Goal: Task Accomplishment & Management: Use online tool/utility

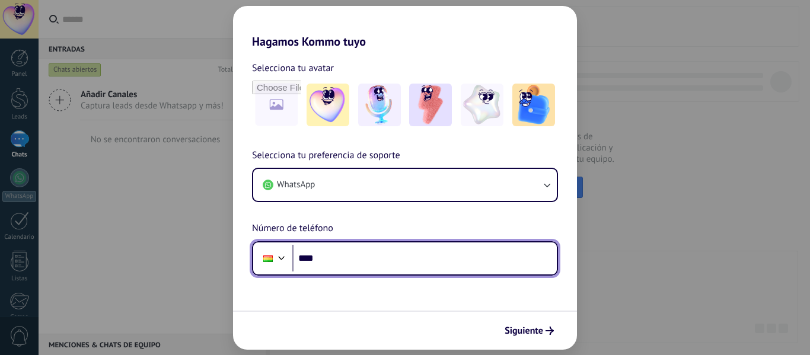
drag, startPoint x: 377, startPoint y: 270, endPoint x: 372, endPoint y: 265, distance: 6.7
click at [373, 266] on input "****" at bounding box center [424, 258] width 265 height 27
click at [346, 265] on input "****" at bounding box center [424, 258] width 265 height 27
type input "**********"
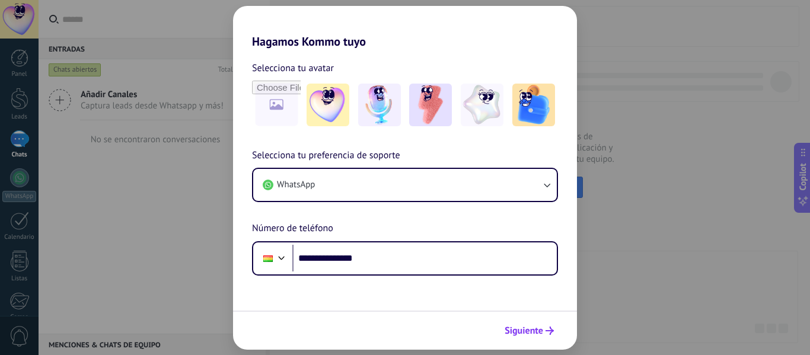
click at [538, 334] on span "Siguiente" at bounding box center [524, 331] width 39 height 8
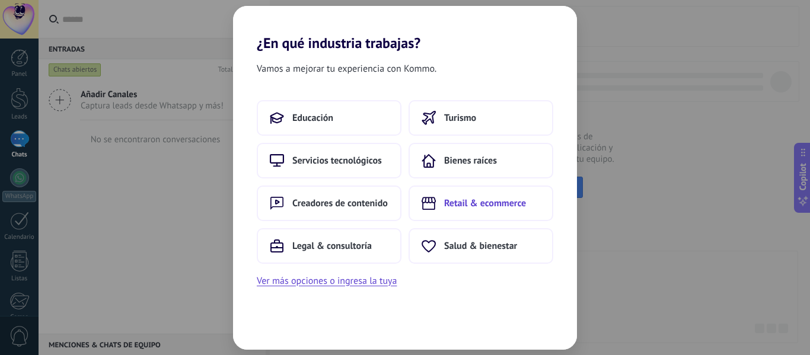
click at [482, 209] on button "Retail & ecommerce" at bounding box center [481, 204] width 145 height 36
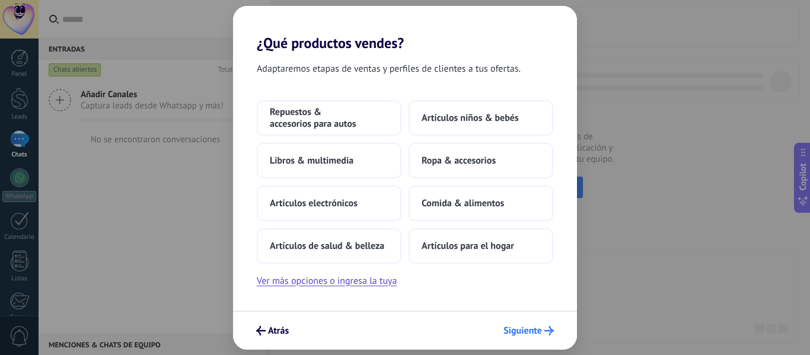
click at [515, 329] on span "Siguiente" at bounding box center [523, 331] width 39 height 8
click at [525, 330] on span "Siguiente" at bounding box center [523, 331] width 39 height 8
click at [455, 160] on span "Ropa & accesorios" at bounding box center [459, 161] width 74 height 12
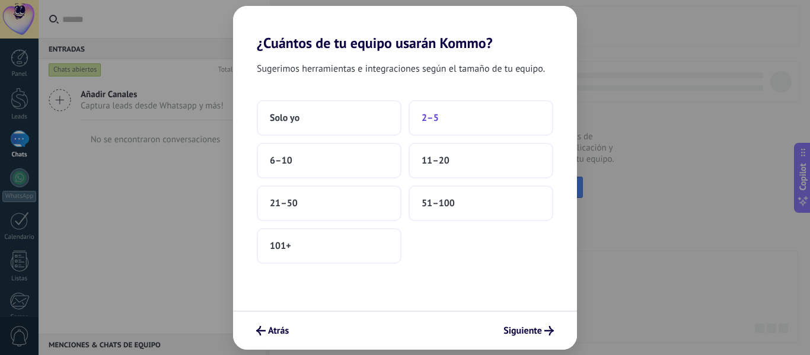
click at [442, 115] on button "2–5" at bounding box center [481, 118] width 145 height 36
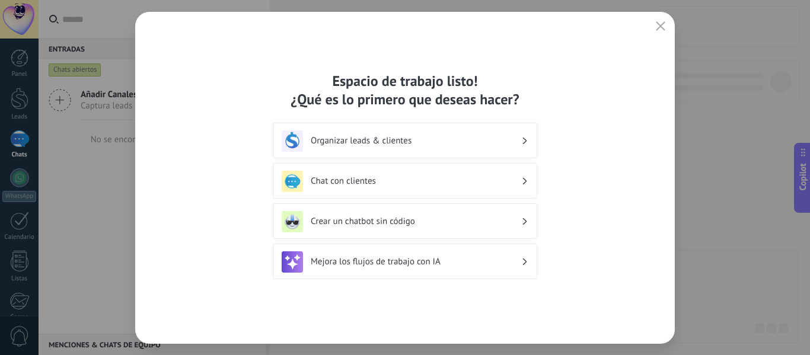
click at [444, 228] on div "Crear un chatbot sin código" at bounding box center [405, 221] width 247 height 21
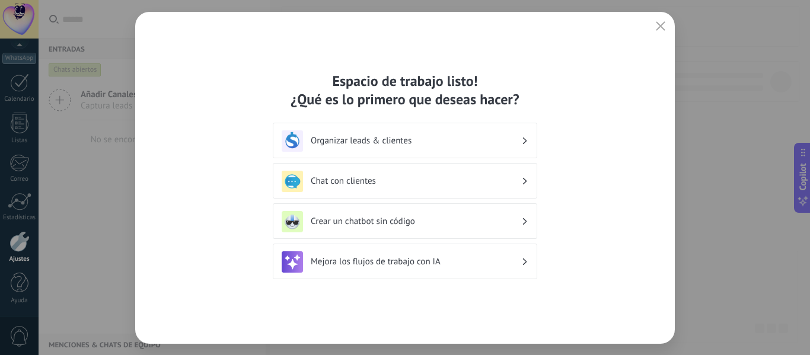
click at [444, 228] on div "Crear un chatbot sin código" at bounding box center [405, 221] width 247 height 21
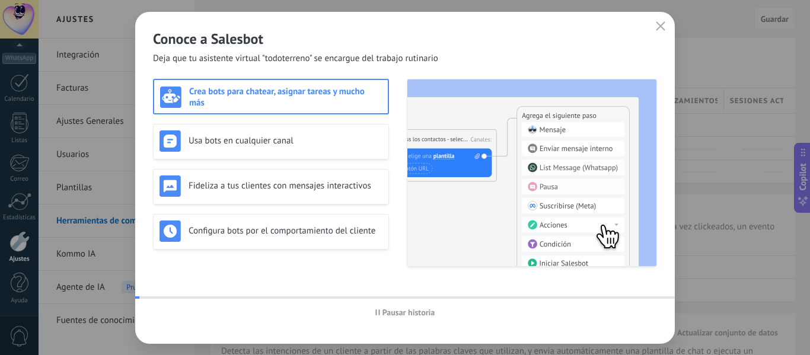
click at [444, 228] on img at bounding box center [531, 172] width 249 height 187
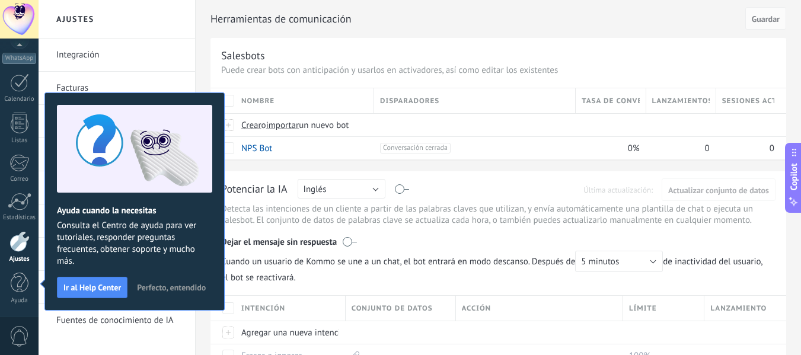
click at [174, 288] on span "Perfecto, entendido" at bounding box center [171, 287] width 69 height 8
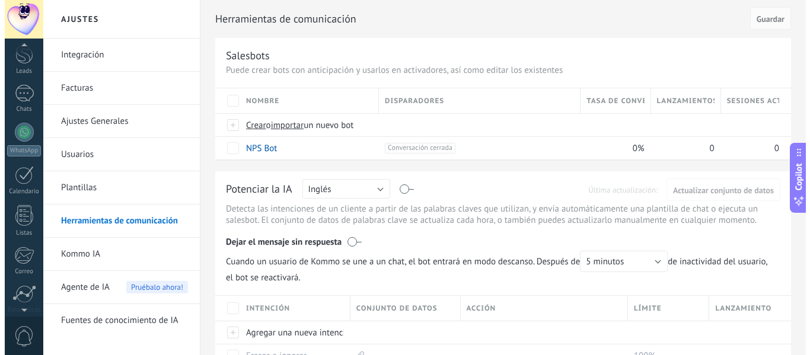
scroll to position [0, 0]
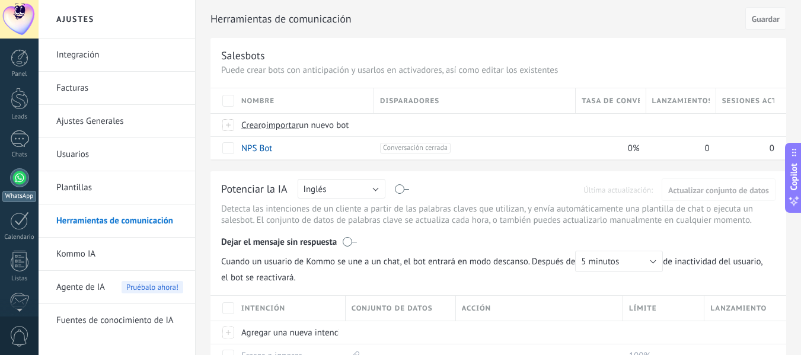
click at [20, 176] on div at bounding box center [19, 177] width 19 height 19
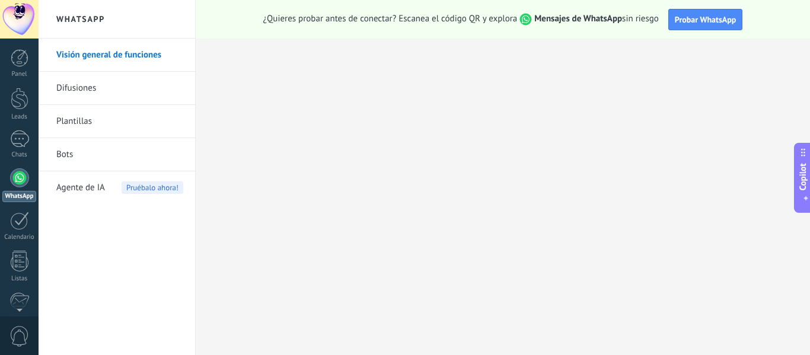
click at [65, 158] on link "Bots" at bounding box center [119, 154] width 127 height 33
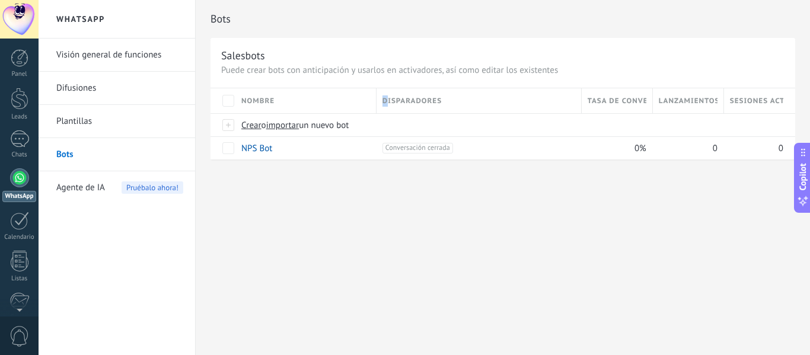
drag, startPoint x: 382, startPoint y: 106, endPoint x: 390, endPoint y: 104, distance: 8.5
click at [390, 104] on span "Disparadores" at bounding box center [412, 100] width 59 height 11
click at [254, 122] on span "Crear" at bounding box center [251, 125] width 20 height 11
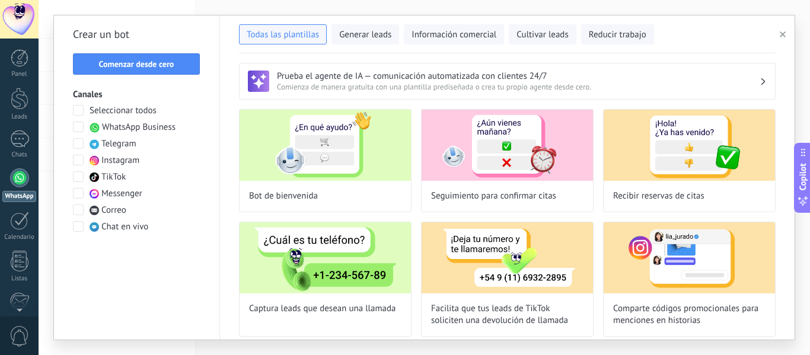
click at [156, 133] on div "Seleccionar todos WhatsApp Business Telegram Instagram TikTok Messenger Correo …" at bounding box center [137, 169] width 128 height 128
click at [122, 57] on button "Comenzar desde cero" at bounding box center [136, 63] width 127 height 21
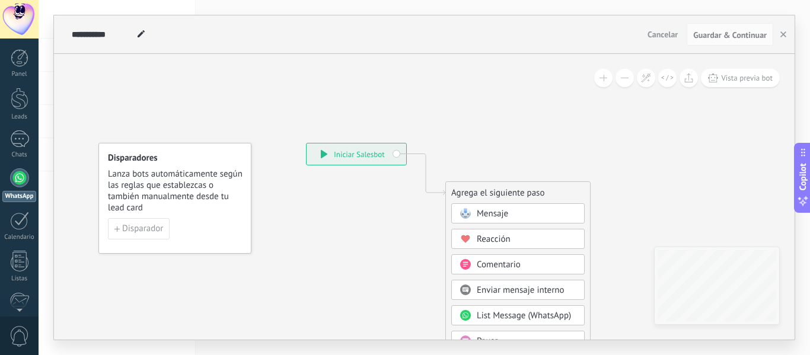
click at [501, 193] on div "Agrega el siguiente paso" at bounding box center [518, 193] width 144 height 20
click at [493, 212] on span "Mensaje" at bounding box center [492, 213] width 31 height 11
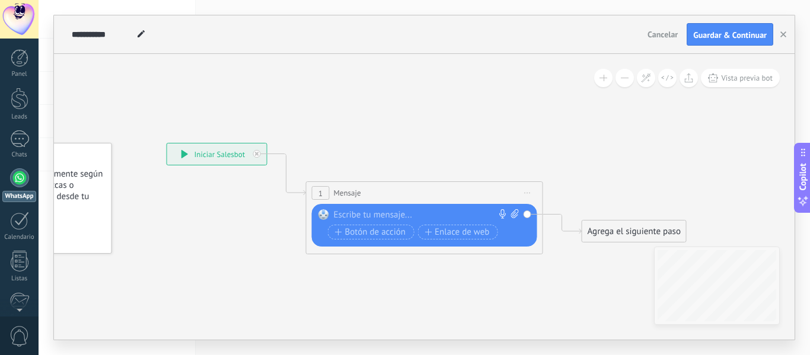
click at [367, 215] on div at bounding box center [422, 215] width 176 height 12
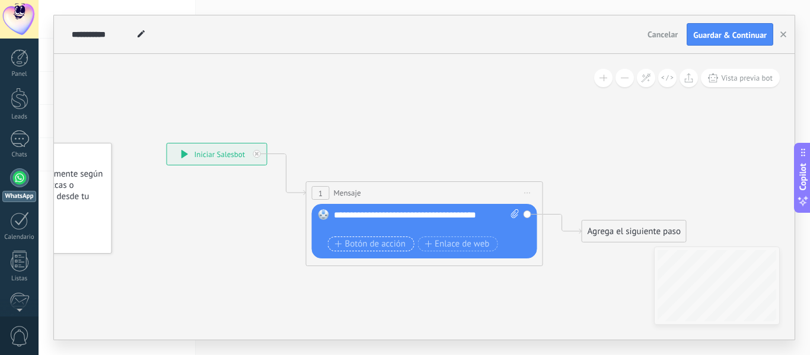
click at [348, 240] on span "Botón de acción" at bounding box center [370, 244] width 71 height 9
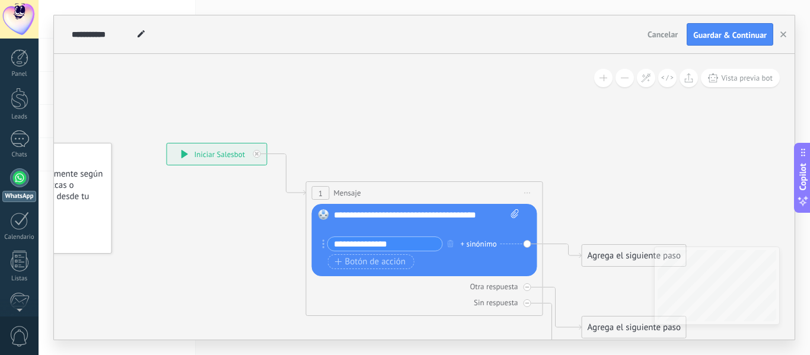
type input "**********"
click at [513, 253] on div "**********" at bounding box center [423, 246] width 191 height 18
click at [591, 184] on icon at bounding box center [406, 256] width 1073 height 820
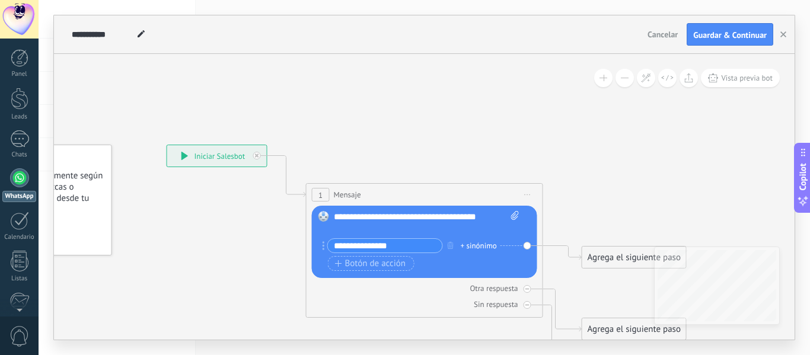
click at [622, 253] on div "Agrega el siguiente paso" at bounding box center [634, 258] width 104 height 20
click at [612, 277] on span at bounding box center [601, 277] width 23 height 9
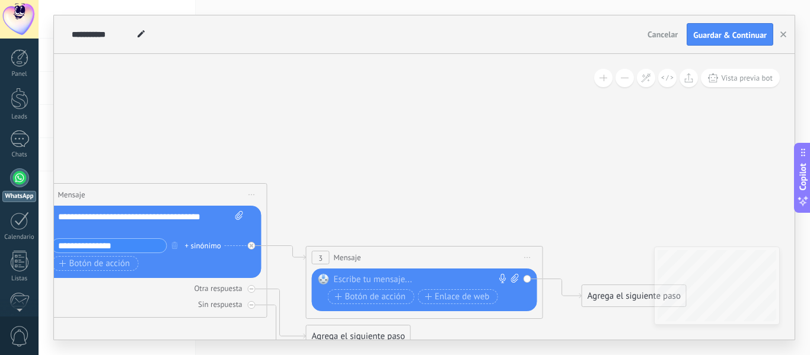
click at [376, 278] on div at bounding box center [422, 280] width 176 height 12
drag, startPoint x: 438, startPoint y: 285, endPoint x: 318, endPoint y: 277, distance: 120.0
click at [318, 277] on div "Reemplazar Quitar Convertir a mensaje de voz Arrastre la imagen aquí para adjun…" at bounding box center [424, 290] width 225 height 43
click at [354, 292] on span "Botón de acción" at bounding box center [370, 296] width 71 height 9
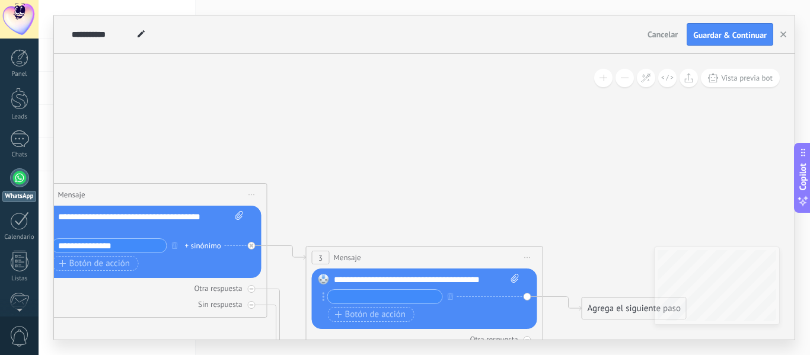
click at [345, 297] on input "text" at bounding box center [385, 297] width 114 height 14
paste input "**********"
type input "**********"
click at [460, 218] on icon at bounding box center [268, 285] width 1349 height 874
drag, startPoint x: 415, startPoint y: 294, endPoint x: 321, endPoint y: 288, distance: 93.3
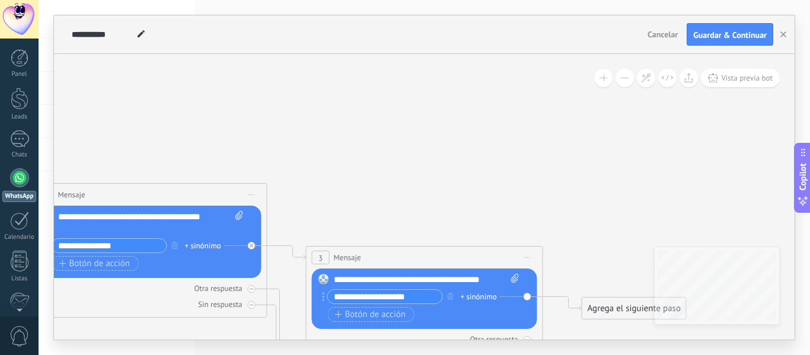
click at [321, 288] on div "Reemplazar Quitar Convertir a mensaje de voz Arrastre la imagen aquí para adjun…" at bounding box center [424, 299] width 225 height 60
click at [389, 296] on input "text" at bounding box center [385, 297] width 114 height 14
paste input "**********"
type input "**********"
click at [466, 298] on div "+ sinónimo" at bounding box center [479, 297] width 36 height 12
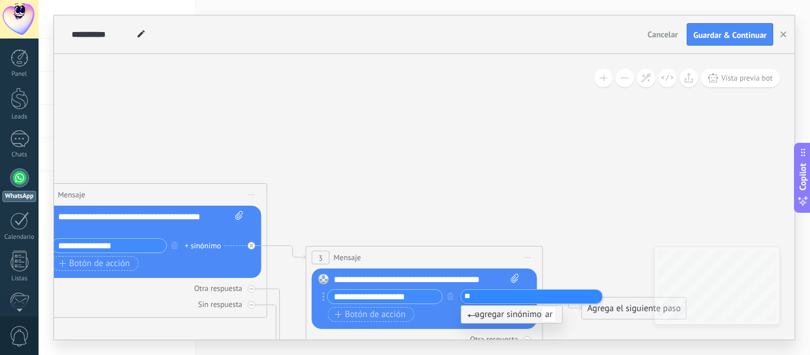
type input "*"
type input "**********"
click at [367, 314] on span "Botón de acción" at bounding box center [370, 314] width 71 height 9
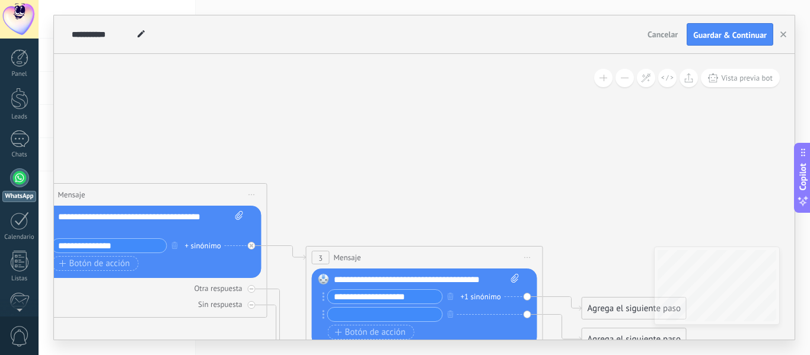
click at [801, 199] on icon at bounding box center [803, 201] width 12 height 12
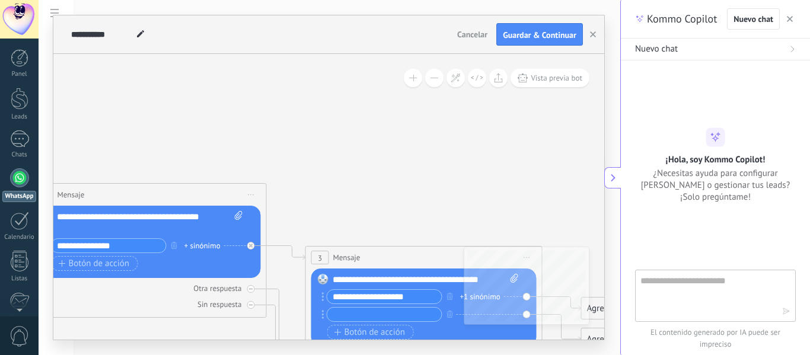
click at [626, 179] on div "¡Hola, soy Kommo Copilot! ¿Necesitas ayuda para configurar Kommo o gestionar tu…" at bounding box center [715, 165] width 189 height 75
click at [610, 184] on button at bounding box center [612, 177] width 17 height 21
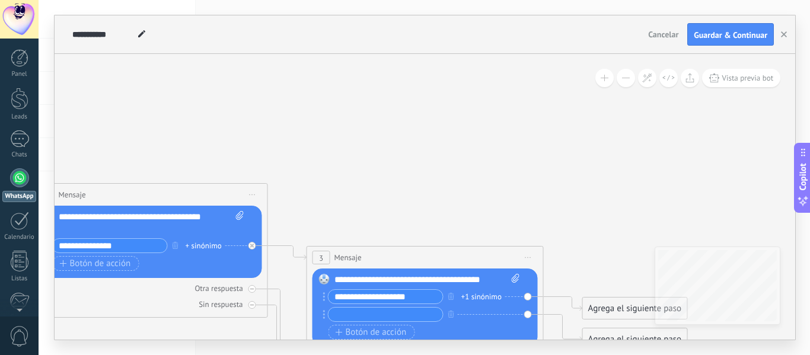
click at [364, 317] on input "text" at bounding box center [386, 315] width 114 height 14
click at [350, 321] on div at bounding box center [386, 314] width 116 height 15
paste input "**********"
type input "**********"
click at [477, 311] on div "+ sinónimo" at bounding box center [479, 315] width 36 height 12
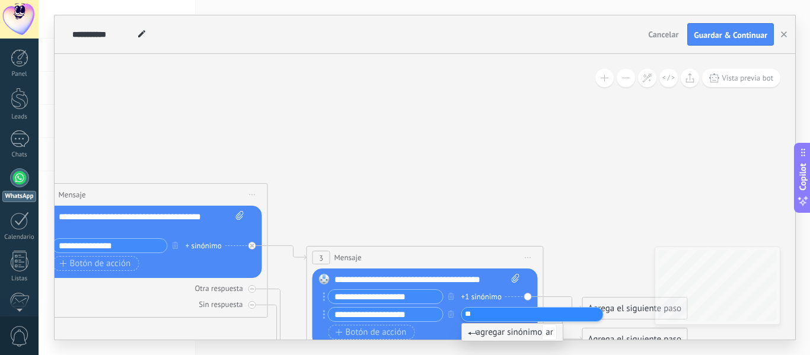
type input "*"
type input "**********"
click at [612, 181] on icon at bounding box center [269, 294] width 1349 height 892
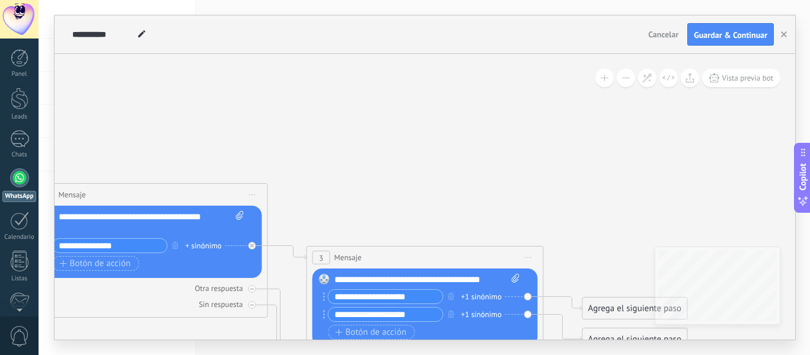
click at [99, 240] on input "**********" at bounding box center [110, 246] width 114 height 14
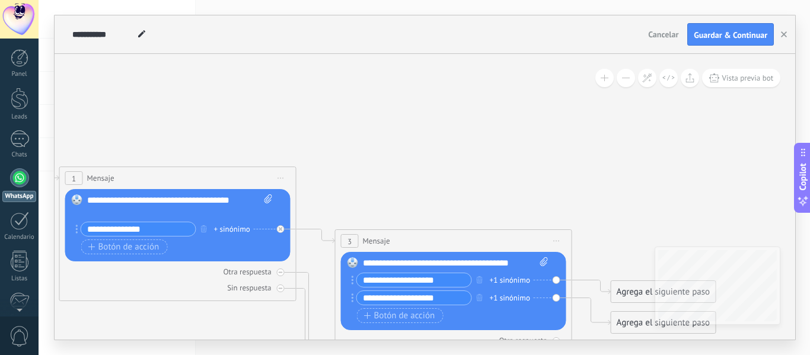
drag, startPoint x: 351, startPoint y: 184, endPoint x: 425, endPoint y: 148, distance: 82.0
click at [425, 148] on icon at bounding box center [297, 278] width 1349 height 892
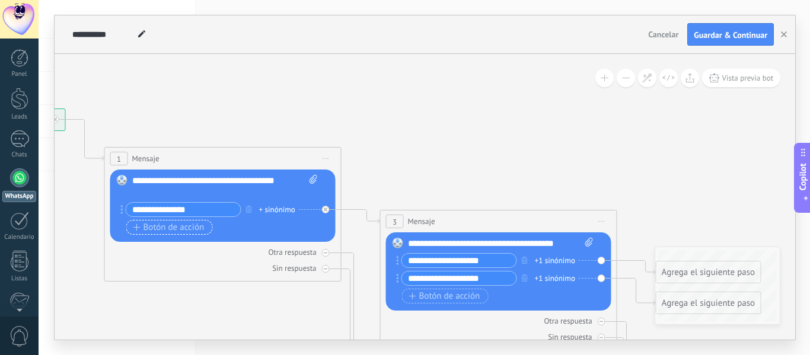
click at [168, 231] on span "Botón de acción" at bounding box center [168, 227] width 71 height 9
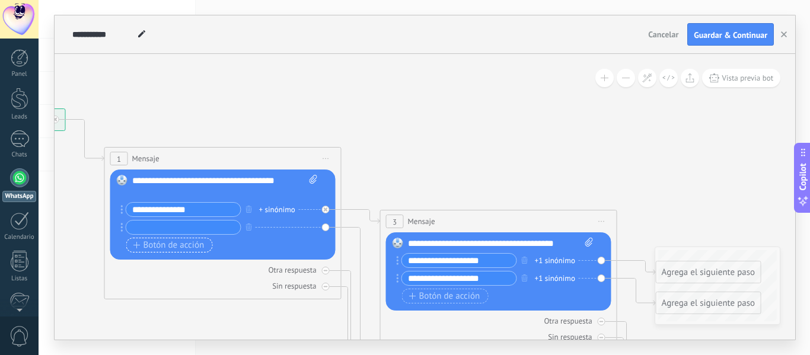
click at [167, 249] on span "Botón de acción" at bounding box center [168, 245] width 71 height 9
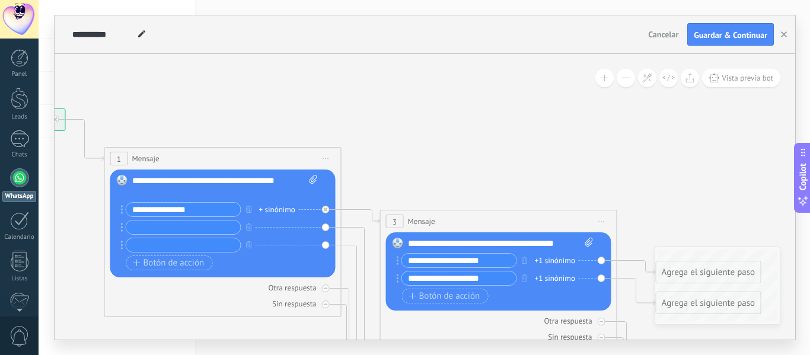
drag, startPoint x: 216, startPoint y: 209, endPoint x: 113, endPoint y: 204, distance: 102.7
click at [113, 204] on div "Reemplazar Quitar Convertir a mensaje de voz Arrastre la imagen aquí para adjun…" at bounding box center [222, 224] width 225 height 108
click at [154, 197] on div "**********" at bounding box center [225, 187] width 186 height 24
drag, startPoint x: 164, startPoint y: 188, endPoint x: 130, endPoint y: 180, distance: 34.8
click at [130, 180] on div "Reemplazar Quitar Convertir a mensaje de voz Arrastre la imagen aquí para adjun…" at bounding box center [222, 224] width 225 height 108
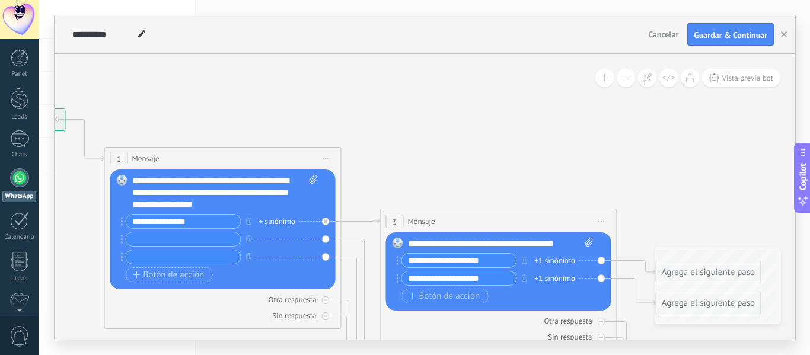
drag, startPoint x: 219, startPoint y: 222, endPoint x: 126, endPoint y: 211, distance: 93.9
click at [126, 211] on div "Reemplazar Quitar Convertir a mensaje de voz Arrastre la imagen aquí para adjun…" at bounding box center [222, 230] width 225 height 120
type input "**********"
click at [149, 241] on input "text" at bounding box center [183, 239] width 114 height 14
type input "*********"
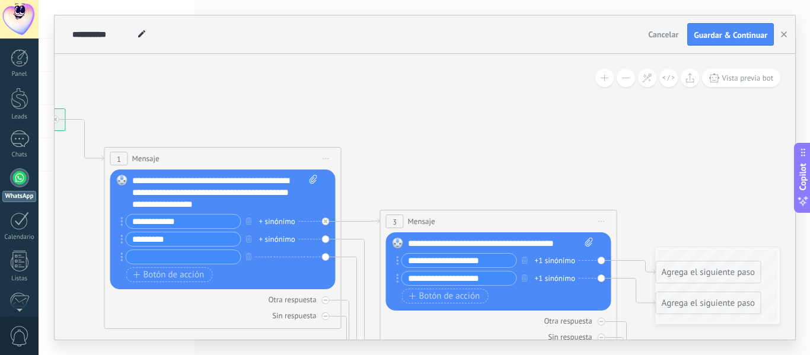
click at [157, 255] on input "text" at bounding box center [183, 257] width 114 height 14
type input "**********"
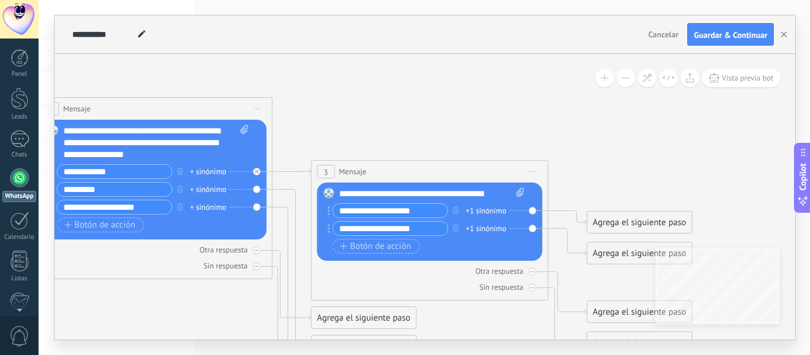
drag, startPoint x: 445, startPoint y: 161, endPoint x: 377, endPoint y: 112, distance: 84.2
click at [377, 112] on icon at bounding box center [274, 236] width 1349 height 949
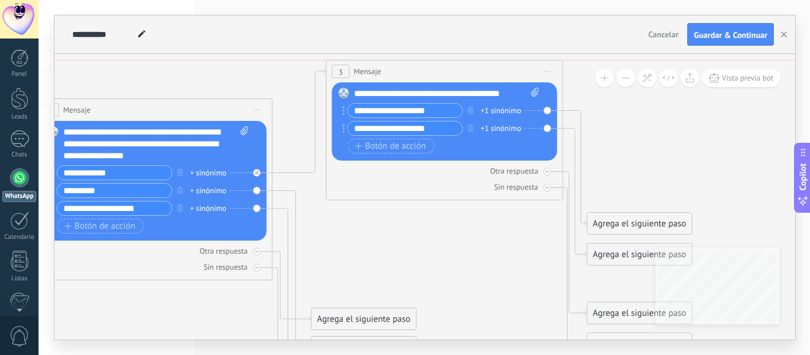
drag, startPoint x: 403, startPoint y: 165, endPoint x: 419, endPoint y: 66, distance: 99.6
click at [419, 66] on div "3 Mensaje ******* (a): Todos los contactos - canales seleccionados Todos los co…" at bounding box center [445, 71] width 236 height 22
click at [448, 255] on icon at bounding box center [274, 237] width 1349 height 949
click at [482, 88] on div "**********" at bounding box center [448, 94] width 186 height 12
drag, startPoint x: 515, startPoint y: 94, endPoint x: 338, endPoint y: 91, distance: 176.8
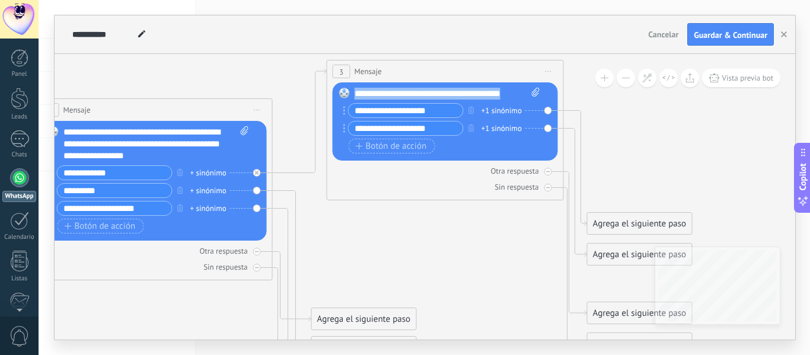
click at [338, 91] on div "Reemplazar Quitar Convertir a mensaje de voz Arrastre la imagen aquí para adjun…" at bounding box center [445, 121] width 225 height 78
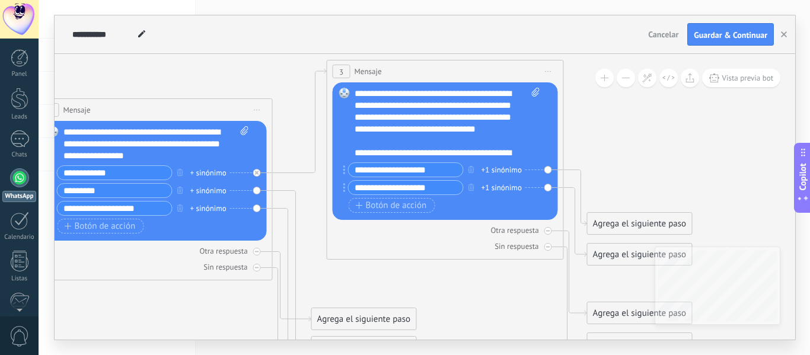
drag, startPoint x: 448, startPoint y: 187, endPoint x: 337, endPoint y: 191, distance: 111.0
click at [337, 191] on div "Reemplazar Quitar Convertir a mensaje de voz Arrastre la imagen aquí para adjun…" at bounding box center [445, 151] width 225 height 138
click at [470, 187] on icon "button" at bounding box center [472, 187] width 6 height 7
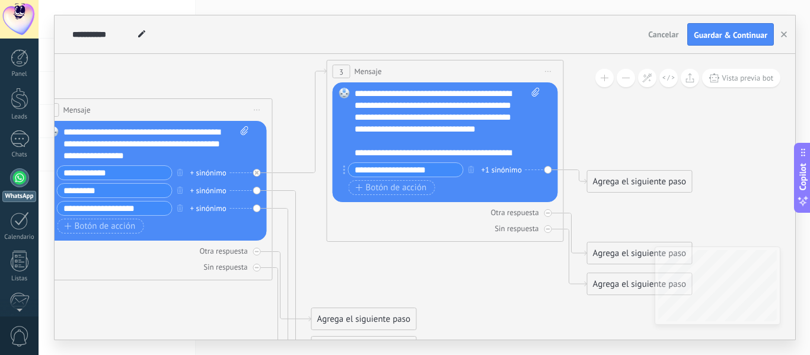
click at [444, 168] on input "**********" at bounding box center [406, 170] width 114 height 14
drag, startPoint x: 444, startPoint y: 168, endPoint x: 314, endPoint y: 161, distance: 130.0
type input "*"
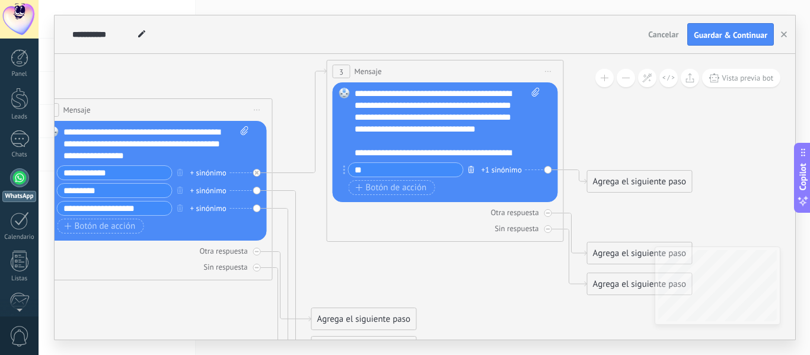
type input "*"
click at [639, 181] on div "Agrega el siguiente paso" at bounding box center [640, 182] width 104 height 20
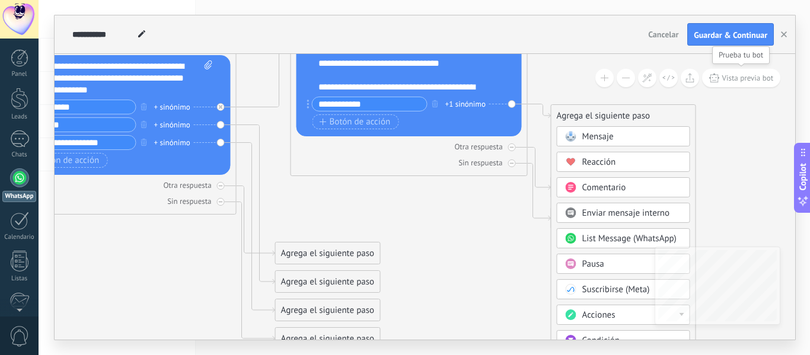
drag, startPoint x: 748, startPoint y: 139, endPoint x: 687, endPoint y: 67, distance: 93.9
click at [687, 67] on icon at bounding box center [238, 172] width 1349 height 949
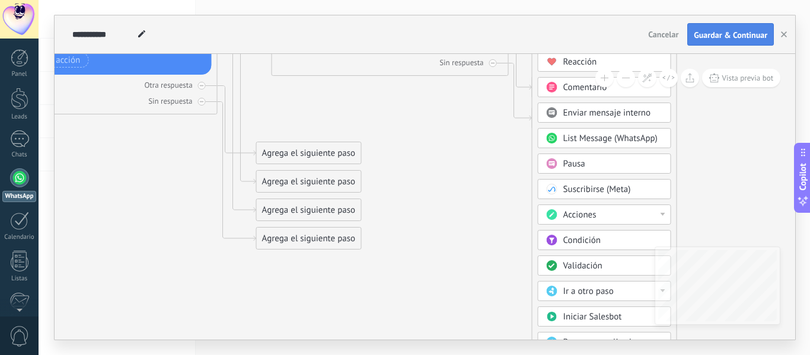
drag, startPoint x: 703, startPoint y: 149, endPoint x: 707, endPoint y: 36, distance: 112.7
click at [707, 36] on div "**********" at bounding box center [425, 177] width 741 height 324
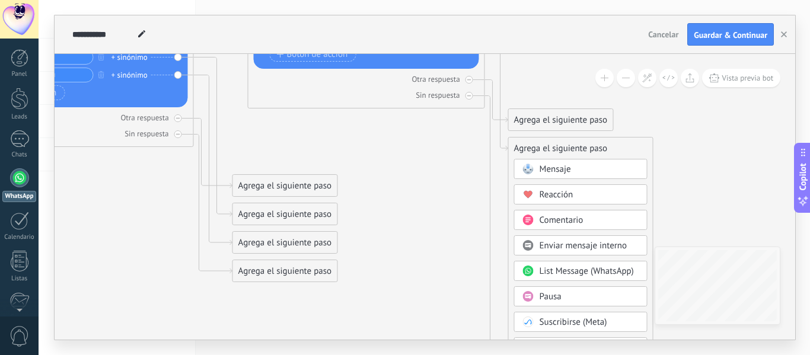
drag, startPoint x: 720, startPoint y: 189, endPoint x: 698, endPoint y: 240, distance: 56.1
click at [698, 240] on icon at bounding box center [195, 104] width 1349 height 949
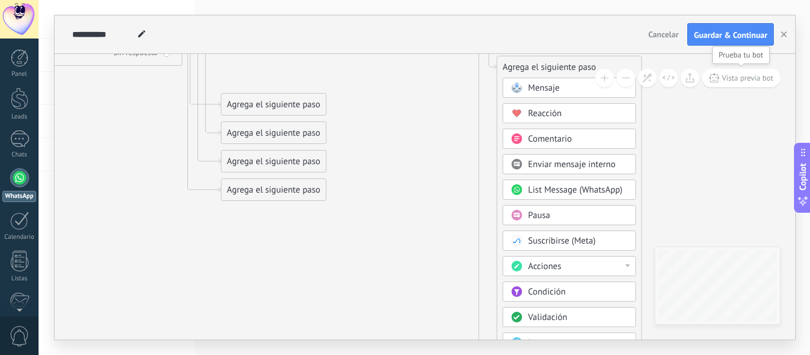
drag, startPoint x: 723, startPoint y: 167, endPoint x: 711, endPoint y: 85, distance: 82.7
click at [711, 85] on div "**********" at bounding box center [425, 197] width 741 height 286
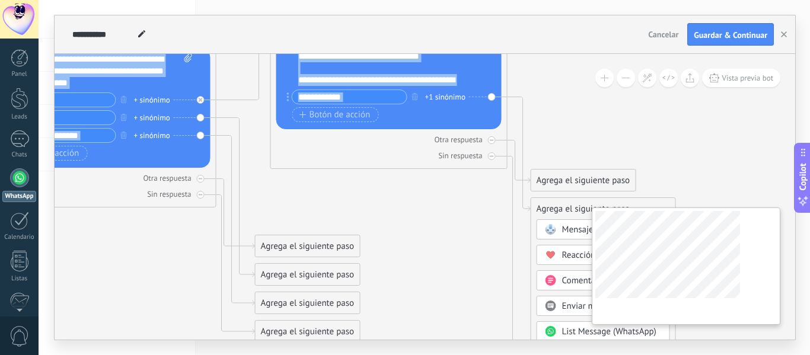
click at [731, 257] on div "**********" at bounding box center [425, 197] width 741 height 286
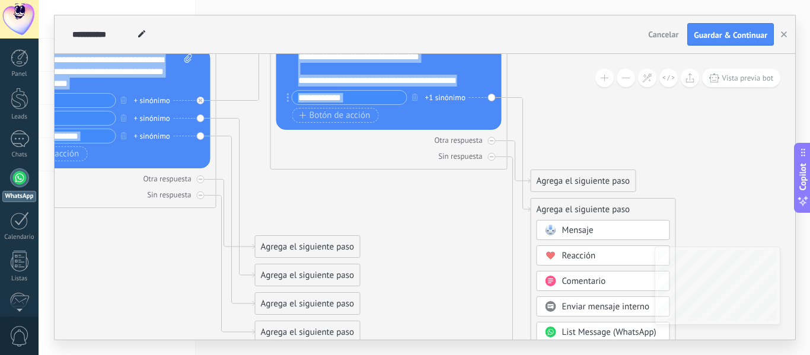
click at [348, 75] on div at bounding box center [385, 69] width 174 height 12
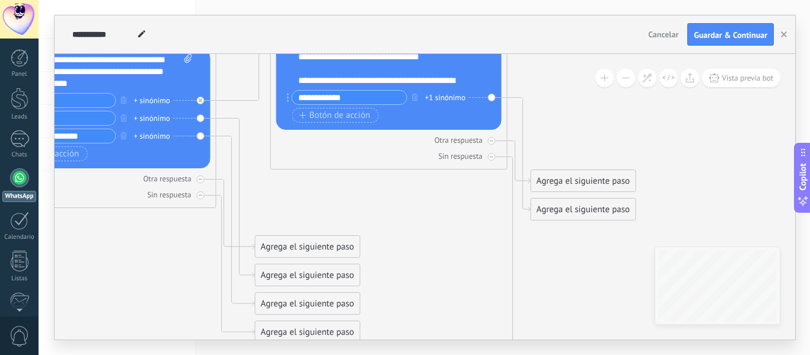
drag, startPoint x: 358, startPoint y: 94, endPoint x: 280, endPoint y: 96, distance: 77.7
click at [280, 96] on div "Reemplazar Quitar Convertir a mensaje de voz Arrastre la imagen aquí para adjun…" at bounding box center [388, 70] width 225 height 120
paste input "********"
type input "**********"
click at [390, 97] on input "**********" at bounding box center [349, 98] width 114 height 14
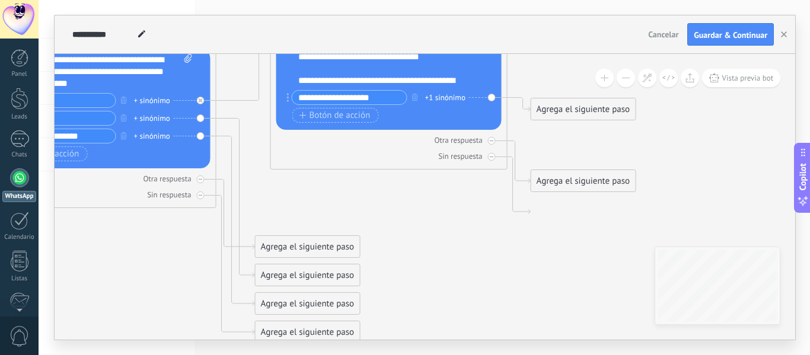
drag, startPoint x: 390, startPoint y: 97, endPoint x: 271, endPoint y: 85, distance: 119.9
click at [271, 85] on div "3 Mensaje ******* (a): Todos los contactos - canales seleccionados Todos los co…" at bounding box center [388, 79] width 237 height 182
type input "**********"
click at [565, 111] on div "Agrega el siguiente paso" at bounding box center [583, 110] width 104 height 20
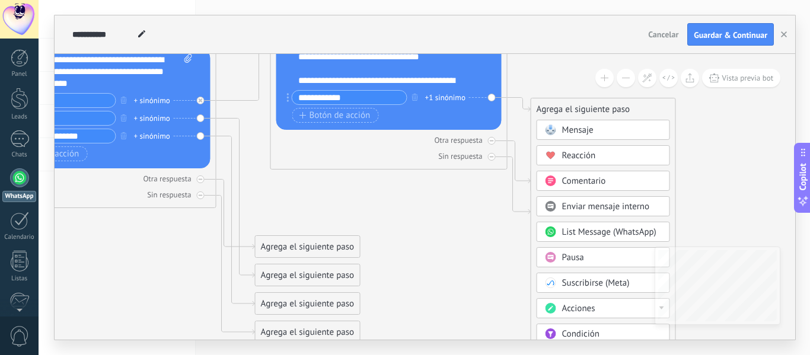
click at [576, 129] on span "Mensaje" at bounding box center [577, 130] width 31 height 11
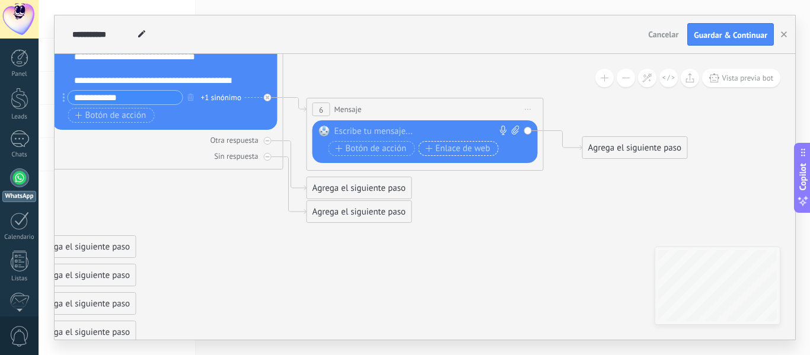
click at [447, 151] on span "Enlace de web" at bounding box center [457, 148] width 65 height 9
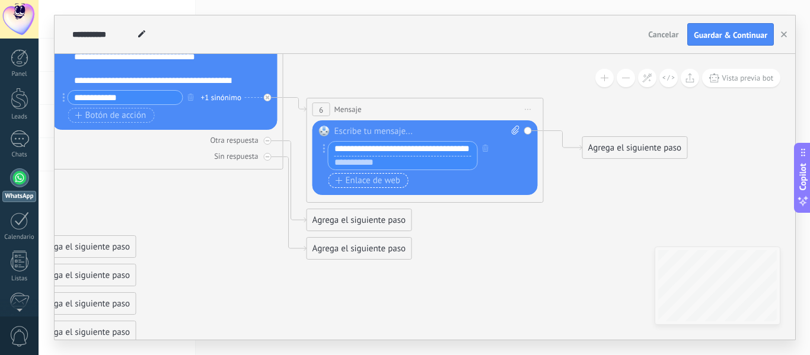
scroll to position [0, 5]
type input "**********"
click at [369, 165] on input "text" at bounding box center [403, 163] width 149 height 14
paste input "**********"
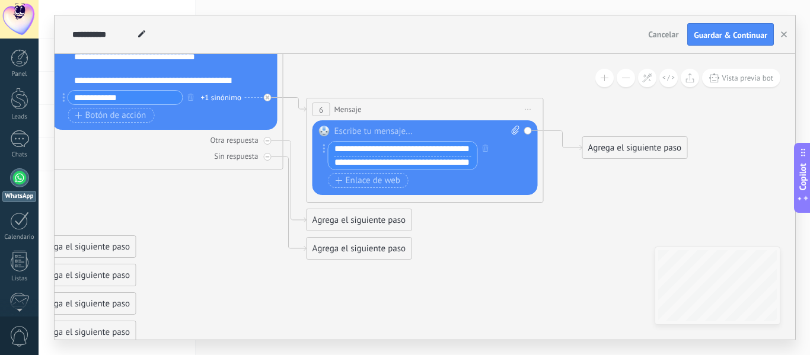
scroll to position [0, 5]
type input "**********"
click at [487, 146] on icon "button" at bounding box center [486, 148] width 6 height 7
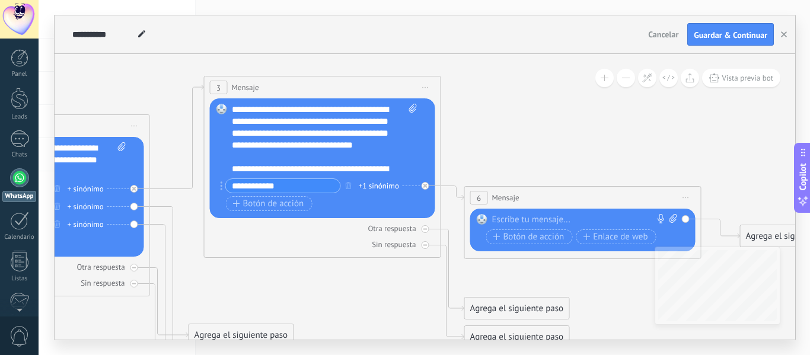
drag, startPoint x: 457, startPoint y: 193, endPoint x: 616, endPoint y: 282, distance: 181.6
click at [616, 282] on icon at bounding box center [289, 253] width 1624 height 949
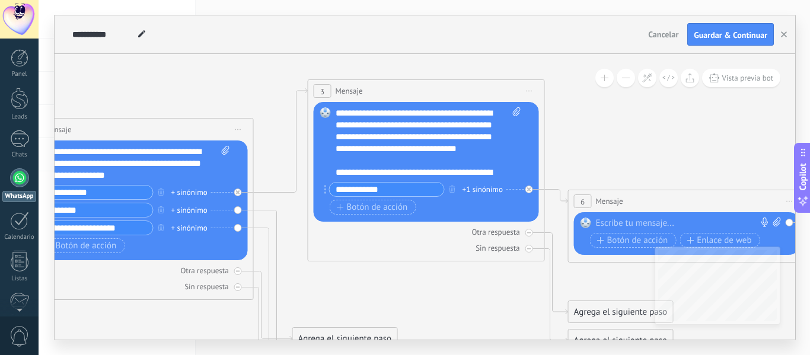
drag, startPoint x: 187, startPoint y: 211, endPoint x: 311, endPoint y: 214, distance: 124.0
click at [311, 214] on icon at bounding box center [393, 257] width 1624 height 949
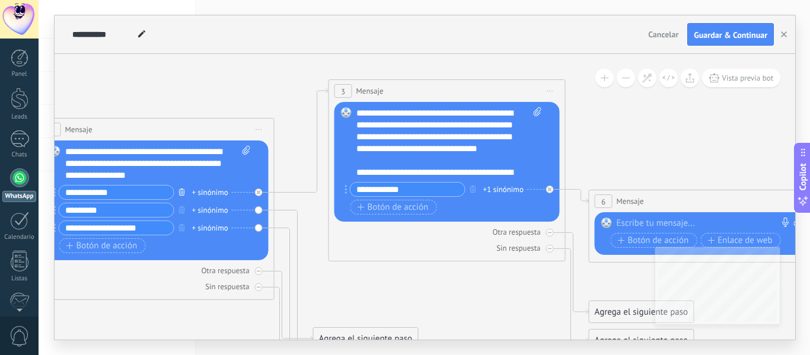
click at [182, 189] on icon "button" at bounding box center [182, 192] width 6 height 7
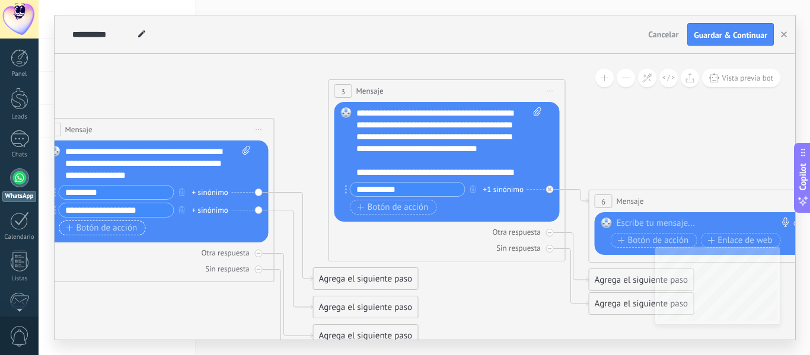
type input "**********"
click at [89, 227] on span "Botón de acción" at bounding box center [101, 228] width 71 height 9
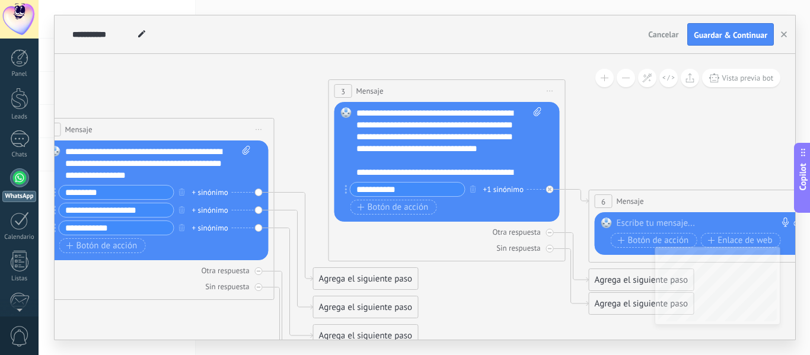
type input "**********"
drag, startPoint x: 136, startPoint y: 295, endPoint x: 205, endPoint y: 304, distance: 70.0
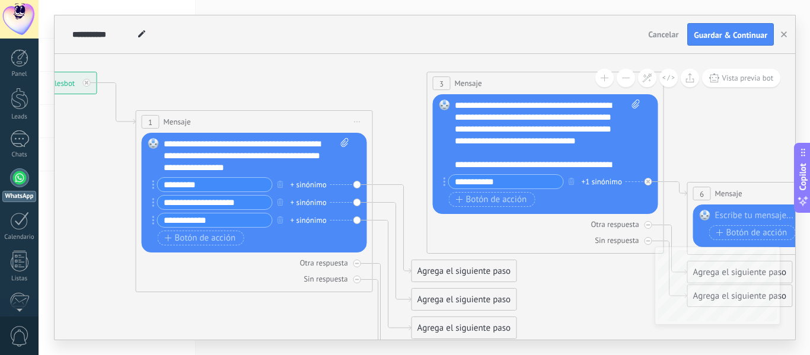
drag, startPoint x: 166, startPoint y: 323, endPoint x: 264, endPoint y: 314, distance: 98.2
click at [264, 314] on icon at bounding box center [512, 236] width 1624 height 923
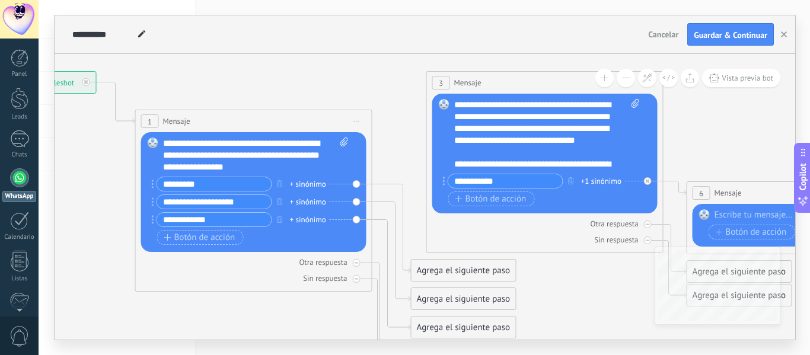
click at [149, 218] on div "Reemplazar Quitar Convertir a mensaje de voz Arrastre la imagen aquí para adjun…" at bounding box center [253, 192] width 225 height 120
click at [149, 216] on div "Reemplazar Quitar Convertir a mensaje de voz Arrastre la imagen aquí para adjun…" at bounding box center [253, 192] width 225 height 120
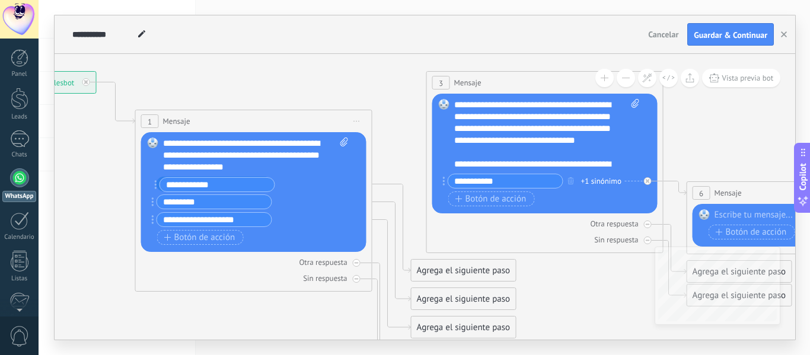
drag, startPoint x: 152, startPoint y: 218, endPoint x: 155, endPoint y: 183, distance: 35.7
click at [457, 267] on div "Agrega el siguiente paso" at bounding box center [464, 271] width 104 height 20
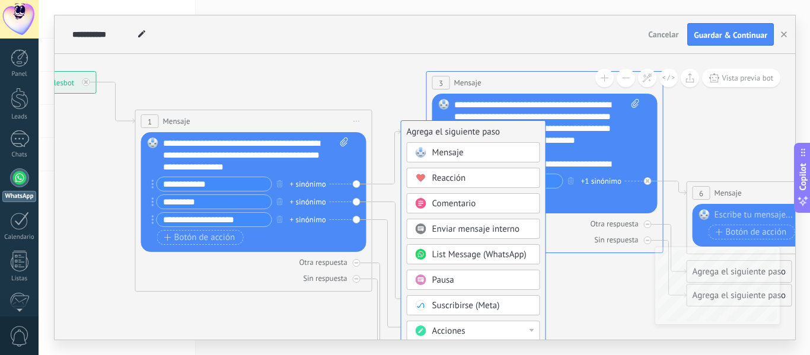
drag, startPoint x: 520, startPoint y: 269, endPoint x: 517, endPoint y: 114, distance: 154.2
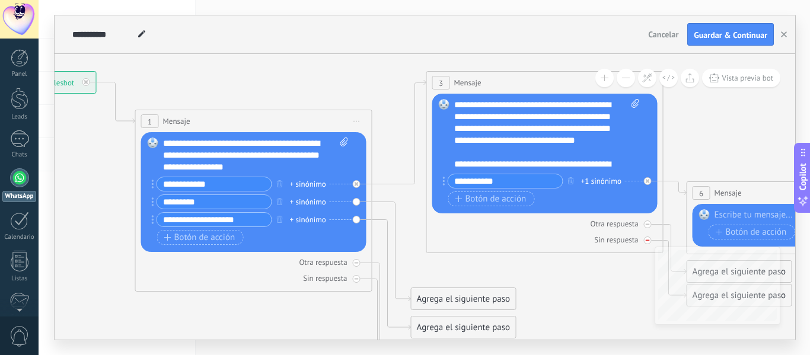
drag, startPoint x: 541, startPoint y: 240, endPoint x: 489, endPoint y: 238, distance: 51.6
click at [489, 238] on div "Sin respuesta" at bounding box center [544, 239] width 225 height 11
drag, startPoint x: 531, startPoint y: 224, endPoint x: 490, endPoint y: 232, distance: 42.2
click at [490, 232] on div "Otra respuesta Sin respuesta Error al enviar el mensaje" at bounding box center [544, 230] width 225 height 32
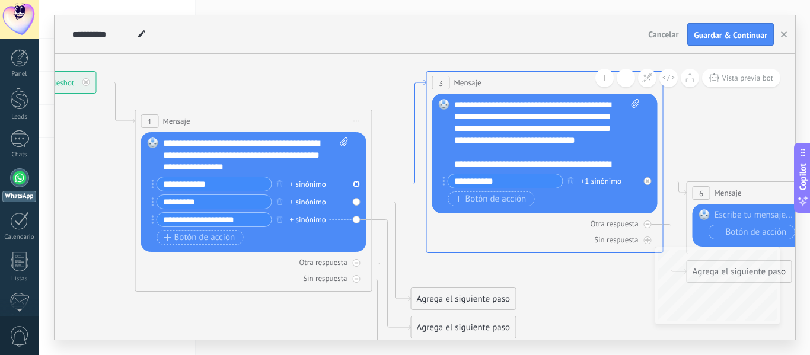
click at [419, 84] on icon at bounding box center [399, 132] width 54 height 104
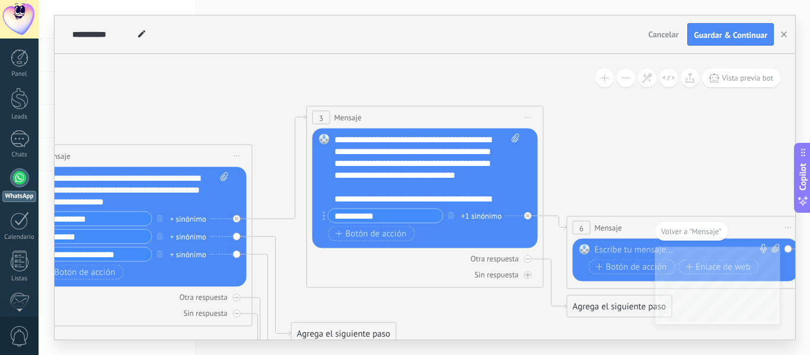
click at [376, 115] on div "3 Mensaje ******* (a): Todos los contactos - canales seleccionados Todos los co…" at bounding box center [425, 118] width 236 height 22
click at [455, 213] on button "button" at bounding box center [451, 215] width 13 height 15
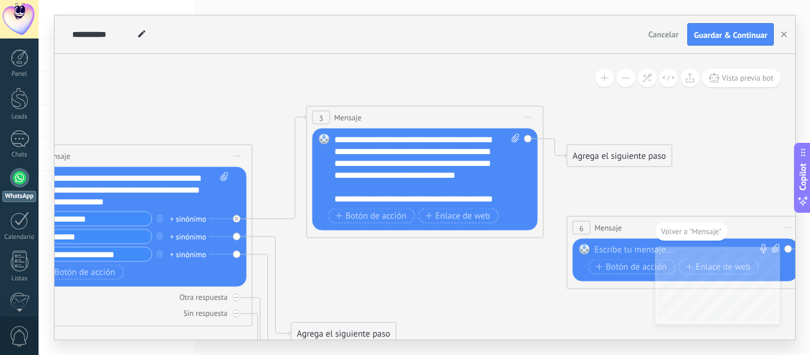
click at [532, 116] on span "Iniciar vista previa aquí Cambiar nombre Duplicar Borrar" at bounding box center [528, 117] width 19 height 17
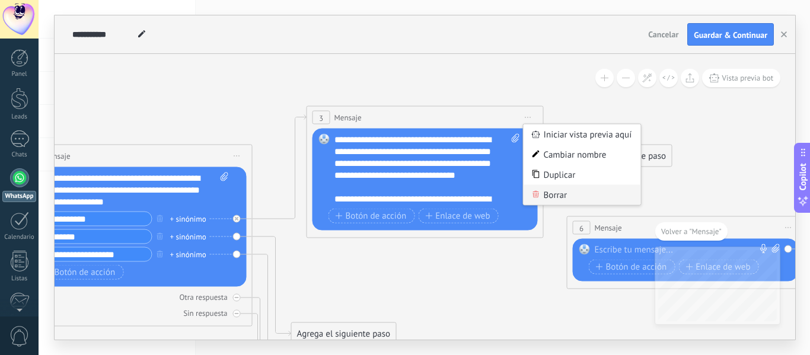
click at [542, 195] on div "Borrar" at bounding box center [582, 195] width 117 height 20
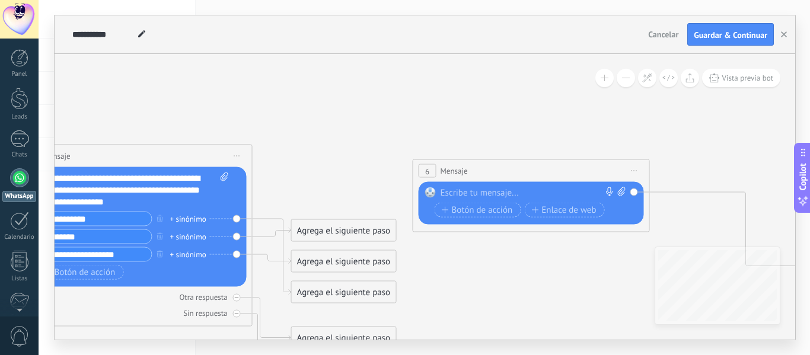
drag, startPoint x: 591, startPoint y: 222, endPoint x: 436, endPoint y: 165, distance: 164.4
click at [436, 165] on div "6 Mensaje ******* (a): Todos los contactos - canales seleccionados Todos los co…" at bounding box center [531, 171] width 236 height 22
click at [635, 171] on icon at bounding box center [635, 170] width 6 height 1
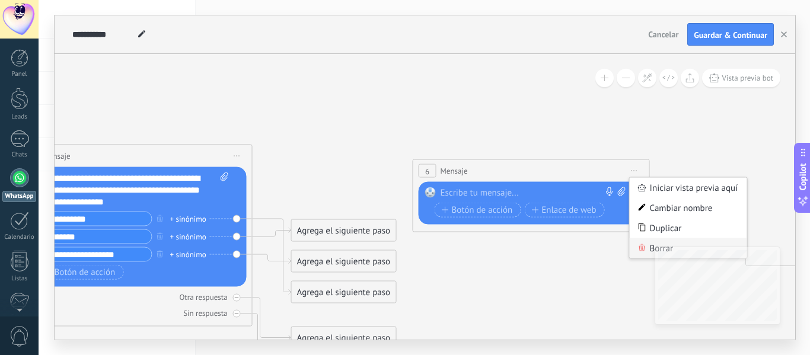
click at [650, 246] on div "Borrar" at bounding box center [688, 248] width 117 height 20
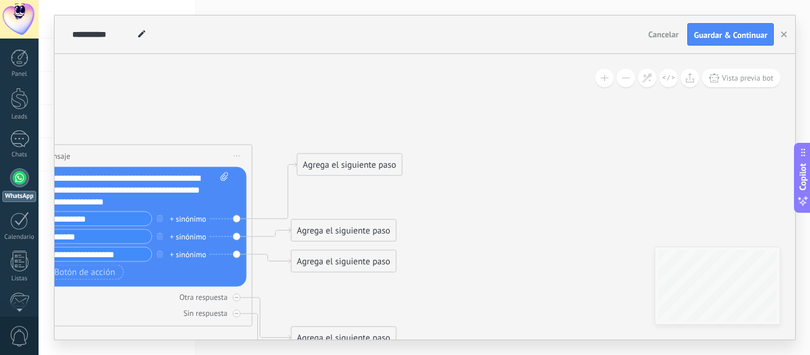
drag, startPoint x: 353, startPoint y: 296, endPoint x: 359, endPoint y: 168, distance: 127.6
click at [359, 168] on div "Agrega el siguiente paso" at bounding box center [350, 165] width 104 height 20
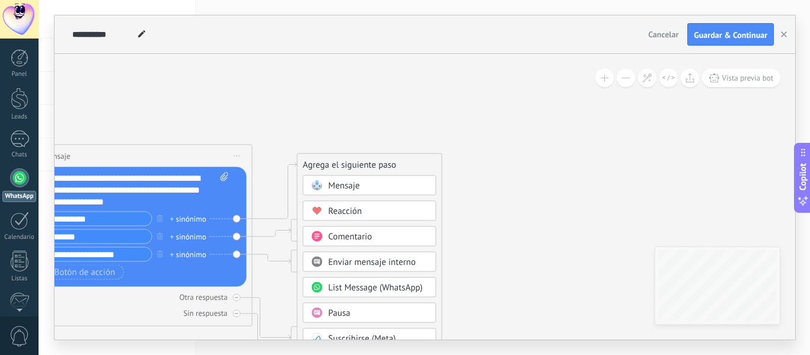
click at [353, 180] on span "Mensaje" at bounding box center [344, 185] width 31 height 11
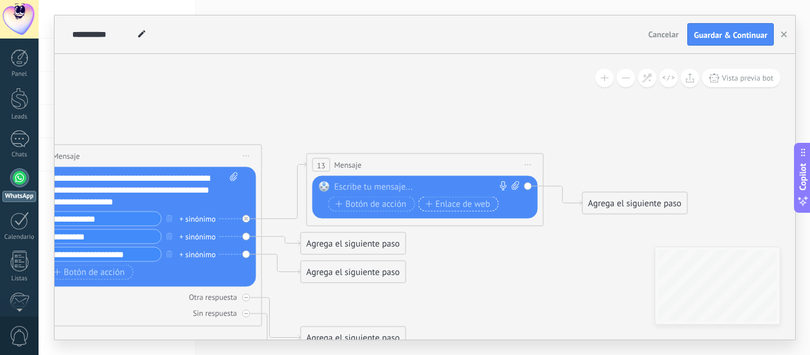
click at [445, 201] on span "Enlace de web" at bounding box center [457, 203] width 65 height 9
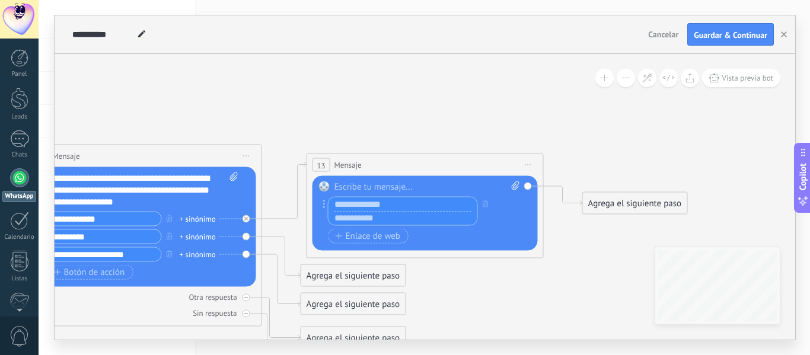
type input "**********"
click at [340, 223] on input "text" at bounding box center [403, 218] width 149 height 14
paste input "**********"
type input "**********"
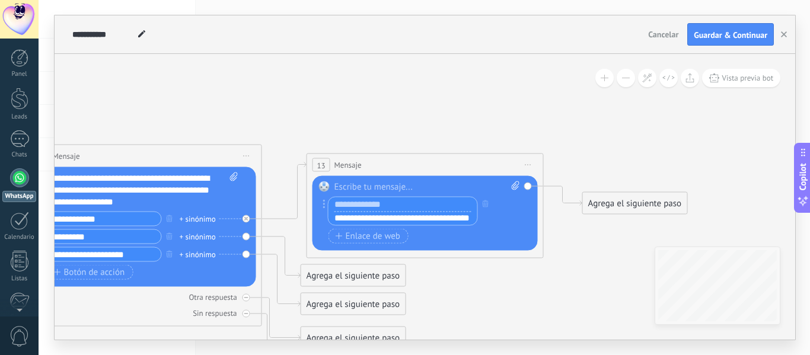
scroll to position [0, 0]
click at [350, 204] on input "text" at bounding box center [403, 204] width 149 height 14
type input "********"
click at [385, 183] on div at bounding box center [427, 187] width 186 height 12
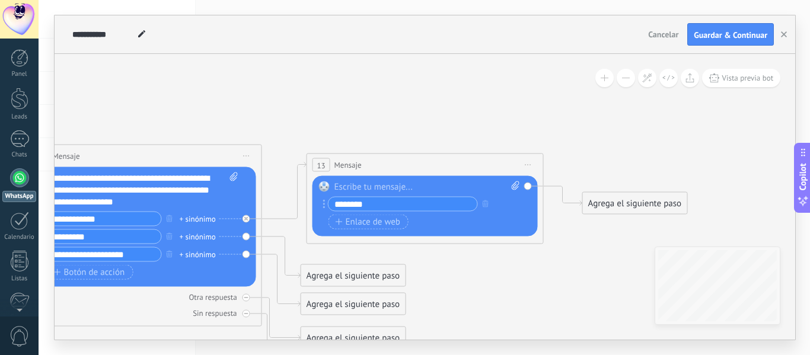
paste div
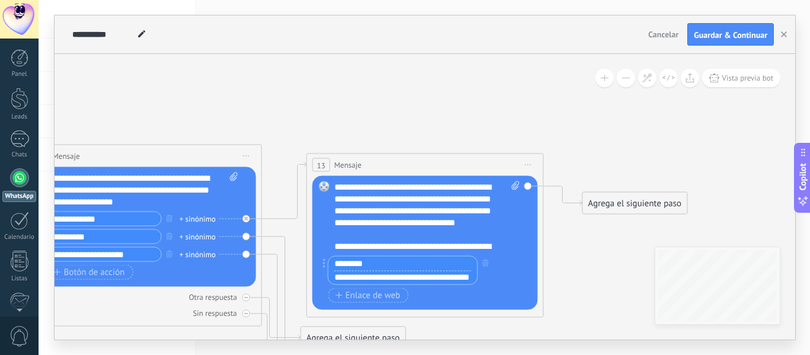
click at [338, 262] on input "********" at bounding box center [403, 264] width 149 height 14
click at [394, 262] on input "**********" at bounding box center [403, 264] width 149 height 14
type input "**********"
click at [610, 208] on div "Agrega el siguiente paso" at bounding box center [635, 204] width 104 height 20
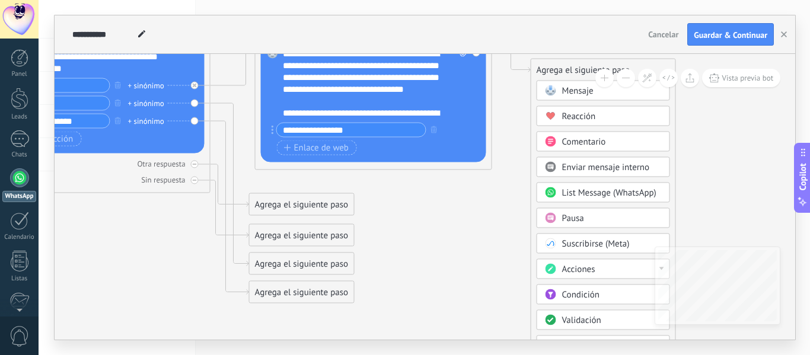
drag, startPoint x: 731, startPoint y: 171, endPoint x: 677, endPoint y: 34, distance: 147.5
click at [677, 34] on div "**********" at bounding box center [425, 177] width 741 height 324
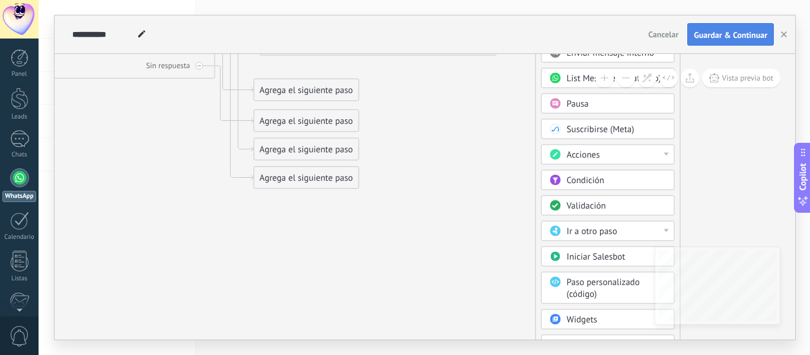
drag, startPoint x: 716, startPoint y: 154, endPoint x: 724, endPoint y: 42, distance: 111.8
click at [724, 42] on div "**********" at bounding box center [425, 177] width 741 height 324
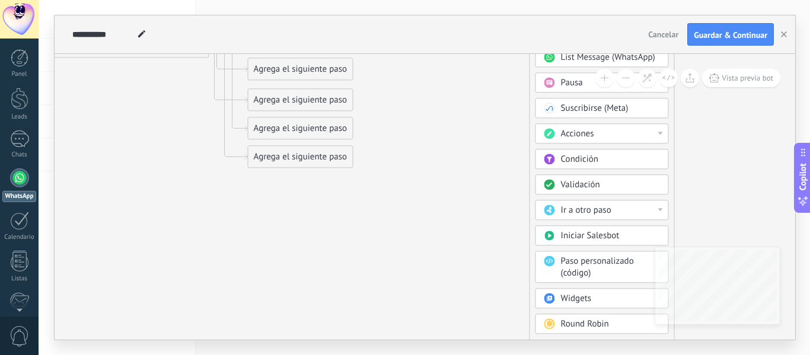
drag, startPoint x: 726, startPoint y: 134, endPoint x: 720, endPoint y: 20, distance: 114.6
click at [720, 20] on div "**********" at bounding box center [425, 177] width 741 height 324
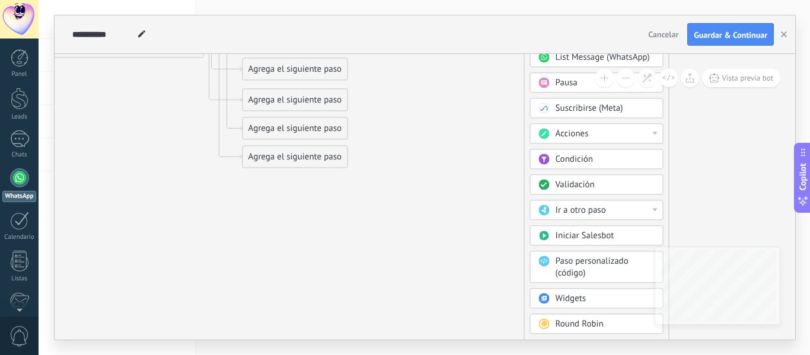
drag, startPoint x: 712, startPoint y: 130, endPoint x: 703, endPoint y: 97, distance: 35.1
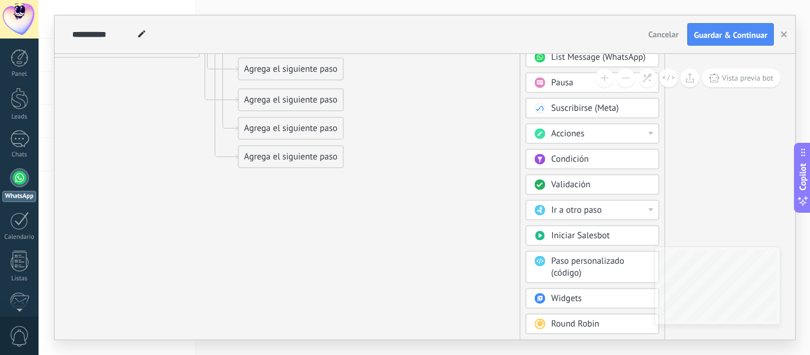
click at [541, 89] on div "Pausa" at bounding box center [592, 82] width 133 height 20
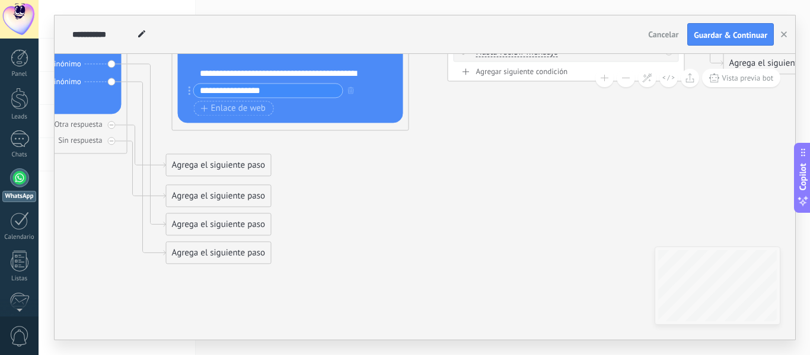
drag, startPoint x: 478, startPoint y: 165, endPoint x: 636, endPoint y: 274, distance: 192.0
click at [636, 274] on icon at bounding box center [269, 98] width 1630 height 924
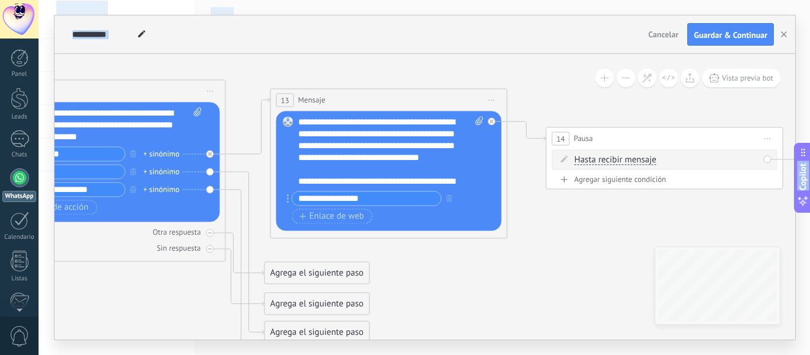
drag, startPoint x: 547, startPoint y: 261, endPoint x: 628, endPoint y: 356, distance: 125.4
click at [628, 355] on html ".abecls-1,.abecls-2{fill-rule:evenodd}.abecls-2{fill:#fff} .abhcls-1{fill:none}…" at bounding box center [405, 177] width 810 height 355
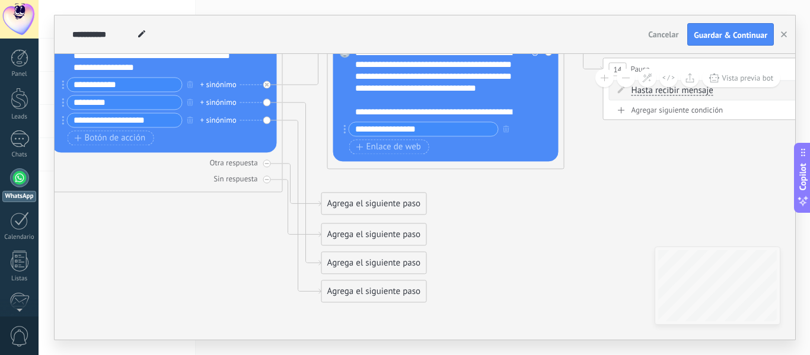
drag, startPoint x: 528, startPoint y: 294, endPoint x: 606, endPoint y: 216, distance: 109.9
click at [606, 216] on icon at bounding box center [425, 137] width 1630 height 924
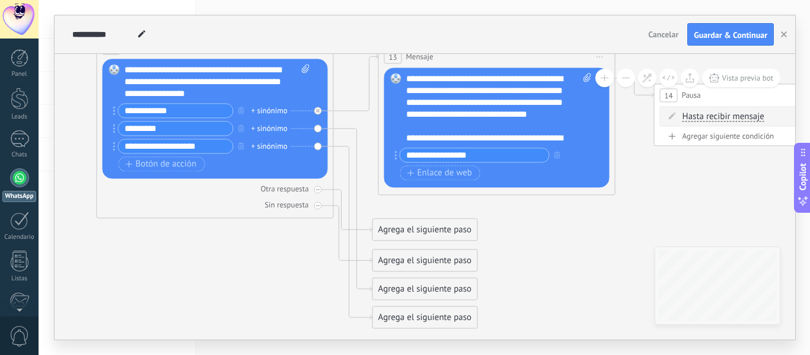
drag, startPoint x: 606, startPoint y: 217, endPoint x: 636, endPoint y: 251, distance: 45.0
click at [636, 251] on icon at bounding box center [476, 163] width 1630 height 924
click at [356, 152] on icon at bounding box center [353, 210] width 39 height 163
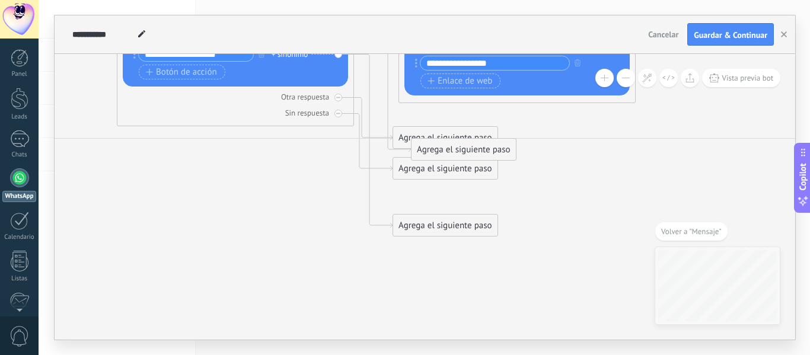
drag, startPoint x: 463, startPoint y: 195, endPoint x: 480, endPoint y: 143, distance: 55.1
click at [480, 143] on div "Agrega el siguiente paso" at bounding box center [464, 150] width 104 height 20
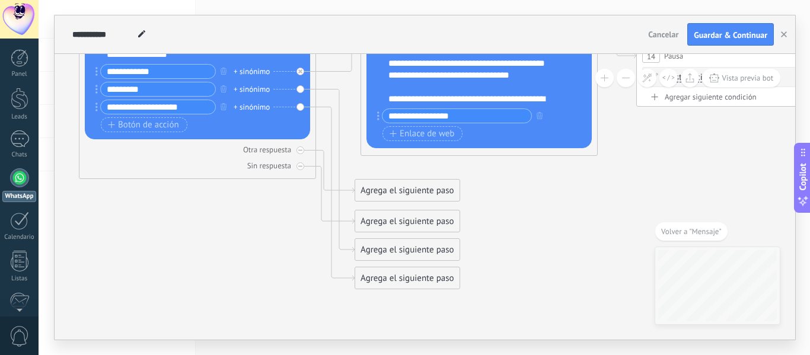
drag, startPoint x: 353, startPoint y: 207, endPoint x: 315, endPoint y: 260, distance: 65.0
click at [315, 260] on icon at bounding box center [458, 124] width 1630 height 924
click at [329, 117] on icon at bounding box center [335, 194] width 39 height 174
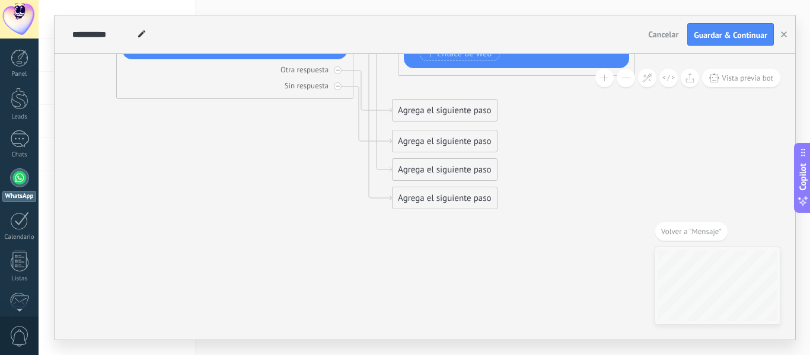
drag, startPoint x: 344, startPoint y: 210, endPoint x: 324, endPoint y: 243, distance: 38.0
click at [324, 243] on icon at bounding box center [495, 44] width 1630 height 924
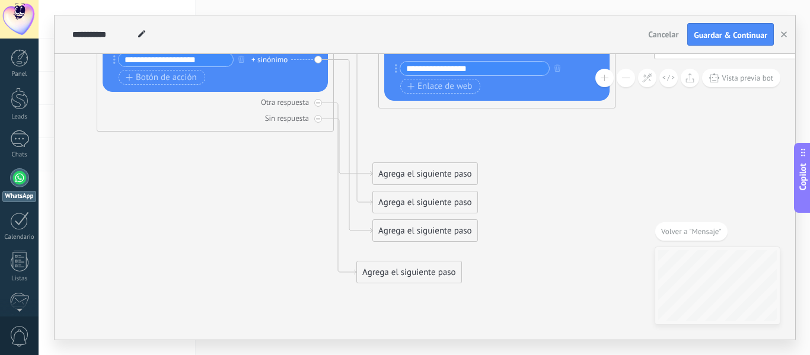
drag, startPoint x: 387, startPoint y: 139, endPoint x: 371, endPoint y: 268, distance: 130.3
click at [371, 268] on div "Agrega el siguiente paso" at bounding box center [409, 273] width 104 height 20
drag, startPoint x: 395, startPoint y: 170, endPoint x: 342, endPoint y: 296, distance: 136.9
click at [342, 296] on div "Agrega el siguiente paso" at bounding box center [372, 300] width 104 height 20
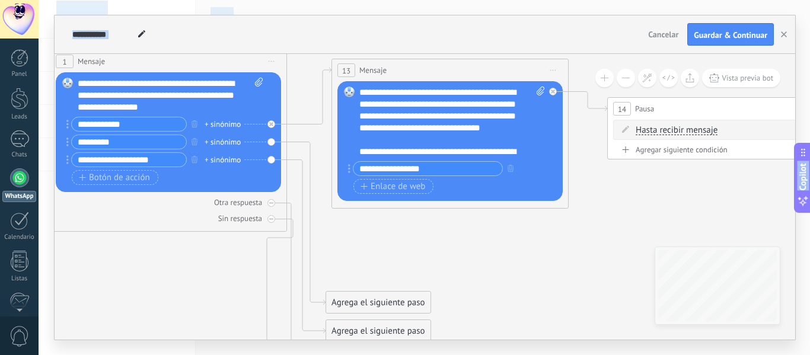
drag, startPoint x: 493, startPoint y: 257, endPoint x: 445, endPoint y: 358, distance: 111.1
click at [445, 355] on html ".abecls-1,.abecls-2{fill-rule:evenodd}.abecls-2{fill:#fff} .abhcls-1{fill:none}…" at bounding box center [405, 177] width 810 height 355
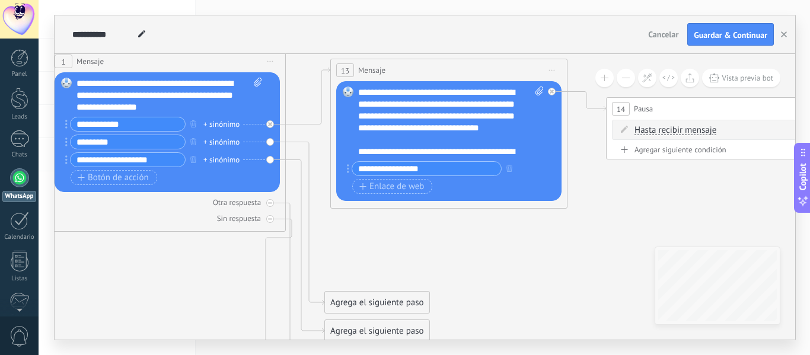
click at [643, 235] on icon at bounding box center [428, 211] width 1630 height 993
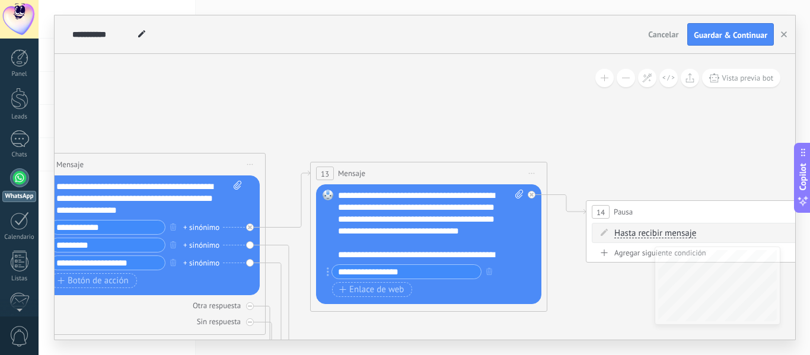
drag, startPoint x: 587, startPoint y: 222, endPoint x: 567, endPoint y: 326, distance: 105.1
click at [567, 326] on icon at bounding box center [408, 314] width 1630 height 993
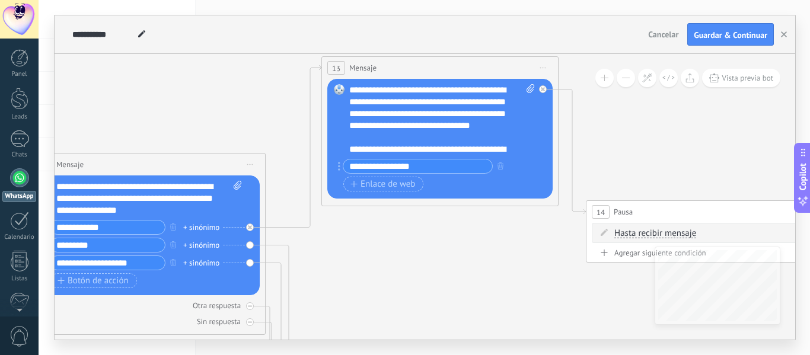
drag, startPoint x: 465, startPoint y: 181, endPoint x: 477, endPoint y: 75, distance: 106.2
click at [477, 75] on div "13 Mensaje ******* (a): Todos los contactos - canales seleccionados Todos los c…" at bounding box center [440, 68] width 236 height 22
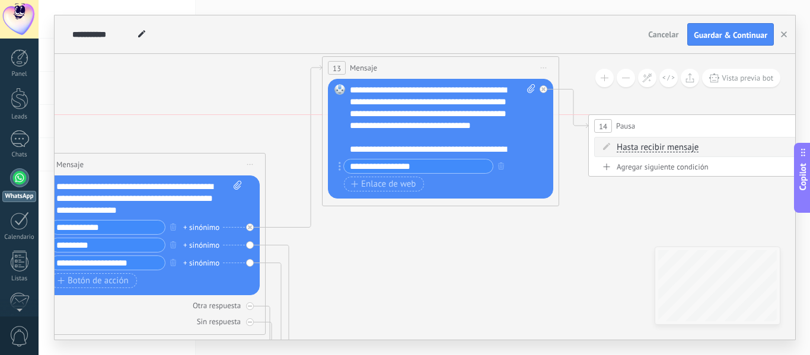
drag, startPoint x: 660, startPoint y: 211, endPoint x: 662, endPoint y: 125, distance: 86.0
click at [662, 125] on div "14 Pausa ***** Iniciar vista previa aquí Cambiar nombre Duplicar Borrar" at bounding box center [707, 126] width 236 height 22
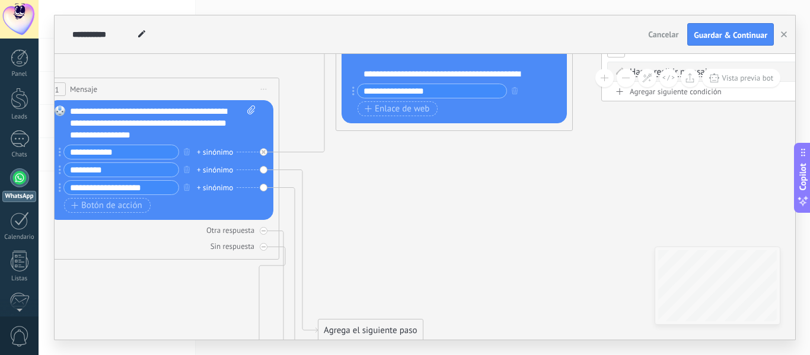
drag, startPoint x: 569, startPoint y: 229, endPoint x: 576, endPoint y: 140, distance: 89.2
click at [576, 140] on icon at bounding box center [421, 198] width 1630 height 1029
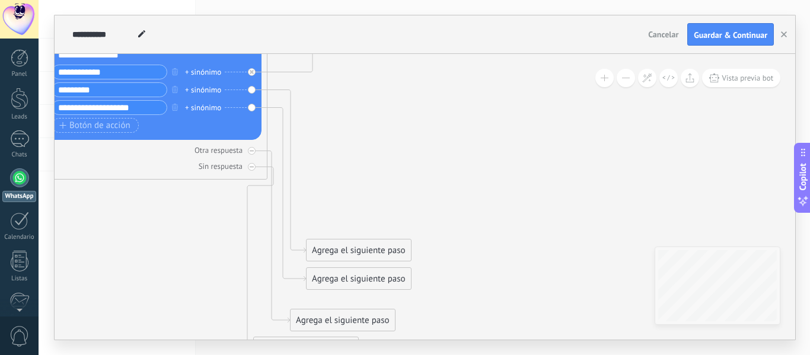
drag, startPoint x: 402, startPoint y: 225, endPoint x: 393, endPoint y: 145, distance: 80.0
click at [393, 145] on icon at bounding box center [409, 118] width 1630 height 1029
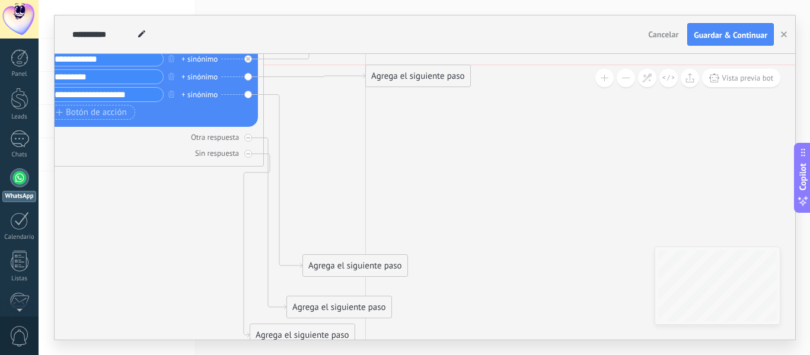
drag, startPoint x: 333, startPoint y: 230, endPoint x: 397, endPoint y: 74, distance: 168.6
click at [397, 74] on div "Agrega el siguiente paso" at bounding box center [418, 76] width 104 height 20
drag, startPoint x: 336, startPoint y: 265, endPoint x: 407, endPoint y: 160, distance: 126.5
click at [407, 160] on div "Agrega el siguiente paso" at bounding box center [426, 161] width 104 height 20
click at [454, 206] on icon at bounding box center [406, 116] width 1630 height 1051
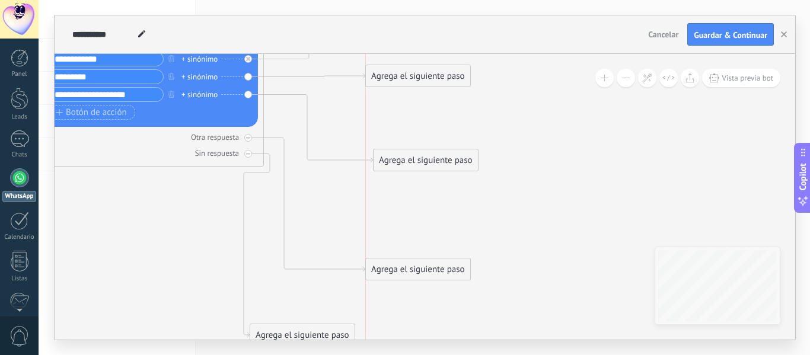
drag, startPoint x: 374, startPoint y: 306, endPoint x: 450, endPoint y: 268, distance: 84.9
click at [450, 268] on div "Agrega el siguiente paso" at bounding box center [418, 270] width 104 height 20
drag, startPoint x: 326, startPoint y: 330, endPoint x: 353, endPoint y: 326, distance: 27.0
click at [353, 326] on div "Agrega el siguiente paso" at bounding box center [331, 331] width 104 height 20
click at [442, 303] on icon at bounding box center [406, 114] width 1630 height 1047
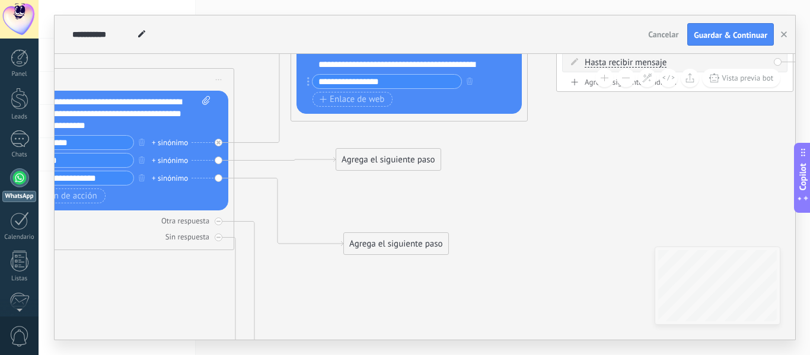
drag, startPoint x: 573, startPoint y: 218, endPoint x: 543, endPoint y: 302, distance: 89.7
click at [543, 302] on icon at bounding box center [376, 198] width 1630 height 1047
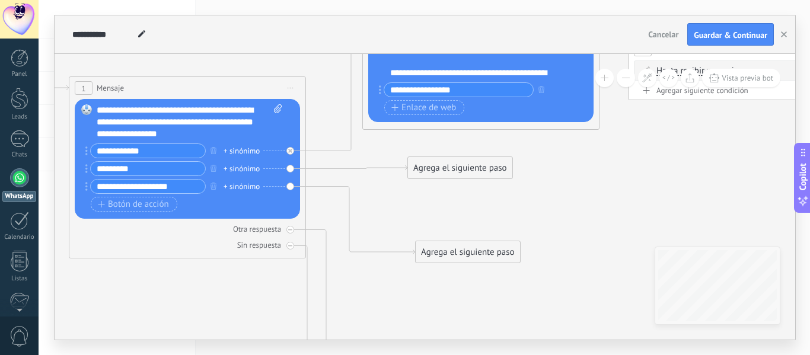
drag, startPoint x: 568, startPoint y: 257, endPoint x: 641, endPoint y: 265, distance: 73.4
click at [641, 265] on icon at bounding box center [448, 206] width 1630 height 1047
click at [458, 173] on div "Agrega el siguiente paso" at bounding box center [460, 168] width 104 height 20
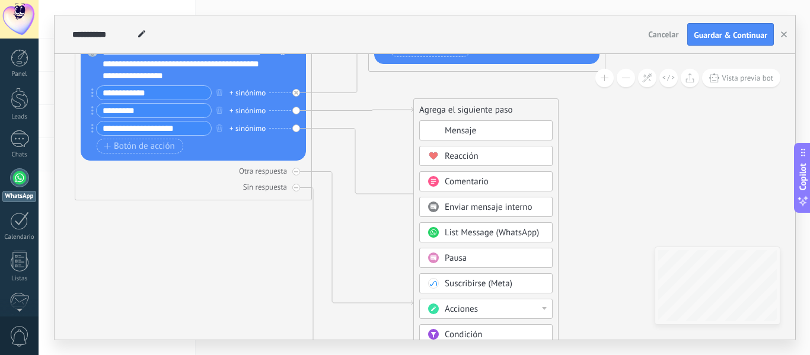
drag, startPoint x: 597, startPoint y: 221, endPoint x: 603, endPoint y: 163, distance: 58.4
click at [603, 163] on icon at bounding box center [454, 148] width 1630 height 1047
click at [489, 131] on div "Mensaje" at bounding box center [495, 131] width 100 height 12
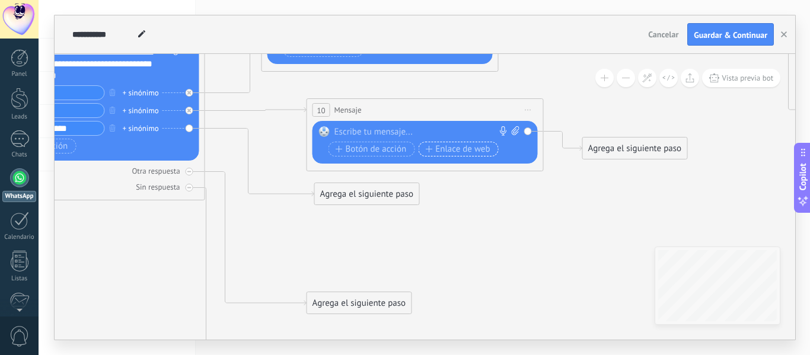
click at [464, 151] on span "Enlace de web" at bounding box center [457, 149] width 65 height 9
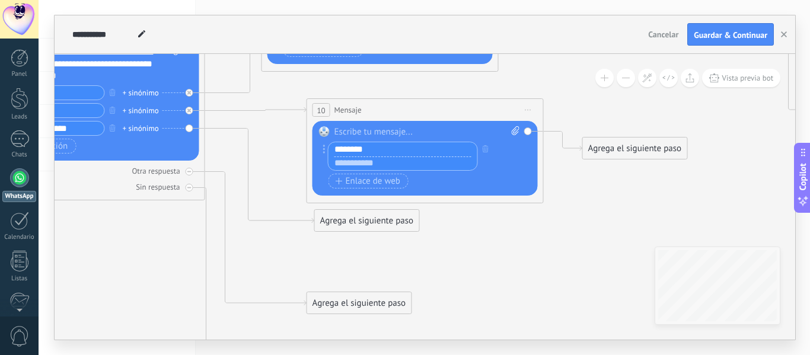
type input "********"
click at [361, 162] on input "text" at bounding box center [403, 164] width 149 height 14
paste input "**********"
type input "**********"
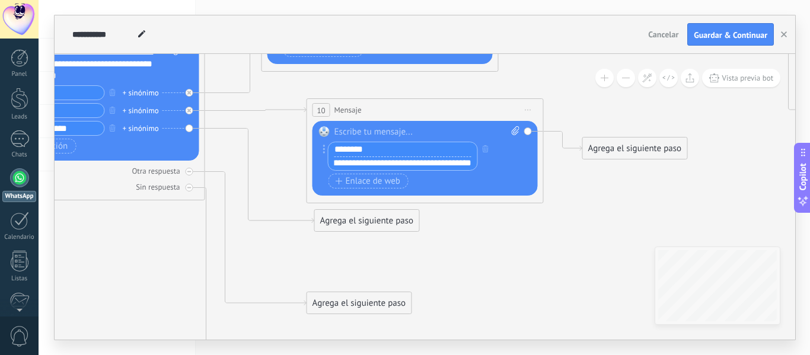
scroll to position [0, 0]
click at [354, 135] on div at bounding box center [427, 132] width 186 height 12
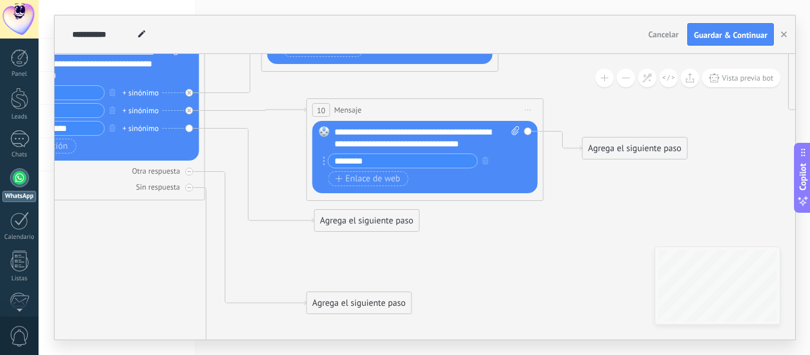
click at [346, 221] on div "Agrega el siguiente paso" at bounding box center [367, 221] width 104 height 20
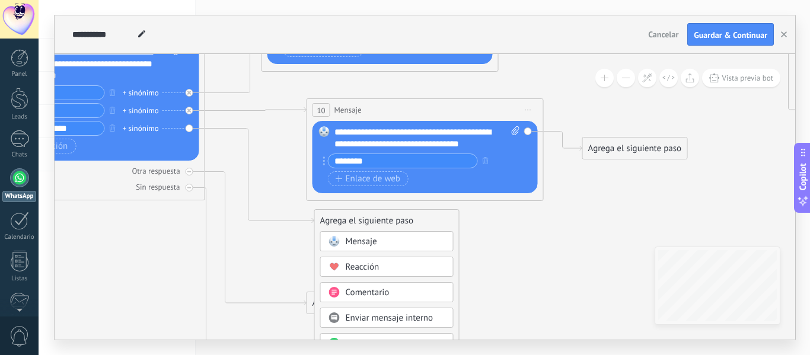
click at [394, 238] on div "Mensaje" at bounding box center [396, 242] width 100 height 12
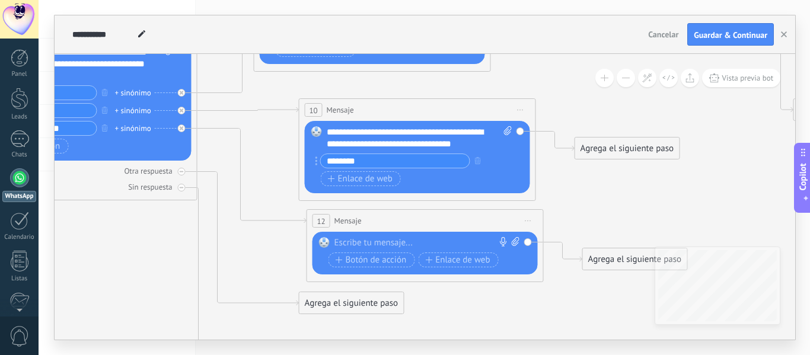
click at [394, 238] on div at bounding box center [422, 243] width 176 height 12
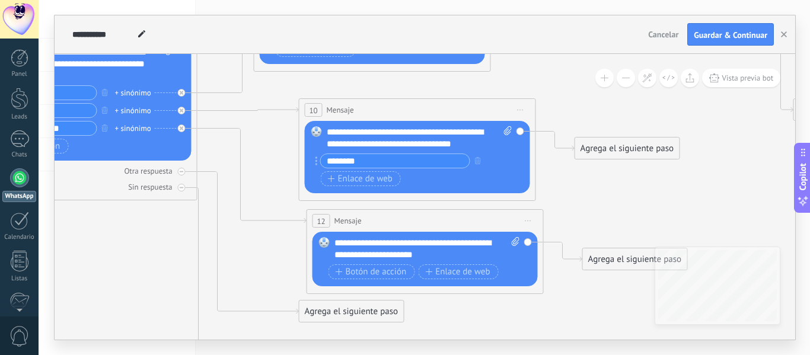
click at [425, 240] on div "**********" at bounding box center [427, 249] width 186 height 24
click at [451, 257] on div "**********" at bounding box center [427, 249] width 186 height 24
click at [367, 259] on div "**********" at bounding box center [427, 249] width 186 height 24
click at [491, 253] on div "**********" at bounding box center [427, 249] width 186 height 24
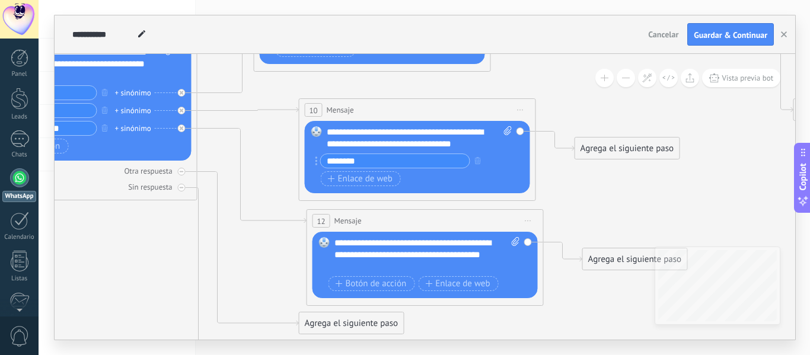
click at [482, 256] on div "**********" at bounding box center [427, 255] width 186 height 36
drag, startPoint x: 339, startPoint y: 250, endPoint x: 374, endPoint y: 255, distance: 34.7
click at [374, 255] on div "**********" at bounding box center [427, 255] width 186 height 36
click at [363, 256] on div "**********" at bounding box center [427, 255] width 186 height 36
click at [596, 259] on div "Agrega el siguiente paso" at bounding box center [635, 260] width 104 height 20
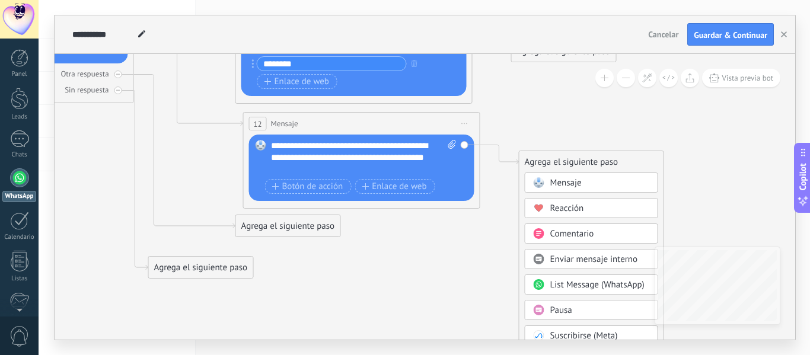
drag, startPoint x: 675, startPoint y: 226, endPoint x: 611, endPoint y: 124, distance: 120.8
click at [611, 124] on icon at bounding box center [276, 51] width 1630 height 1047
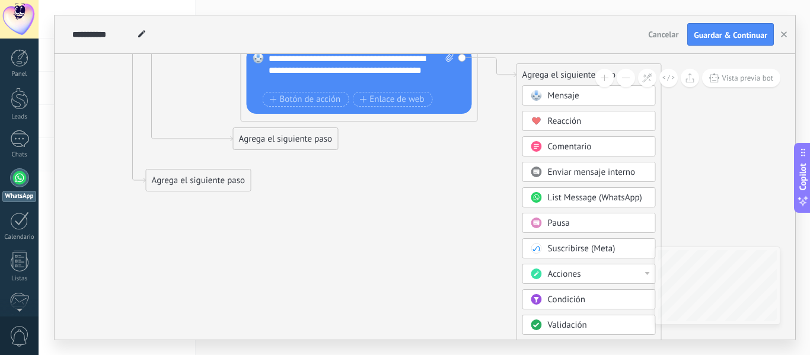
drag, startPoint x: 673, startPoint y: 180, endPoint x: 675, endPoint y: 90, distance: 90.8
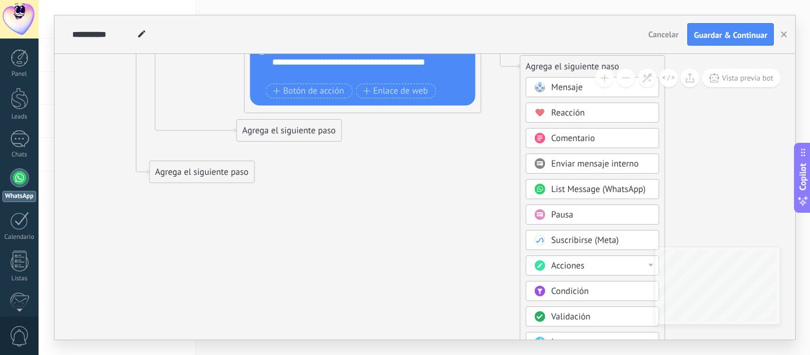
click at [566, 210] on span "Pausa" at bounding box center [563, 214] width 22 height 11
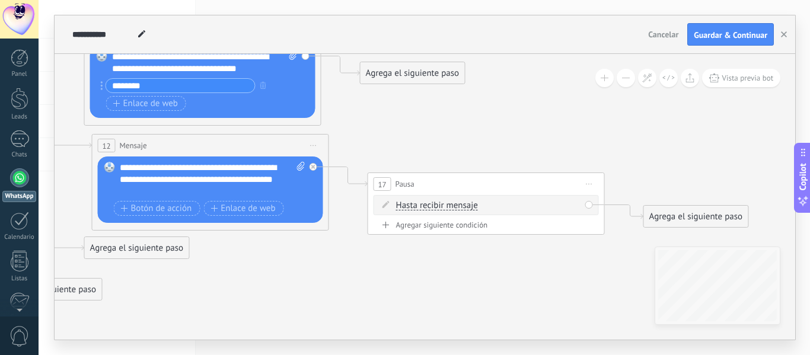
drag, startPoint x: 482, startPoint y: 222, endPoint x: 542, endPoint y: 340, distance: 132.1
click at [542, 340] on div "**********" at bounding box center [425, 178] width 742 height 326
click at [451, 202] on span "Hasta recibir mensaje" at bounding box center [437, 205] width 82 height 9
click at [451, 202] on button "Hasta recibir mensaje" at bounding box center [464, 205] width 148 height 21
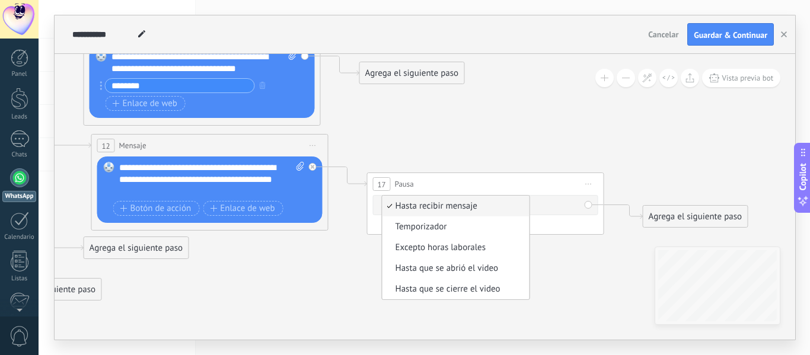
click at [546, 273] on icon at bounding box center [156, 73] width 1695 height 1047
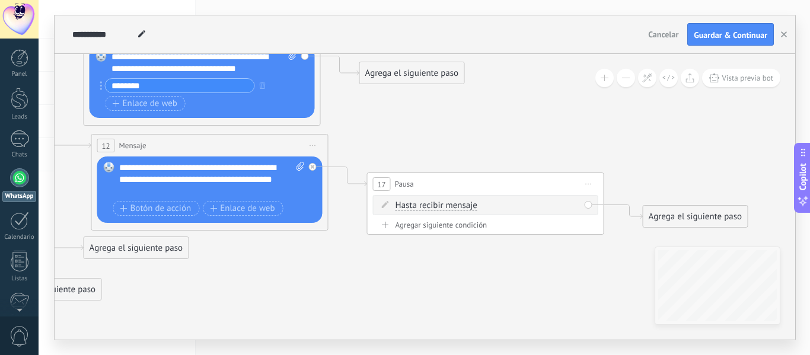
click at [660, 209] on div "Agrega el siguiente paso" at bounding box center [695, 217] width 104 height 20
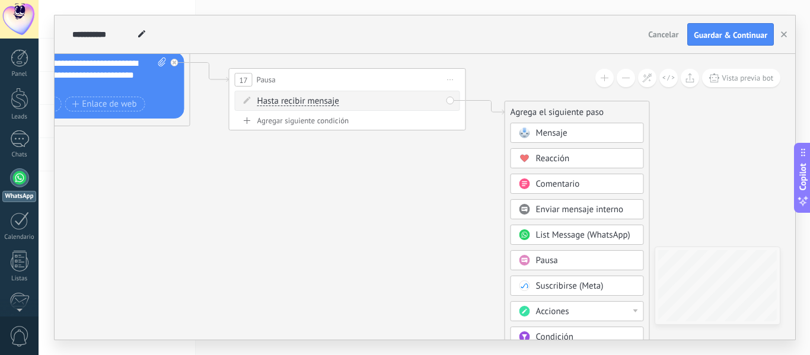
drag, startPoint x: 587, startPoint y: 297, endPoint x: 448, endPoint y: 189, distance: 175.3
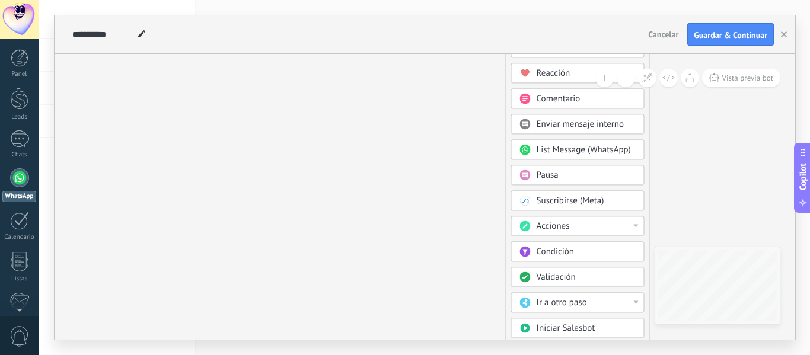
drag, startPoint x: 436, startPoint y: 247, endPoint x: 436, endPoint y: 104, distance: 143.5
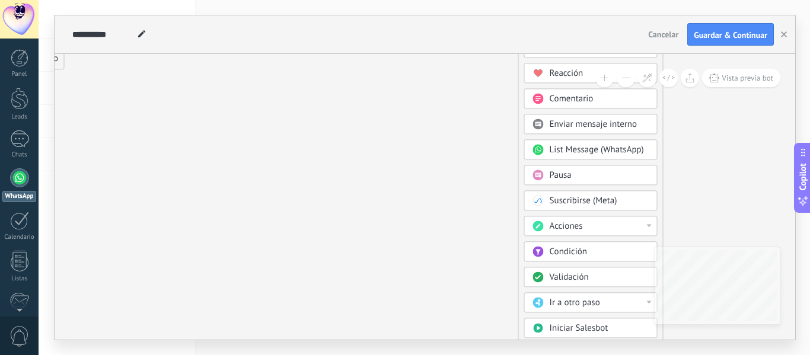
drag, startPoint x: 452, startPoint y: 194, endPoint x: 489, endPoint y: 256, distance: 72.3
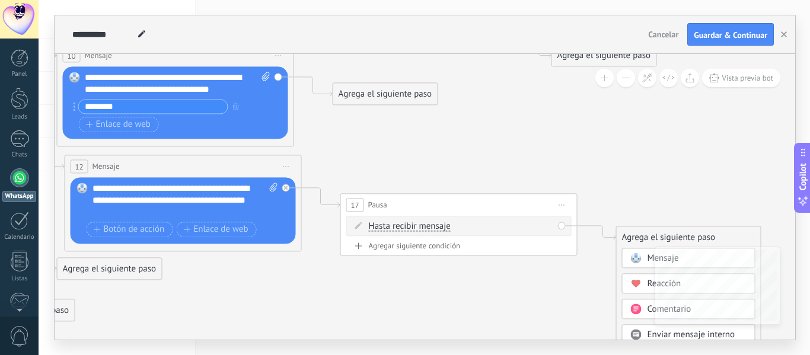
drag, startPoint x: 412, startPoint y: 206, endPoint x: 489, endPoint y: 368, distance: 179.3
click at [489, 355] on html ".abecls-1,.abecls-2{fill-rule:evenodd}.abecls-2{fill:#fff} .abhcls-1{fill:none}…" at bounding box center [405, 177] width 810 height 355
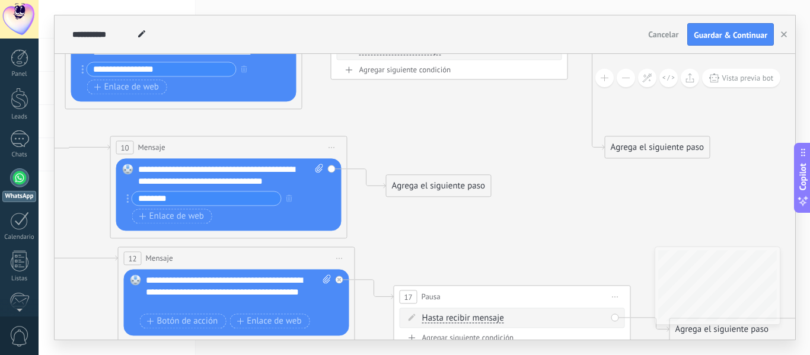
drag, startPoint x: 522, startPoint y: 184, endPoint x: 573, endPoint y: 263, distance: 94.3
click at [573, 263] on icon at bounding box center [183, 186] width 1695 height 1047
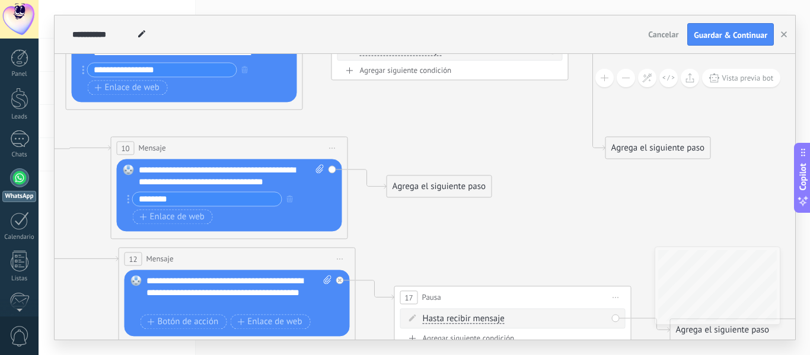
click at [452, 189] on div "Agrega el siguiente paso" at bounding box center [439, 187] width 104 height 20
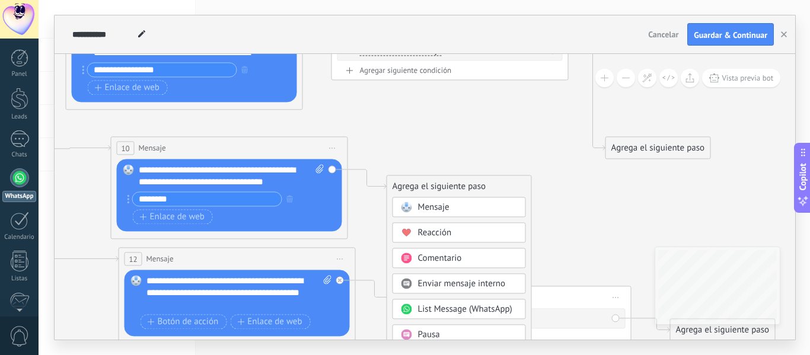
click at [428, 335] on span "Pausa" at bounding box center [429, 334] width 22 height 11
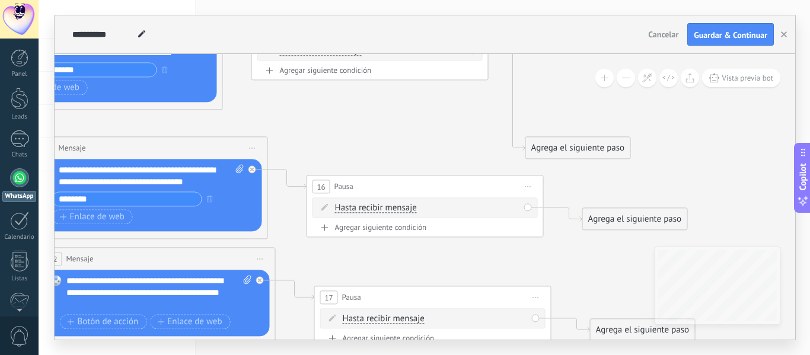
click at [565, 266] on icon at bounding box center [103, 186] width 1695 height 1047
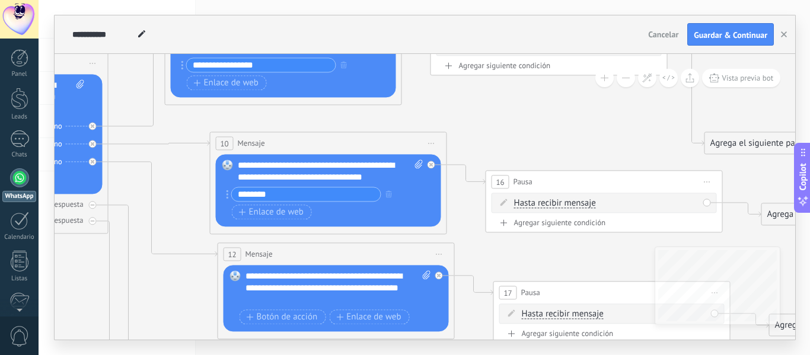
drag, startPoint x: 551, startPoint y: 243, endPoint x: 730, endPoint y: 238, distance: 179.2
click at [730, 238] on icon at bounding box center [282, 181] width 1695 height 1047
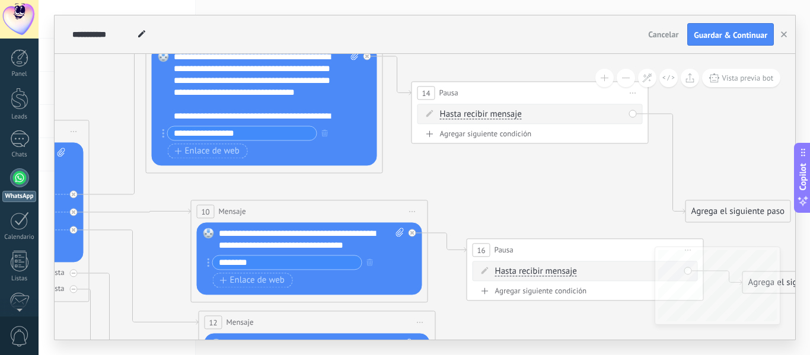
drag, startPoint x: 581, startPoint y: 136, endPoint x: 562, endPoint y: 205, distance: 70.8
click at [562, 205] on icon at bounding box center [263, 250] width 1695 height 1047
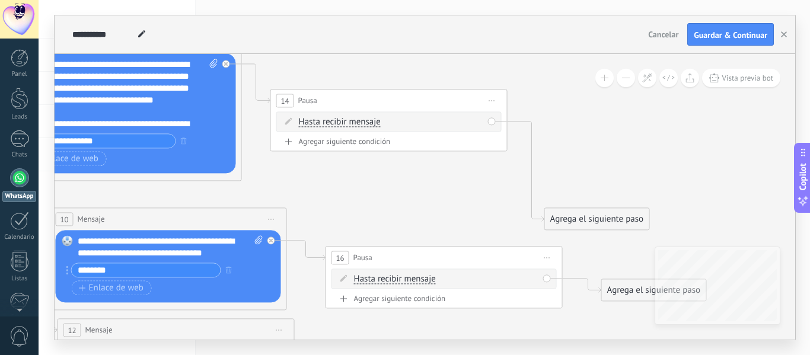
drag, startPoint x: 607, startPoint y: 185, endPoint x: 466, endPoint y: 193, distance: 141.4
click at [466, 193] on icon at bounding box center [122, 257] width 1695 height 1047
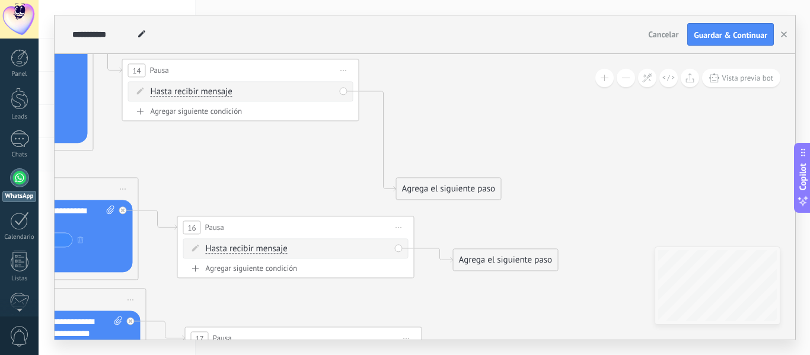
drag, startPoint x: 466, startPoint y: 193, endPoint x: 318, endPoint y: 162, distance: 151.3
click at [710, 34] on span "Guardar & Continuar" at bounding box center [731, 35] width 74 height 8
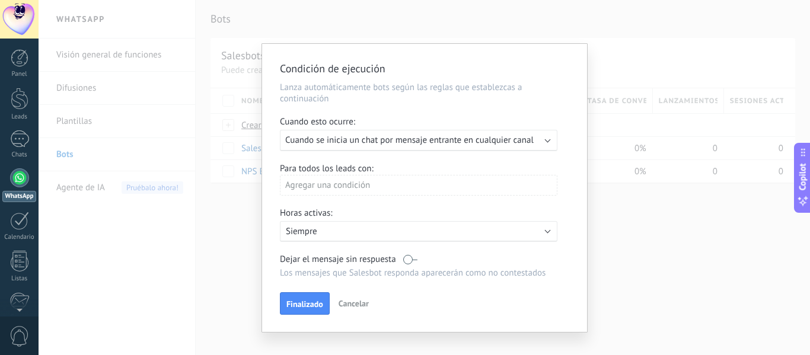
click at [364, 304] on span "Cancelar" at bounding box center [354, 303] width 30 height 11
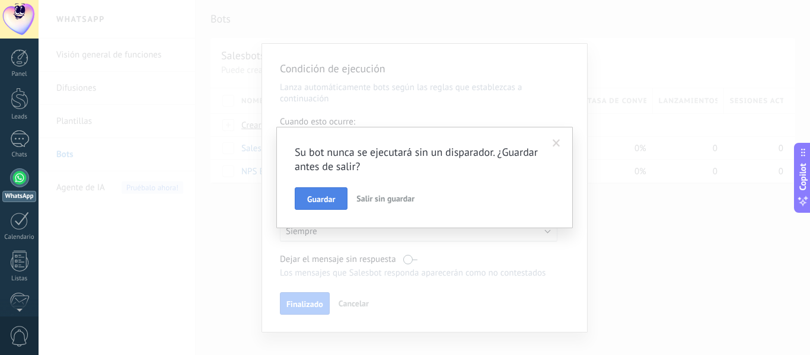
click at [326, 196] on span "Guardar" at bounding box center [321, 199] width 28 height 8
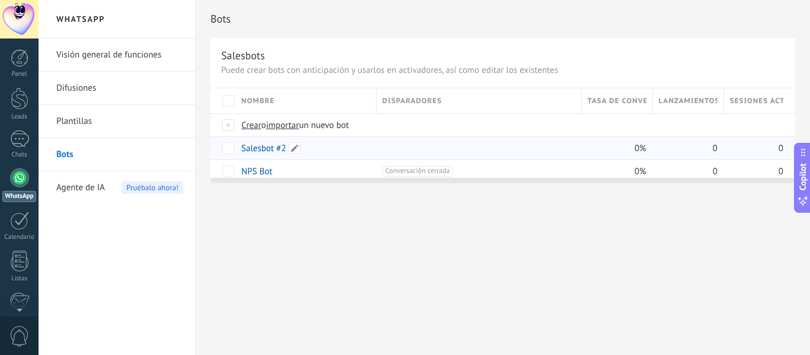
click at [253, 149] on link "Salesbot #2" at bounding box center [263, 148] width 44 height 11
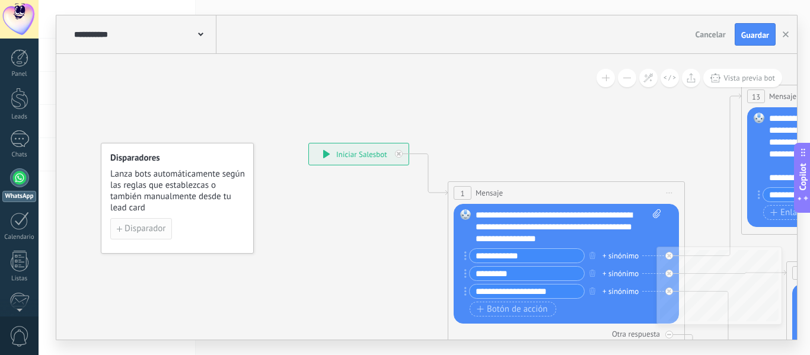
click at [145, 233] on span "Disparador" at bounding box center [145, 229] width 41 height 8
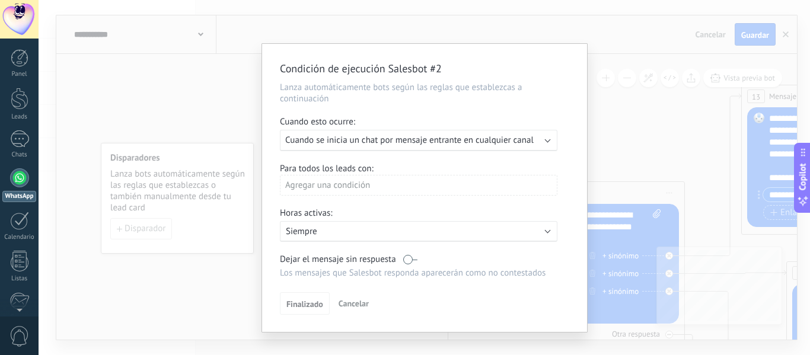
click at [394, 148] on div "Ejecutar: Cuando se inicia un chat por mensaje entrante en cualquier canal" at bounding box center [419, 140] width 278 height 21
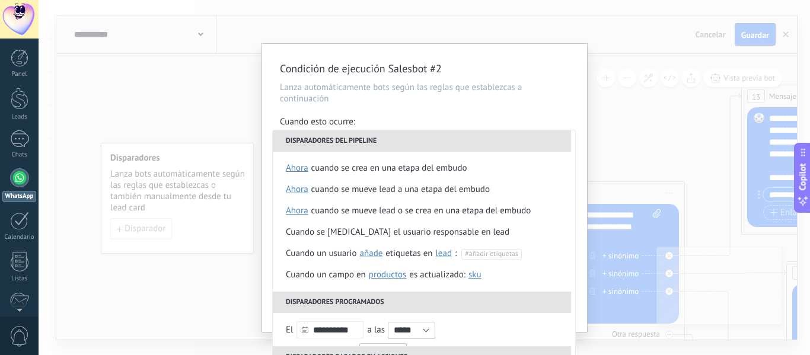
click at [438, 120] on div "Cuando esto ocurre:" at bounding box center [424, 123] width 289 height 14
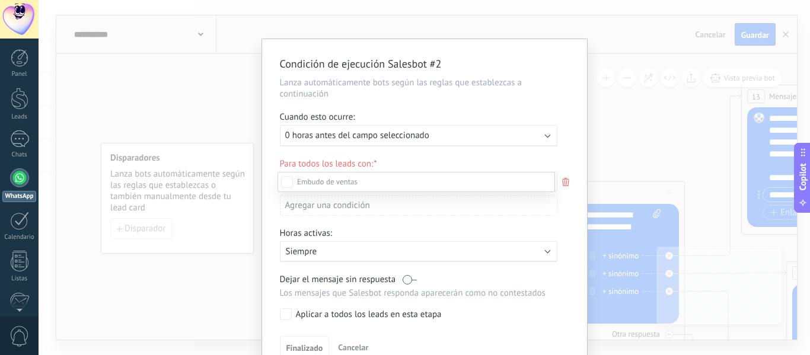
click at [0, 0] on label "Leads Entrantes" at bounding box center [0, 0] width 0 height 0
drag, startPoint x: 571, startPoint y: 212, endPoint x: 572, endPoint y: 179, distance: 32.6
click at [572, 179] on div at bounding box center [425, 177] width 772 height 355
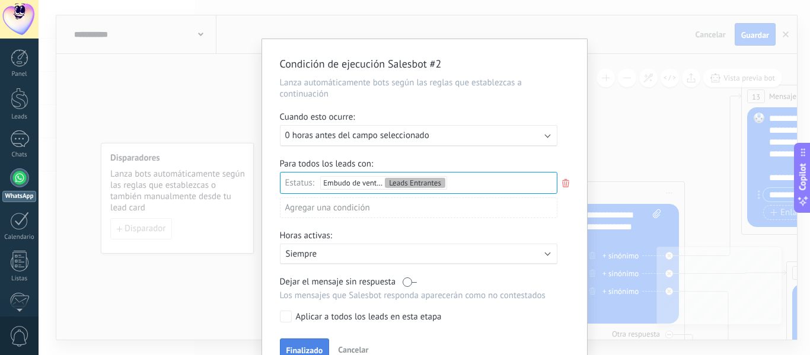
click at [302, 342] on button "Finalizado" at bounding box center [305, 350] width 50 height 23
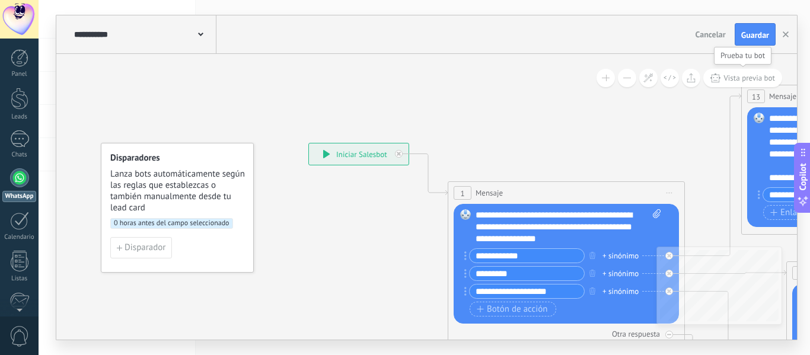
click at [748, 80] on span "Vista previa bot" at bounding box center [750, 78] width 52 height 10
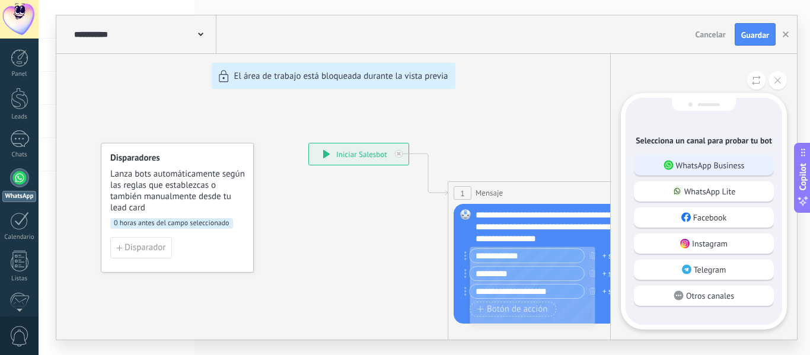
click at [707, 166] on p "WhatsApp Business" at bounding box center [710, 165] width 69 height 11
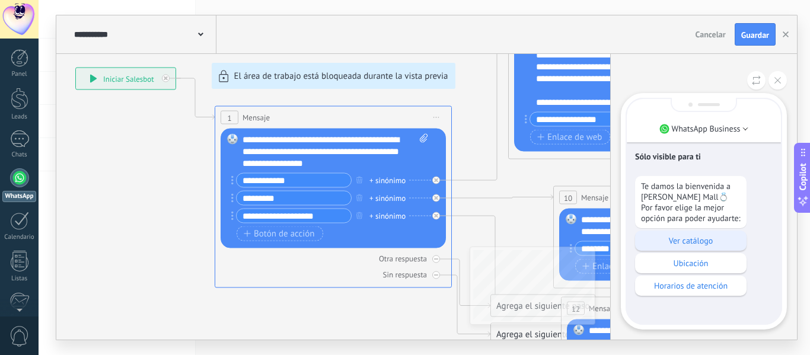
click at [683, 246] on p "Ver catálogo" at bounding box center [691, 240] width 100 height 11
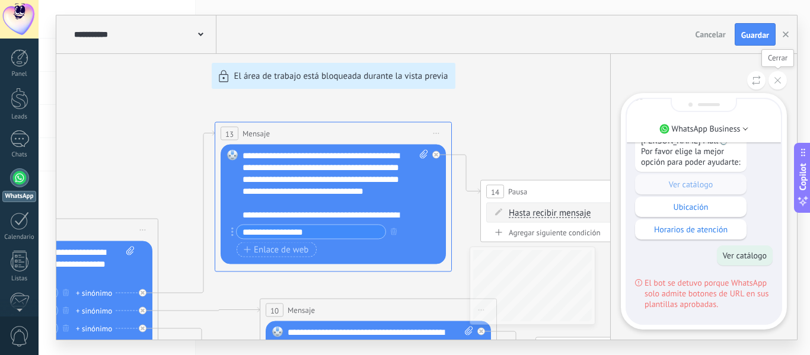
click at [779, 82] on icon at bounding box center [778, 80] width 7 height 7
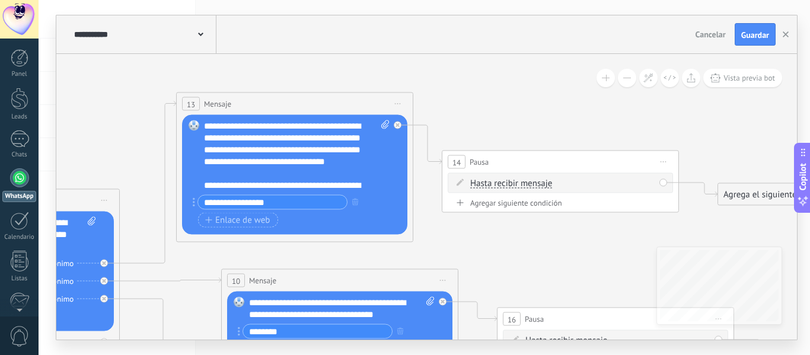
drag, startPoint x: 654, startPoint y: 151, endPoint x: 616, endPoint y: 122, distance: 48.6
click at [616, 122] on icon at bounding box center [294, 287] width 1695 height 982
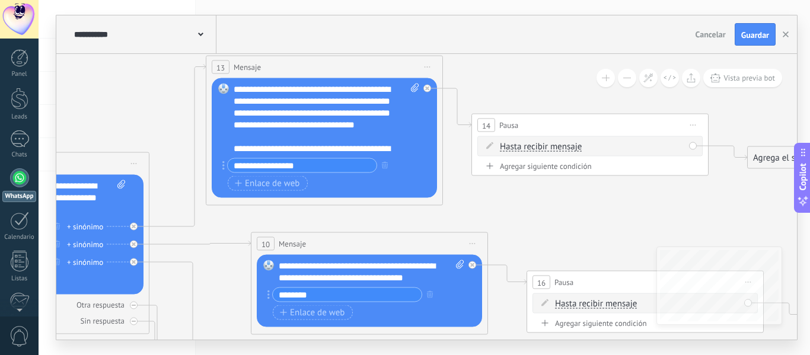
drag, startPoint x: 440, startPoint y: 249, endPoint x: 486, endPoint y: 200, distance: 67.1
click at [485, 202] on icon at bounding box center [323, 250] width 1695 height 982
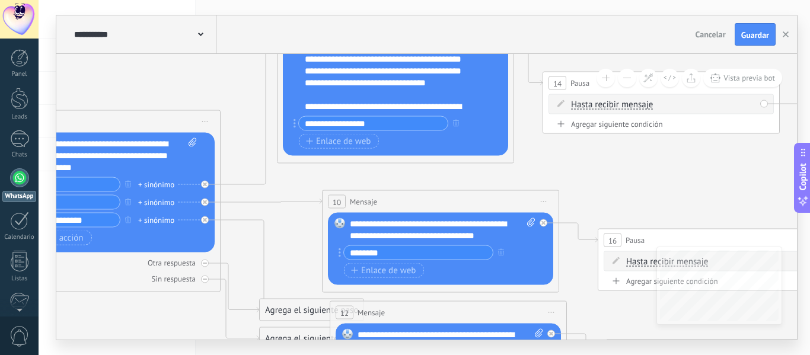
drag, startPoint x: 583, startPoint y: 200, endPoint x: 643, endPoint y: 170, distance: 67.1
click at [643, 170] on icon at bounding box center [394, 208] width 1695 height 982
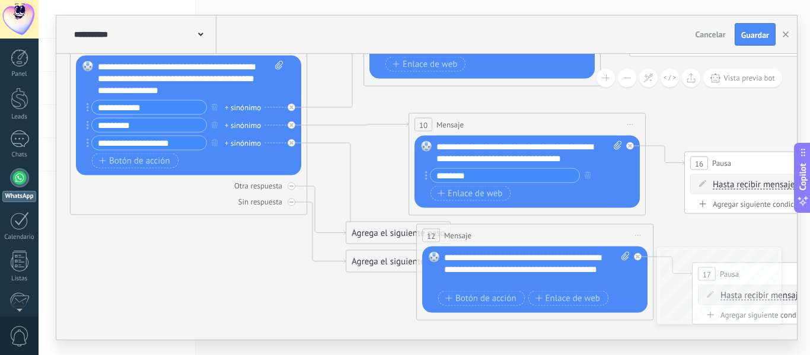
drag, startPoint x: 606, startPoint y: 203, endPoint x: 692, endPoint y: 126, distance: 115.9
click at [692, 126] on icon at bounding box center [481, 131] width 1695 height 982
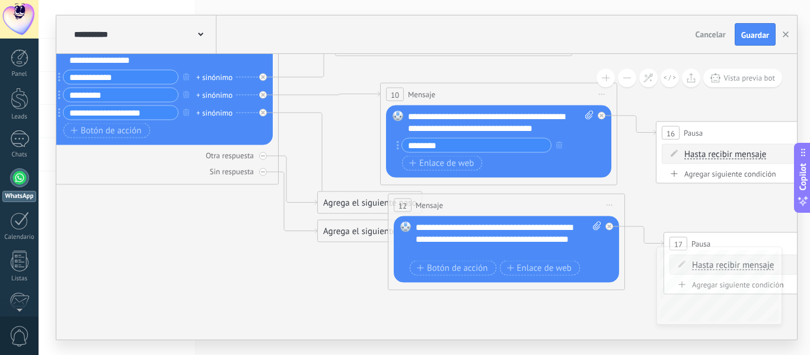
drag, startPoint x: 679, startPoint y: 221, endPoint x: 650, endPoint y: 190, distance: 42.4
click at [651, 190] on icon at bounding box center [453, 101] width 1695 height 982
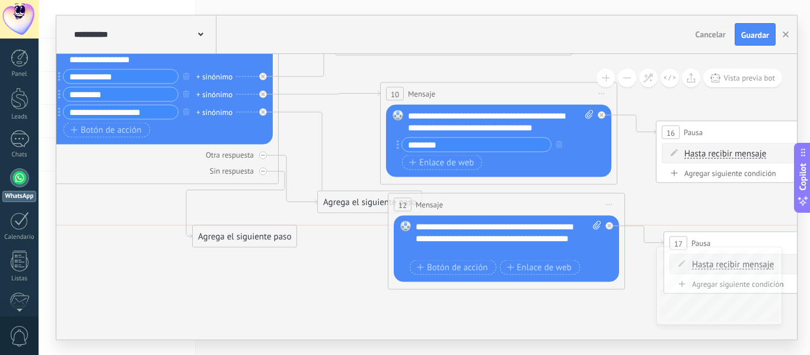
drag, startPoint x: 332, startPoint y: 236, endPoint x: 204, endPoint y: 242, distance: 128.2
click at [204, 242] on div "Agrega el siguiente paso" at bounding box center [245, 237] width 104 height 20
drag, startPoint x: 233, startPoint y: 237, endPoint x: 153, endPoint y: 236, distance: 80.1
click at [155, 235] on div "Agrega el siguiente paso" at bounding box center [189, 231] width 104 height 20
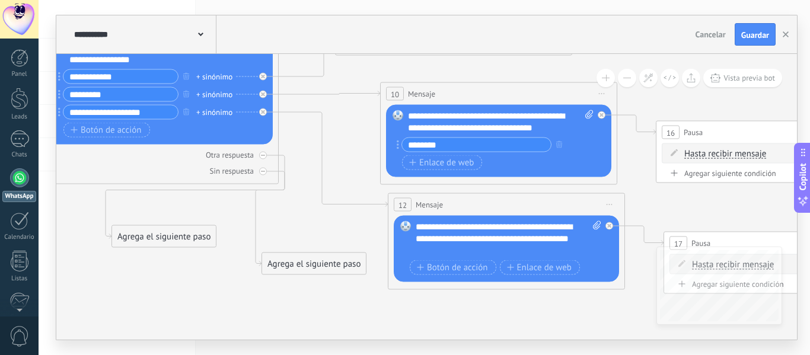
drag, startPoint x: 359, startPoint y: 202, endPoint x: 299, endPoint y: 266, distance: 88.1
click at [301, 266] on div "Agrega el siguiente paso" at bounding box center [314, 264] width 104 height 20
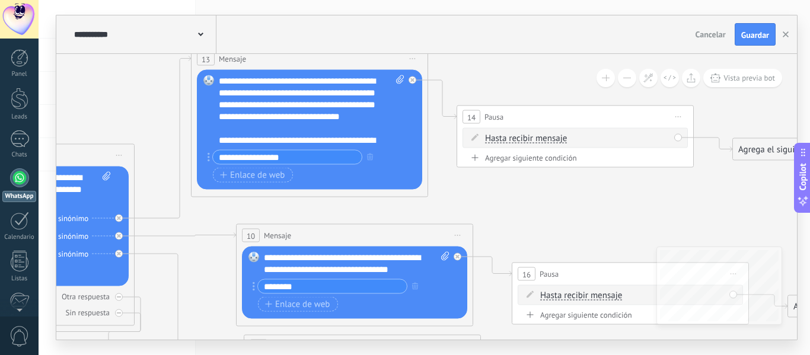
drag, startPoint x: 658, startPoint y: 199, endPoint x: 514, endPoint y: 340, distance: 202.1
click at [514, 340] on div "**********" at bounding box center [425, 177] width 772 height 355
click at [321, 143] on div "**********" at bounding box center [312, 110] width 186 height 71
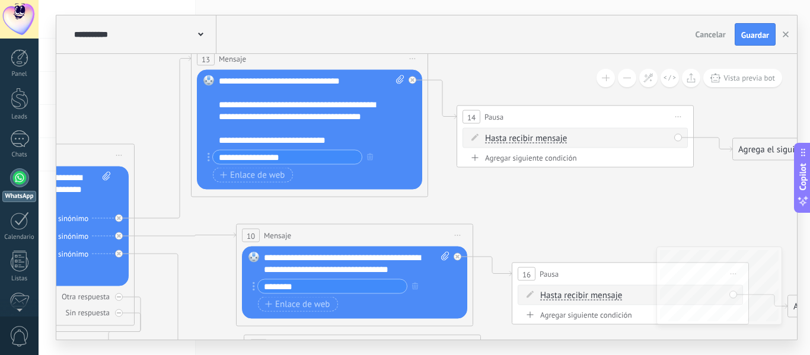
scroll to position [47, 0]
click at [352, 113] on div "**********" at bounding box center [312, 110] width 186 height 71
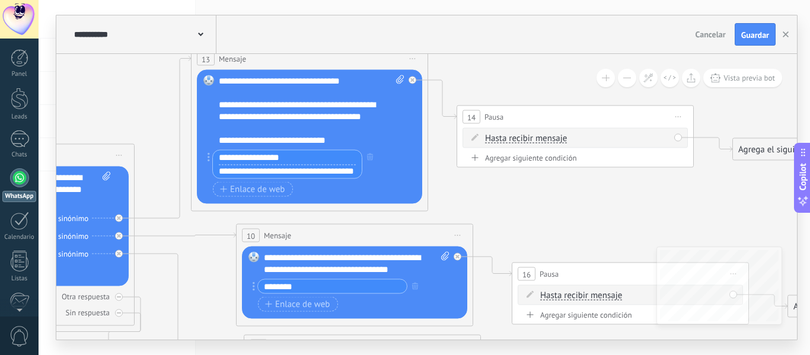
click at [304, 161] on input "**********" at bounding box center [287, 158] width 149 height 14
click at [574, 209] on icon at bounding box center [309, 242] width 1695 height 982
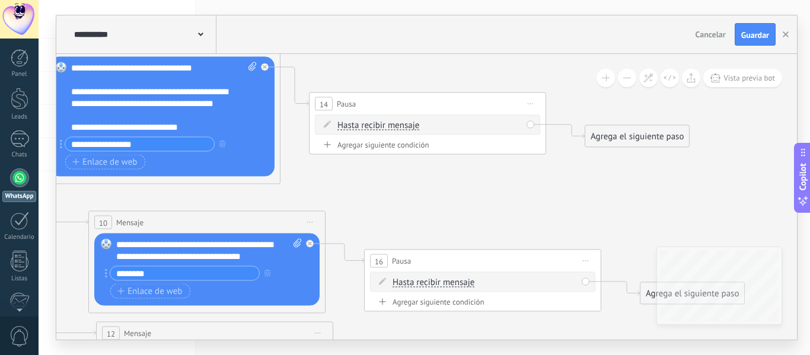
drag, startPoint x: 644, startPoint y: 205, endPoint x: 489, endPoint y: 193, distance: 155.2
click at [489, 193] on icon at bounding box center [161, 229] width 1695 height 982
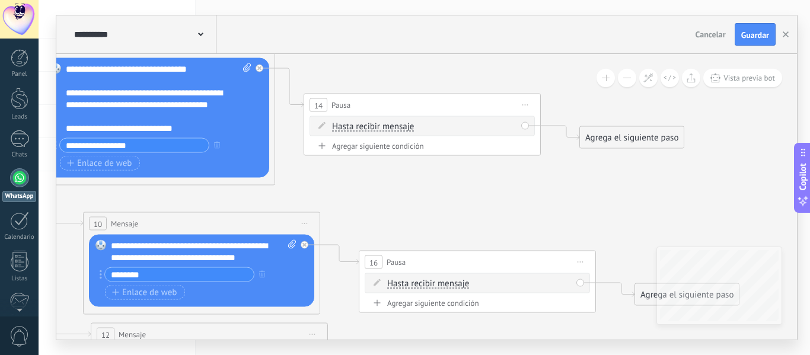
click at [627, 133] on div "Agrega el siguiente paso" at bounding box center [632, 138] width 104 height 20
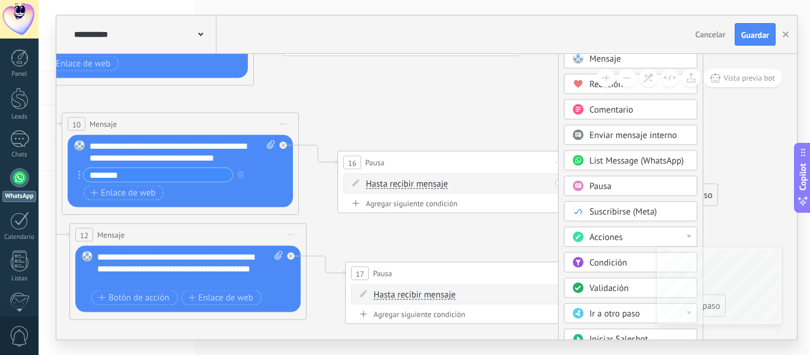
drag, startPoint x: 776, startPoint y: 192, endPoint x: 757, endPoint y: 89, distance: 104.8
click at [757, 89] on icon at bounding box center [134, 130] width 1695 height 982
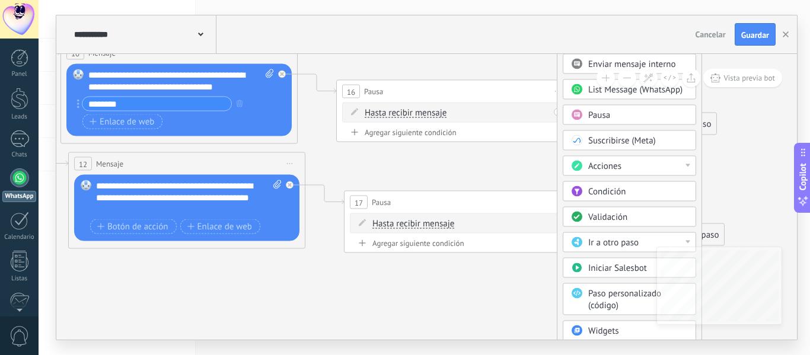
drag, startPoint x: 742, startPoint y: 168, endPoint x: 740, endPoint y: 52, distance: 116.8
click at [740, 52] on div "**********" at bounding box center [426, 177] width 741 height 324
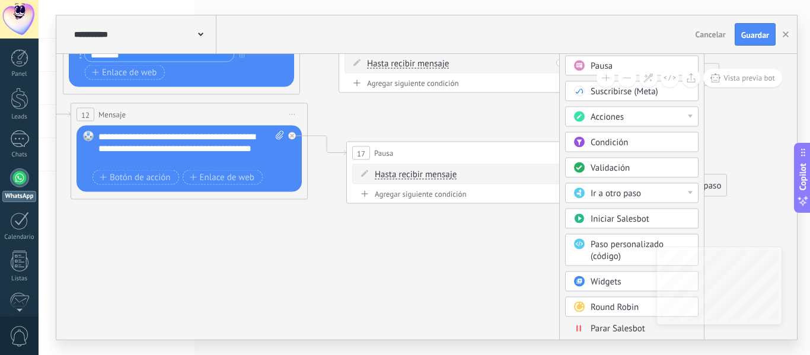
click at [636, 323] on span "Parar Salesbot" at bounding box center [618, 328] width 55 height 11
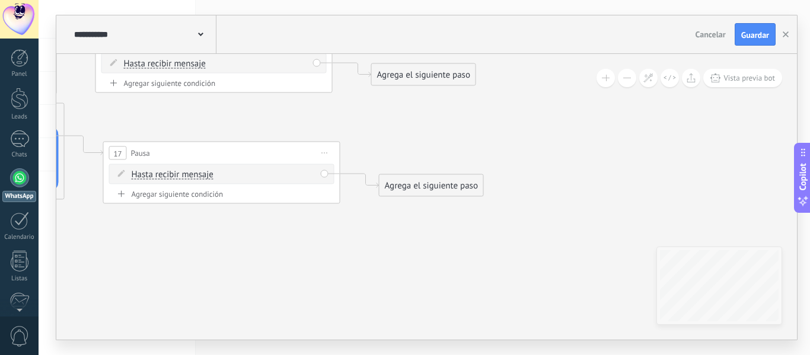
click at [420, 81] on div "Agrega el siguiente paso" at bounding box center [424, 75] width 104 height 20
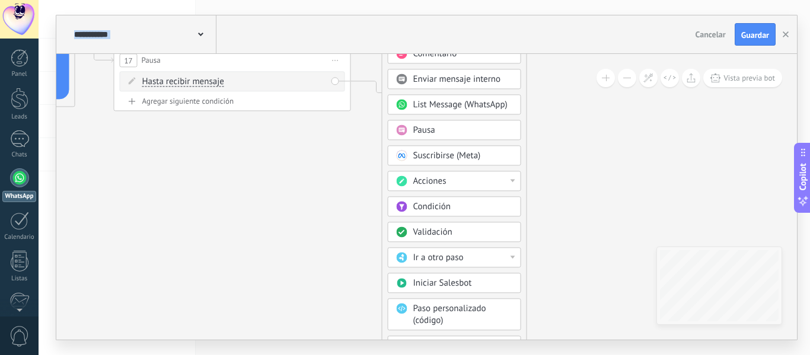
drag, startPoint x: 563, startPoint y: 221, endPoint x: 574, endPoint y: 84, distance: 138.0
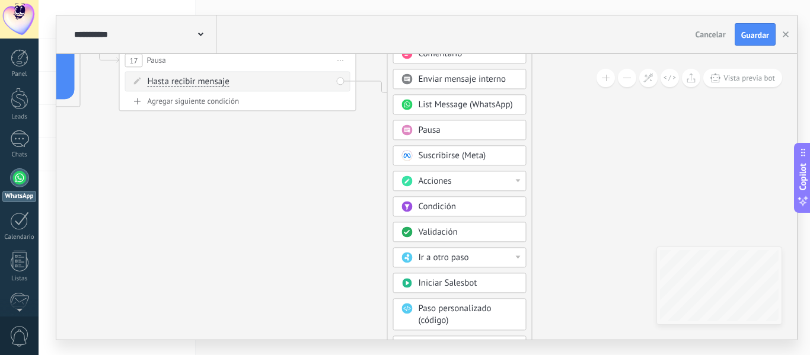
drag, startPoint x: 559, startPoint y: 239, endPoint x: 566, endPoint y: 155, distance: 83.9
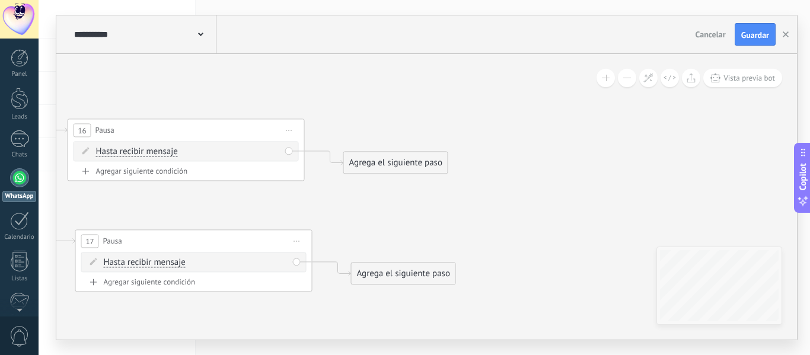
drag, startPoint x: 569, startPoint y: 126, endPoint x: 525, endPoint y: 321, distance: 200.1
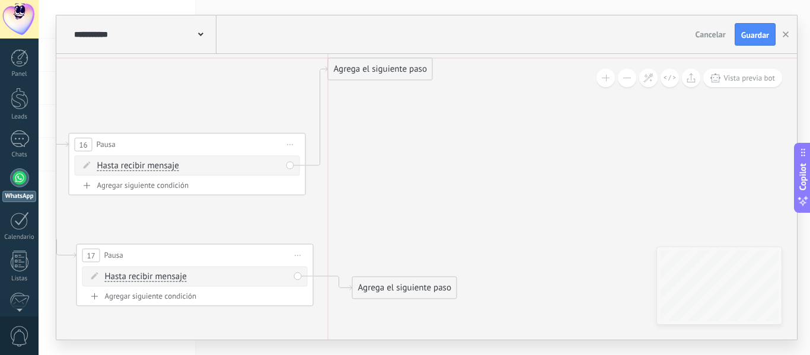
drag, startPoint x: 380, startPoint y: 179, endPoint x: 364, endPoint y: 74, distance: 106.2
click at [364, 74] on div "Agrega el siguiente paso" at bounding box center [381, 69] width 104 height 20
click at [364, 75] on div "Agrega el siguiente paso" at bounding box center [381, 69] width 104 height 20
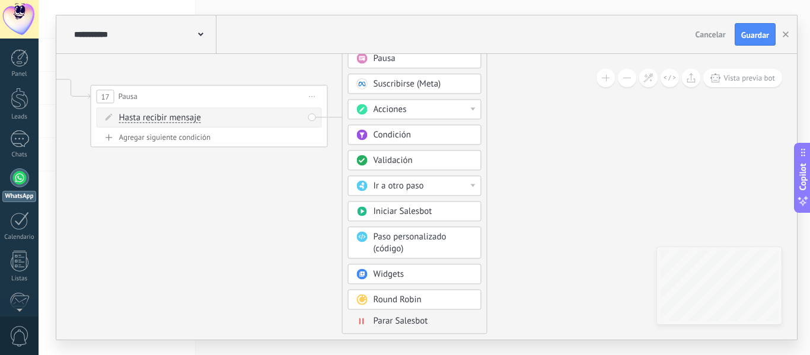
drag, startPoint x: 518, startPoint y: 189, endPoint x: 533, endPoint y: 30, distance: 159.6
click at [533, 30] on div "**********" at bounding box center [426, 177] width 741 height 324
click at [425, 323] on span "Parar Salesbot" at bounding box center [401, 321] width 55 height 11
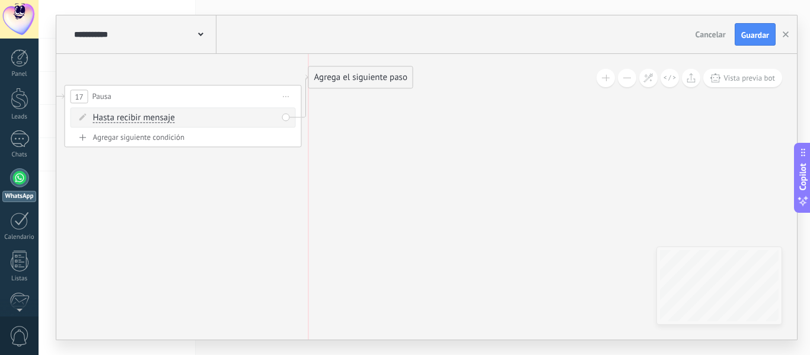
drag, startPoint x: 371, startPoint y: 123, endPoint x: 335, endPoint y: 68, distance: 65.1
click at [335, 68] on div "Agrega el siguiente paso" at bounding box center [361, 78] width 104 height 20
click at [349, 77] on div "Agrega el siguiente paso" at bounding box center [361, 75] width 104 height 20
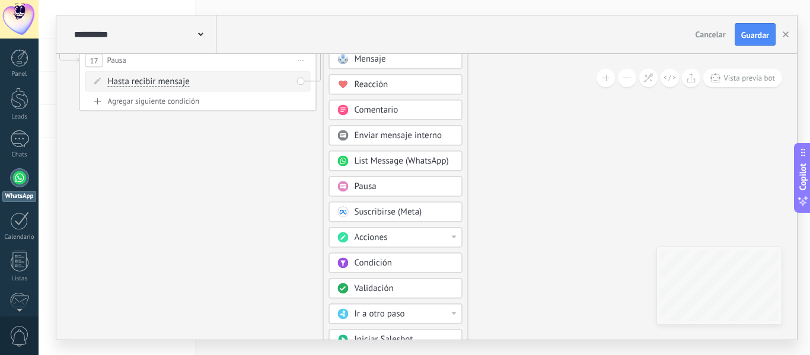
drag, startPoint x: 485, startPoint y: 139, endPoint x: 508, endPoint y: 8, distance: 133.8
click at [500, 41] on div "**********" at bounding box center [426, 177] width 741 height 324
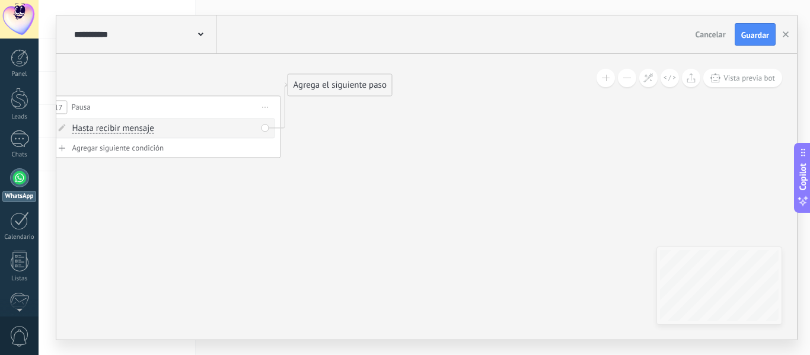
drag, startPoint x: 418, startPoint y: 113, endPoint x: 380, endPoint y: 160, distance: 60.3
drag, startPoint x: 355, startPoint y: 92, endPoint x: 346, endPoint y: 58, distance: 35.4
click at [346, 58] on div "Agrega el siguiente paso" at bounding box center [330, 52] width 104 height 20
click at [346, 58] on div "Agrega el siguiente paso" at bounding box center [330, 51] width 104 height 20
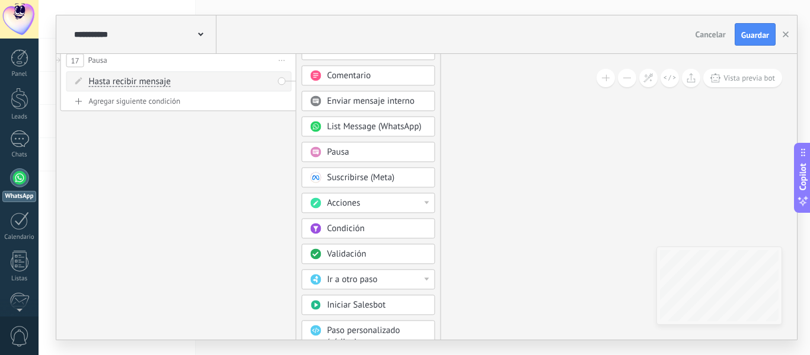
drag, startPoint x: 443, startPoint y: 209, endPoint x: 461, endPoint y: 115, distance: 95.5
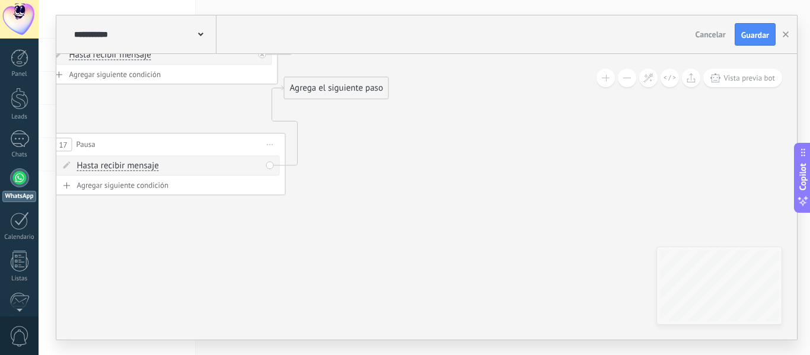
drag, startPoint x: 476, startPoint y: 136, endPoint x: 464, endPoint y: 224, distance: 88.5
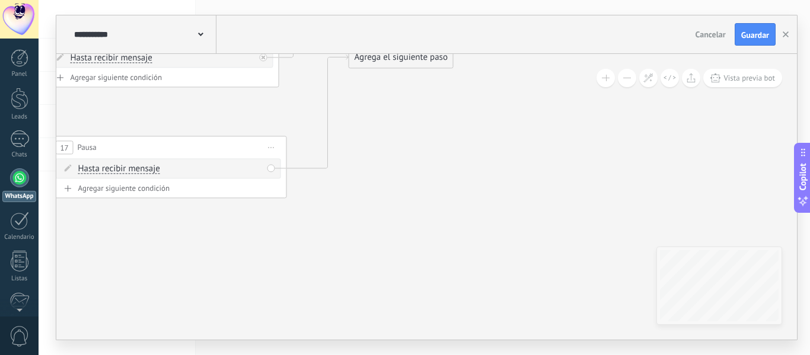
drag, startPoint x: 335, startPoint y: 91, endPoint x: 399, endPoint y: 57, distance: 71.9
click at [399, 57] on div "Agrega el siguiente paso" at bounding box center [401, 57] width 104 height 20
click at [418, 59] on div "Agrega el siguiente paso" at bounding box center [401, 57] width 104 height 20
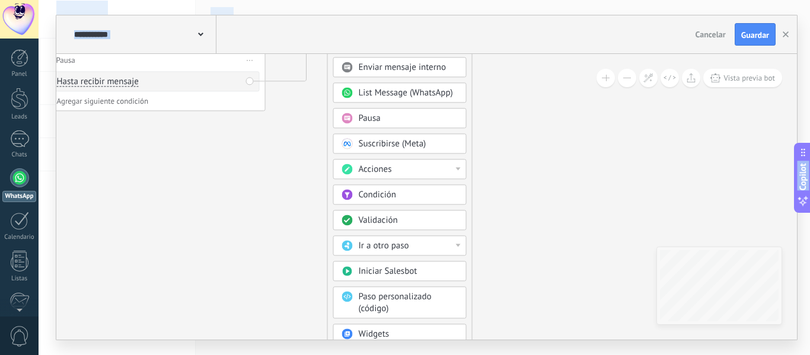
drag, startPoint x: 649, startPoint y: 171, endPoint x: 627, endPoint y: -72, distance: 243.6
click at [627, 0] on html ".abecls-1,.abecls-2{fill-rule:evenodd}.abecls-2{fill:#fff} .abhcls-1{fill:none}…" at bounding box center [405, 177] width 810 height 355
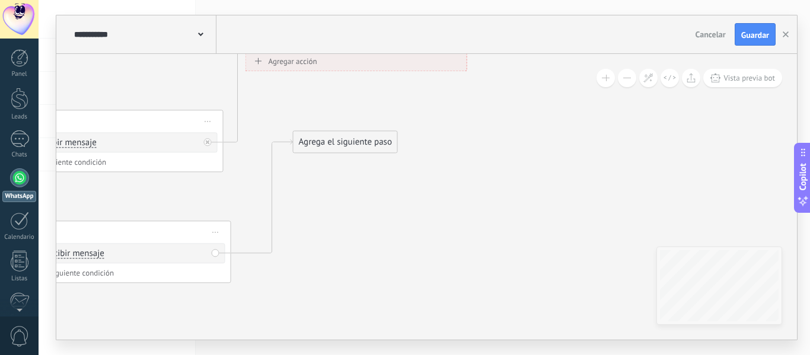
drag, startPoint x: 422, startPoint y: 137, endPoint x: 389, endPoint y: 309, distance: 175.2
drag, startPoint x: 313, startPoint y: 142, endPoint x: 291, endPoint y: 96, distance: 51.2
click at [291, 96] on div "Agrega el siguiente paso" at bounding box center [324, 95] width 104 height 20
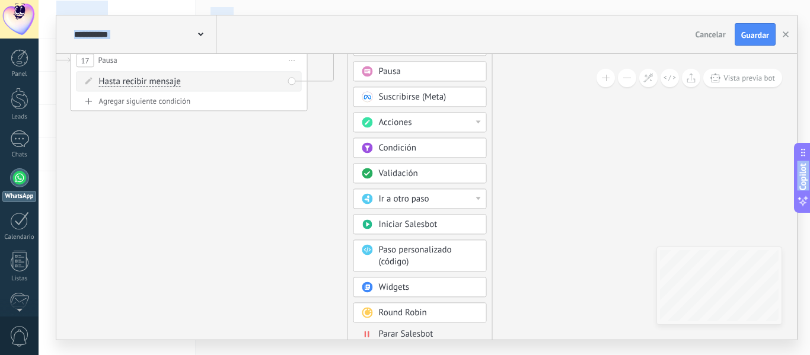
drag, startPoint x: 444, startPoint y: 170, endPoint x: 522, endPoint y: -36, distance: 220.7
click at [522, 0] on html ".abecls-1,.abecls-2{fill-rule:evenodd}.abecls-2{fill:#fff} .abhcls-1{fill:none}…" at bounding box center [405, 177] width 810 height 355
click at [420, 335] on span "Parar Salesbot" at bounding box center [406, 334] width 55 height 11
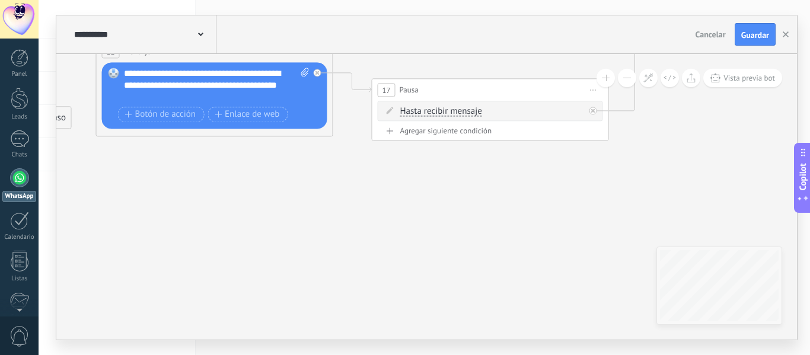
drag, startPoint x: 275, startPoint y: 236, endPoint x: 638, endPoint y: 264, distance: 364.6
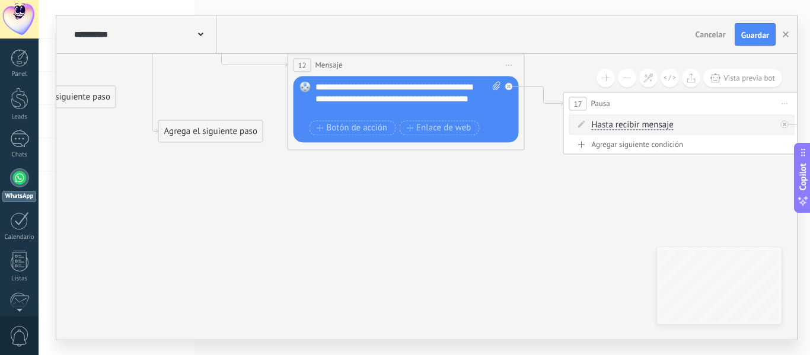
drag, startPoint x: 325, startPoint y: 239, endPoint x: 493, endPoint y: 253, distance: 168.4
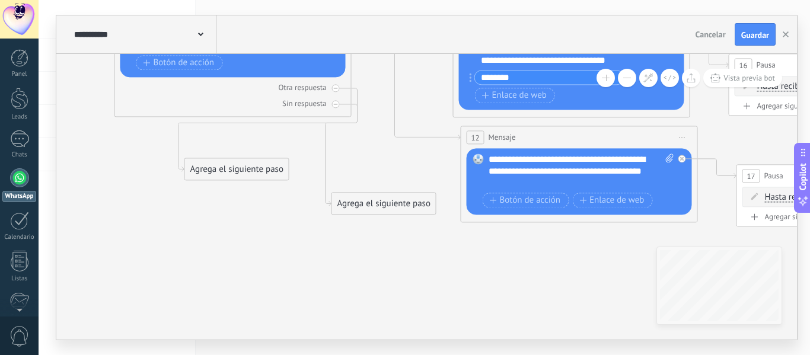
drag, startPoint x: 237, startPoint y: 220, endPoint x: 428, endPoint y: 307, distance: 209.9
click at [427, 307] on icon at bounding box center [593, 33] width 1828 height 982
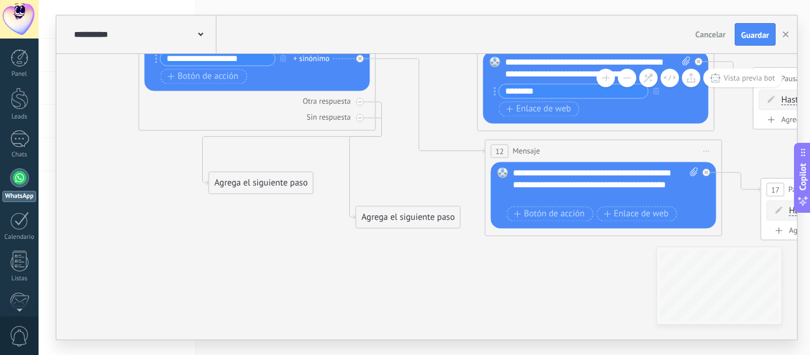
click at [269, 189] on div "Agrega el siguiente paso" at bounding box center [261, 183] width 104 height 20
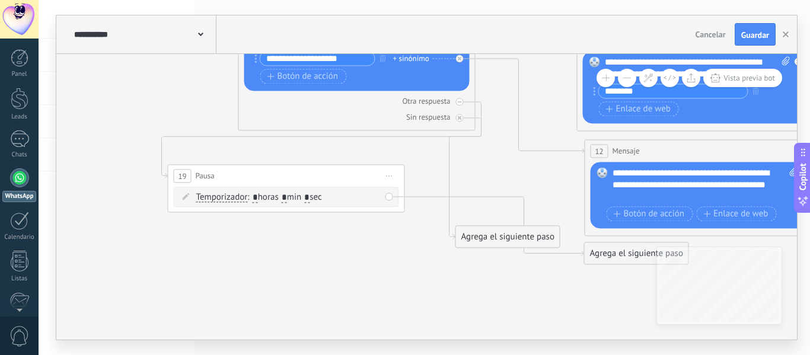
drag, startPoint x: 388, startPoint y: 184, endPoint x: 216, endPoint y: 166, distance: 173.6
click at [216, 166] on div "19 Pausa ***** Iniciar vista previa aquí Cambiar nombre Duplicar Borrar" at bounding box center [286, 176] width 236 height 22
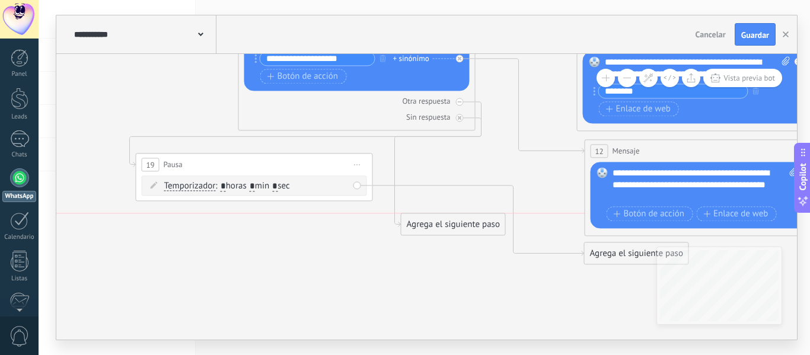
drag, startPoint x: 495, startPoint y: 246, endPoint x: 439, endPoint y: 234, distance: 57.0
click at [439, 234] on div "Agrega el siguiente paso" at bounding box center [453, 225] width 104 height 20
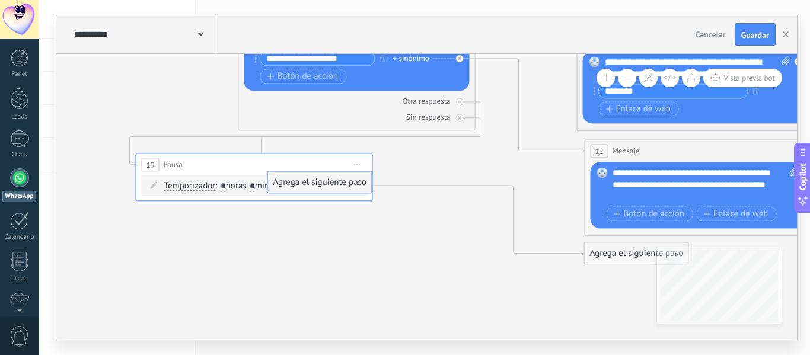
drag, startPoint x: 440, startPoint y: 228, endPoint x: 306, endPoint y: 187, distance: 140.0
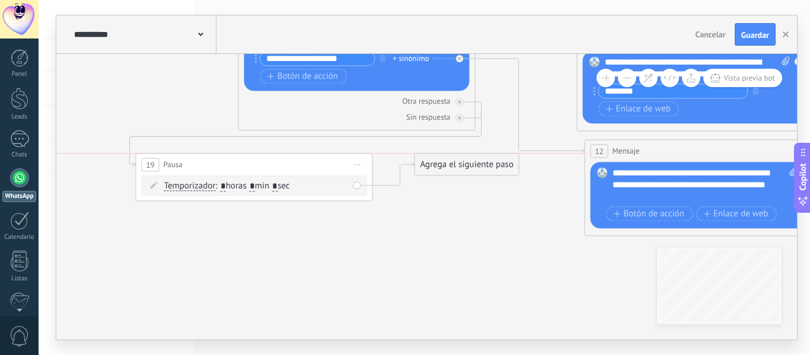
drag, startPoint x: 608, startPoint y: 253, endPoint x: 435, endPoint y: 165, distance: 194.1
click at [435, 165] on div "Agrega el siguiente paso" at bounding box center [467, 165] width 104 height 20
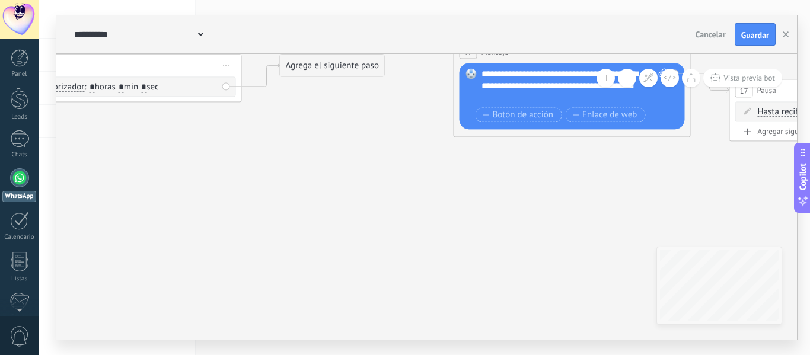
drag, startPoint x: 476, startPoint y: 233, endPoint x: 344, endPoint y: 134, distance: 164.8
click at [318, 66] on div "Agrega el siguiente paso" at bounding box center [332, 66] width 104 height 20
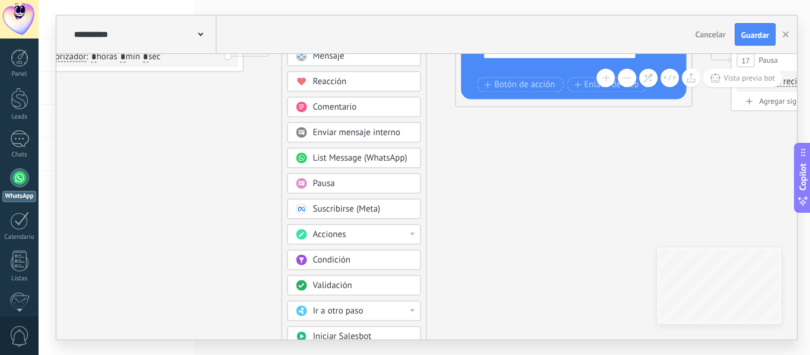
drag, startPoint x: 459, startPoint y: 235, endPoint x: 461, endPoint y: 141, distance: 94.3
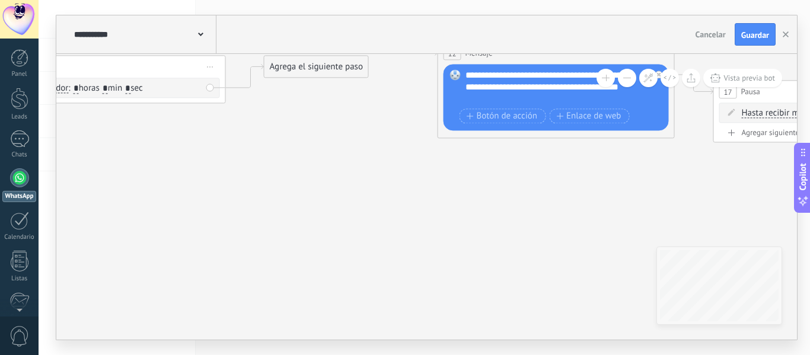
drag, startPoint x: 372, startPoint y: 154, endPoint x: 369, endPoint y: 203, distance: 49.4
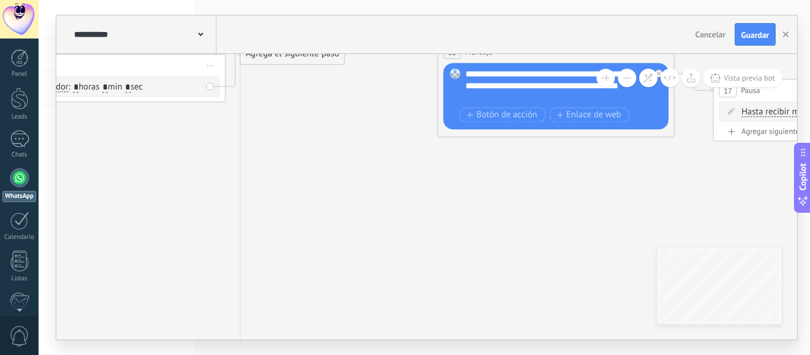
drag, startPoint x: 313, startPoint y: 68, endPoint x: 284, endPoint y: 55, distance: 31.3
click at [284, 55] on div "Agrega el siguiente paso" at bounding box center [293, 54] width 104 height 20
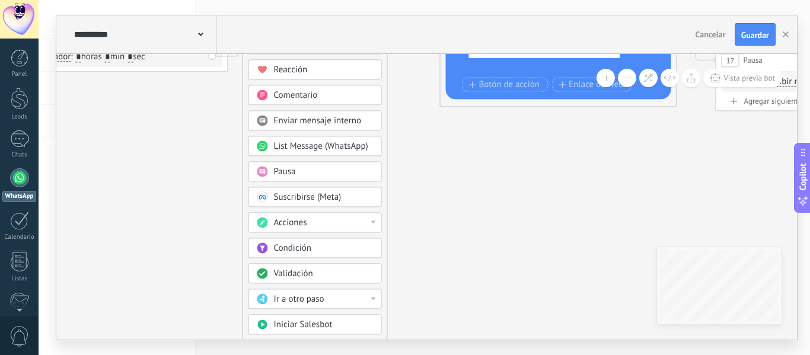
drag, startPoint x: 429, startPoint y: 209, endPoint x: 447, endPoint y: 149, distance: 62.5
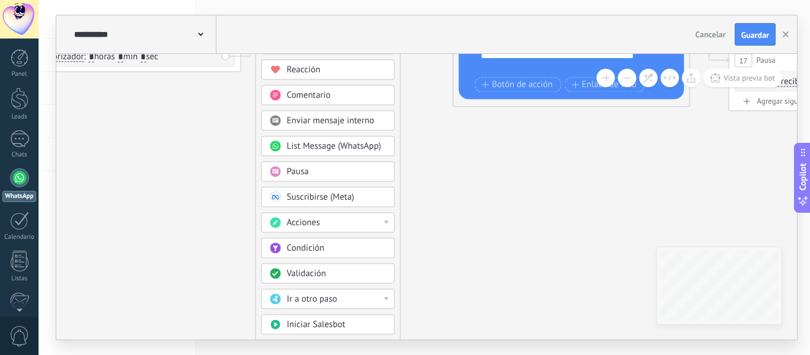
click at [399, 337] on div "Agrega el siguiente paso Mensaje Mensaje Mensaje Reacción Comentario Enviar men…" at bounding box center [328, 229] width 145 height 435
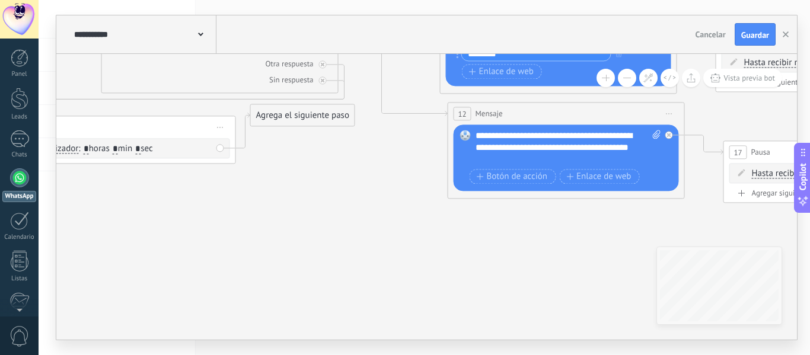
drag, startPoint x: 343, startPoint y: 151, endPoint x: 337, endPoint y: 243, distance: 92.1
click at [337, 243] on icon at bounding box center [592, 9] width 1853 height 982
click at [301, 122] on div "Agrega el siguiente paso" at bounding box center [303, 116] width 104 height 20
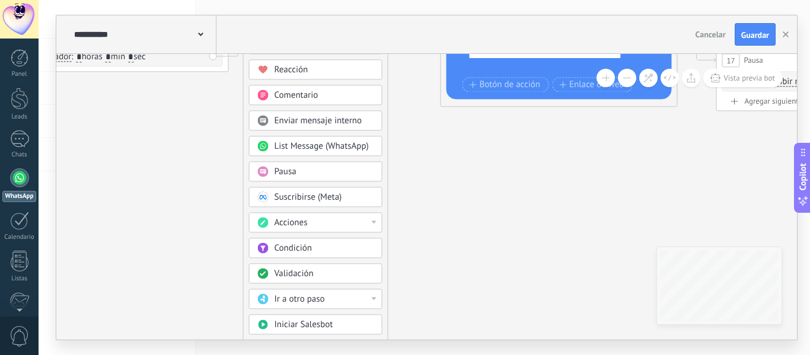
drag, startPoint x: 439, startPoint y: 271, endPoint x: 432, endPoint y: 60, distance: 210.7
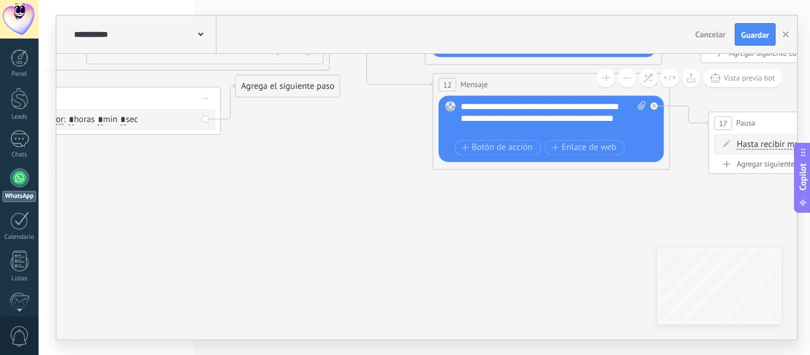
drag, startPoint x: 340, startPoint y: 112, endPoint x: 328, endPoint y: 171, distance: 60.5
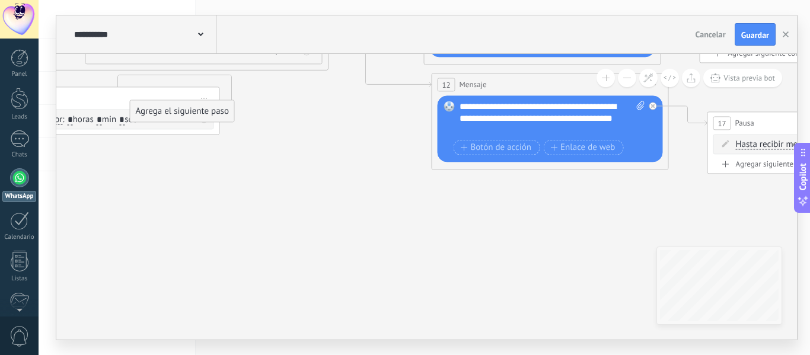
drag, startPoint x: 279, startPoint y: 87, endPoint x: 174, endPoint y: 112, distance: 108.0
click at [174, 112] on div "Agrega el siguiente paso" at bounding box center [182, 111] width 104 height 20
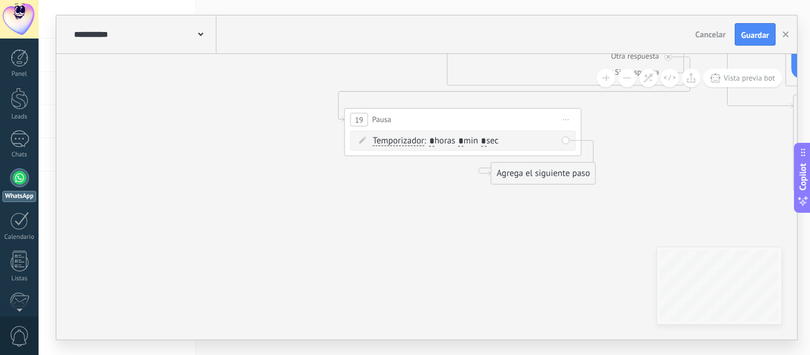
drag, startPoint x: 314, startPoint y: 133, endPoint x: 690, endPoint y: 150, distance: 376.4
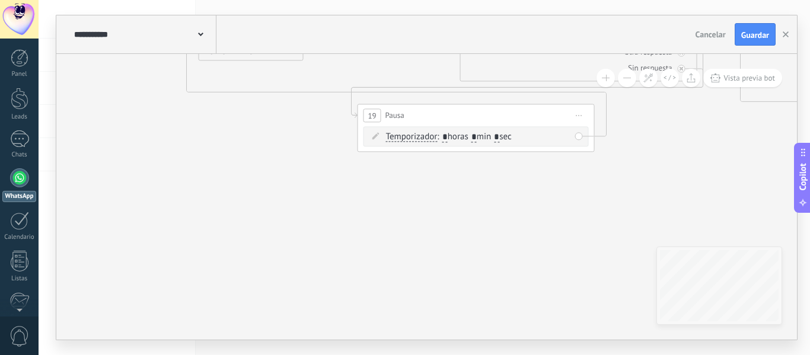
drag, startPoint x: 558, startPoint y: 170, endPoint x: 253, endPoint y: 50, distance: 328.1
click at [253, 50] on div "**********" at bounding box center [426, 177] width 741 height 324
click at [253, 58] on div "Agrega el siguiente paso" at bounding box center [251, 50] width 104 height 20
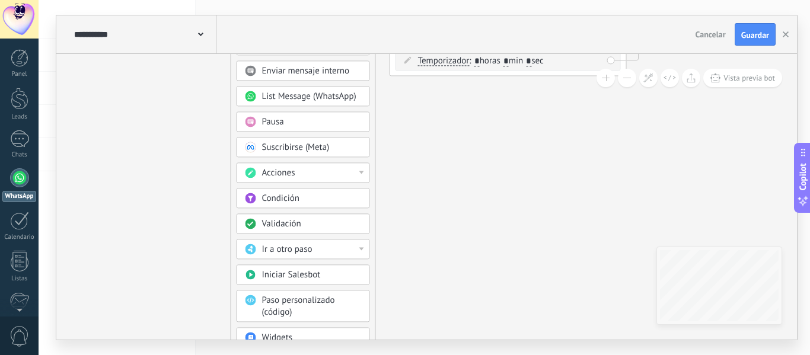
drag, startPoint x: 406, startPoint y: 234, endPoint x: 438, endPoint y: 37, distance: 198.9
click at [438, 37] on div "**********" at bounding box center [426, 177] width 741 height 324
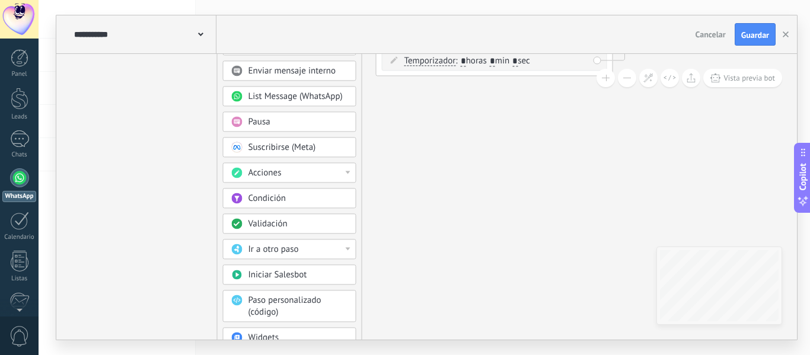
drag, startPoint x: 451, startPoint y: 232, endPoint x: 432, endPoint y: 156, distance: 78.8
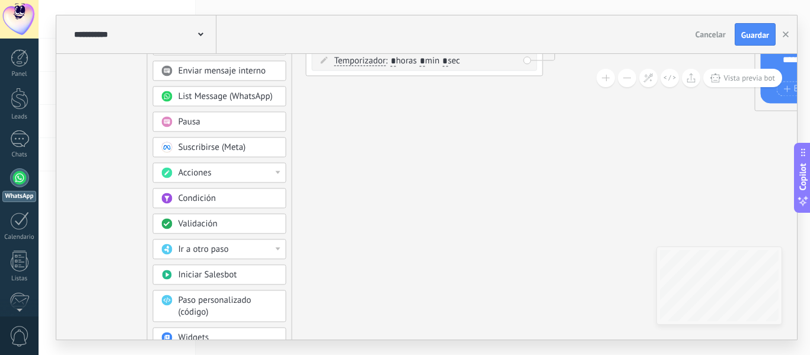
drag, startPoint x: 439, startPoint y: 155, endPoint x: 375, endPoint y: -11, distance: 178.0
click at [375, 0] on html ".abecls-1,.abecls-2{fill-rule:evenodd}.abecls-2{fill:#fff} .abhcls-1{fill:none}…" at bounding box center [405, 177] width 810 height 355
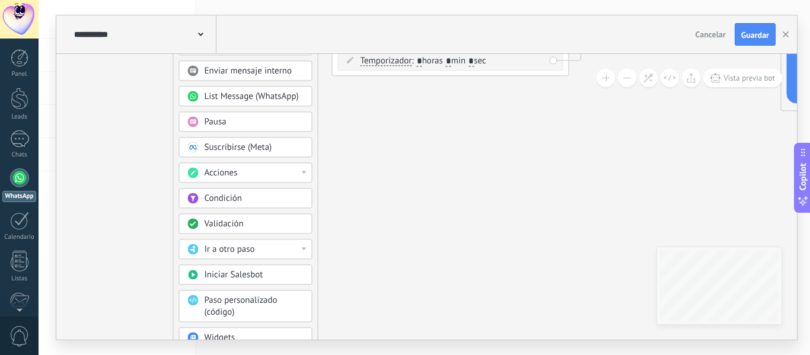
drag, startPoint x: 368, startPoint y: 237, endPoint x: 396, endPoint y: 207, distance: 40.7
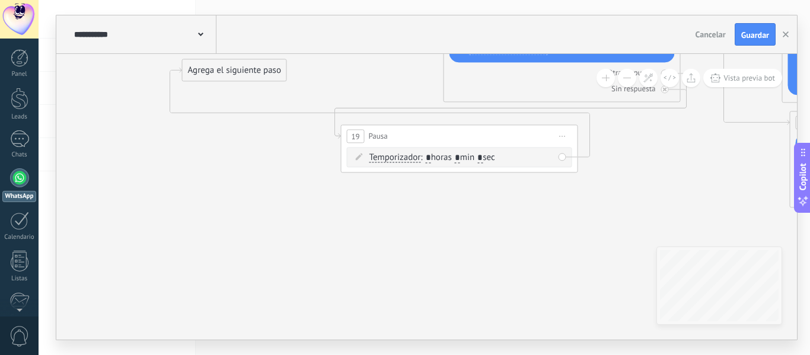
drag, startPoint x: 283, startPoint y: 97, endPoint x: 291, endPoint y: 191, distance: 94.0
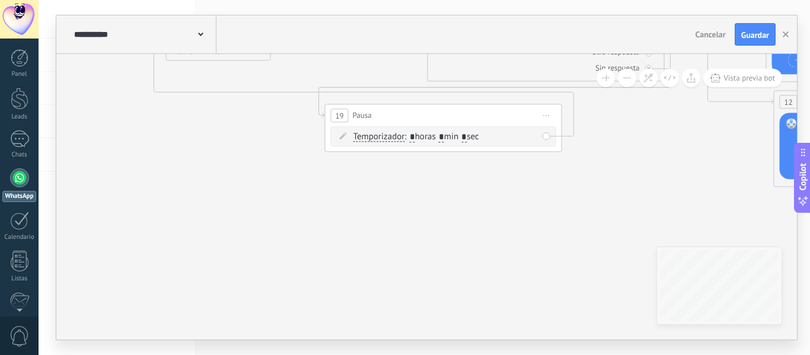
drag, startPoint x: 288, startPoint y: 190, endPoint x: 272, endPoint y: 170, distance: 26.6
click at [225, 56] on div "Agrega el siguiente paso" at bounding box center [219, 49] width 104 height 20
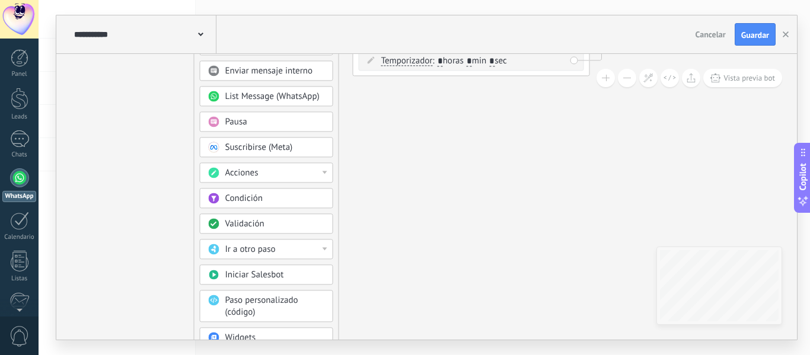
drag, startPoint x: 348, startPoint y: 252, endPoint x: 375, endPoint y: 56, distance: 197.7
click at [759, 31] on span "Guardar" at bounding box center [755, 35] width 28 height 8
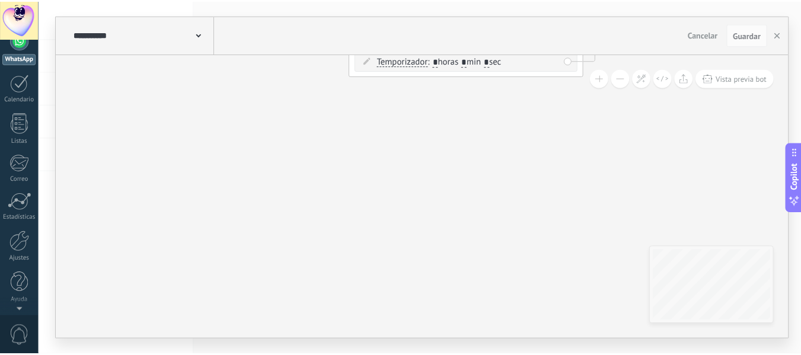
scroll to position [0, 0]
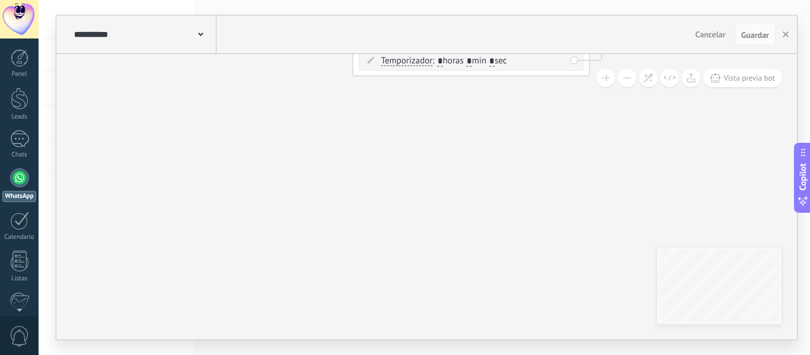
click at [200, 37] on span at bounding box center [200, 33] width 5 height 11
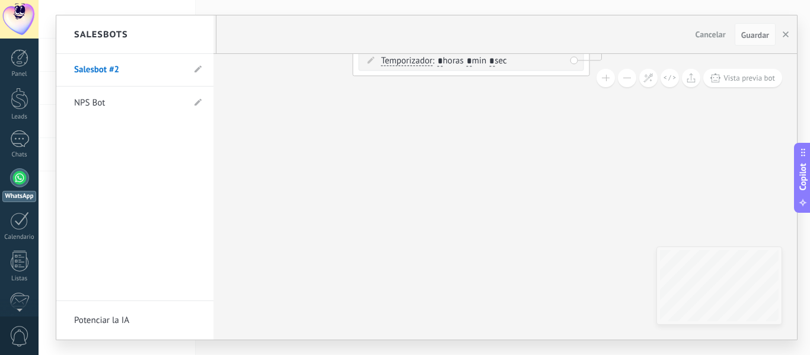
click at [105, 103] on link "NPS Bot" at bounding box center [129, 103] width 110 height 33
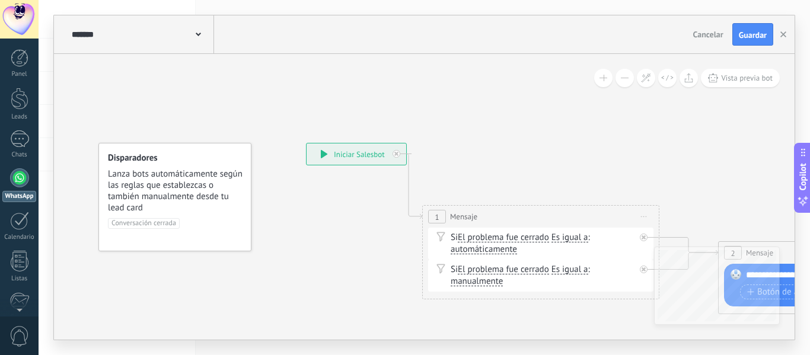
click at [200, 31] on span at bounding box center [198, 33] width 5 height 11
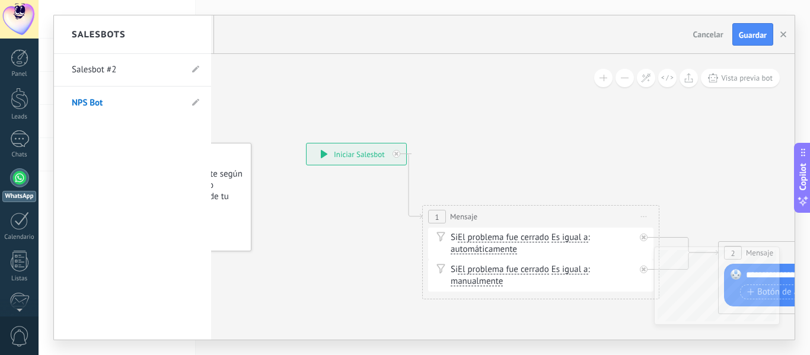
click at [111, 64] on link "Salesbot #2" at bounding box center [127, 69] width 110 height 33
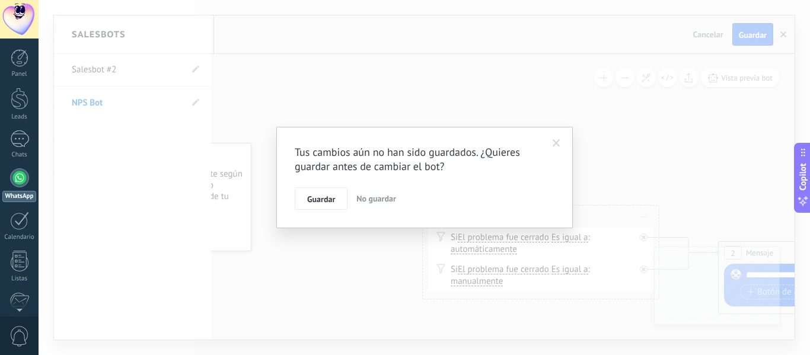
click at [361, 198] on span "No guardar" at bounding box center [376, 198] width 40 height 11
type input "**********"
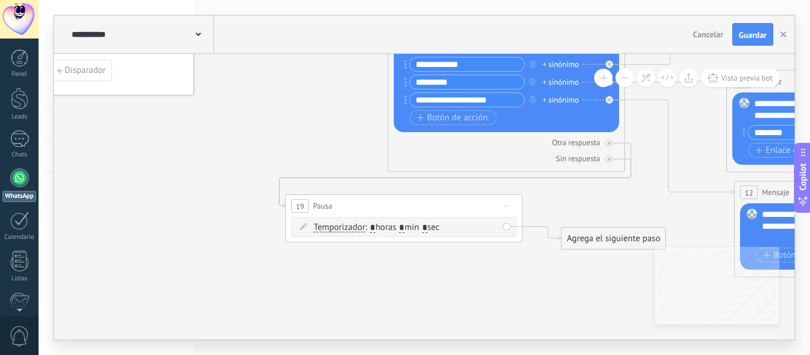
drag, startPoint x: 336, startPoint y: 225, endPoint x: 279, endPoint y: 33, distance: 200.0
click at [279, 33] on div "**********" at bounding box center [424, 177] width 741 height 324
drag, startPoint x: 615, startPoint y: 237, endPoint x: 211, endPoint y: 129, distance: 418.6
click at [211, 129] on div "Agrega el siguiente paso" at bounding box center [214, 132] width 104 height 20
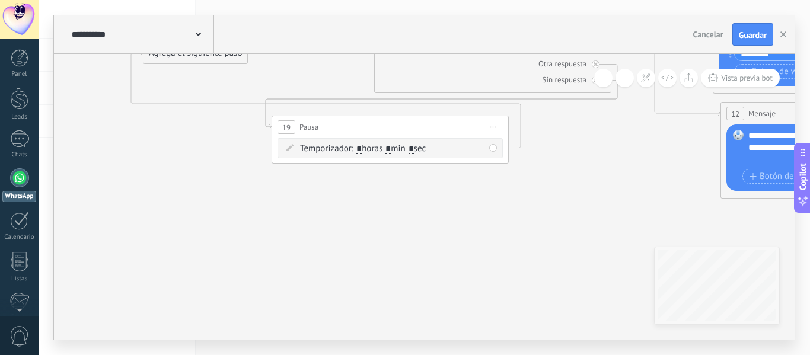
drag, startPoint x: 307, startPoint y: 149, endPoint x: 292, endPoint y: 69, distance: 80.7
click at [292, 69] on icon at bounding box center [819, 6] width 1945 height 977
click at [224, 53] on div "**********" at bounding box center [424, 34] width 741 height 39
click at [219, 59] on div "Agrega el siguiente paso" at bounding box center [195, 53] width 104 height 20
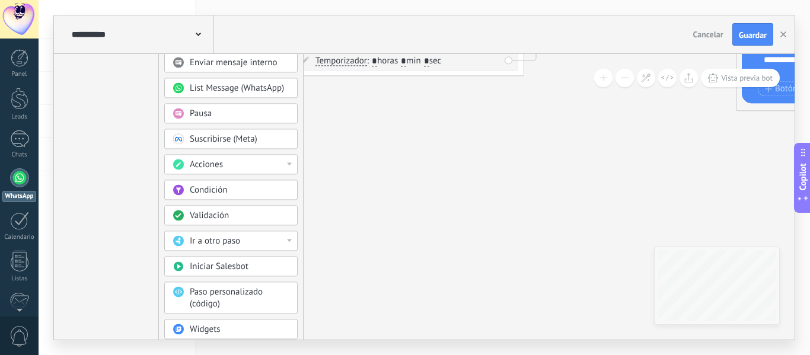
drag, startPoint x: 355, startPoint y: 227, endPoint x: 371, endPoint y: 77, distance: 150.9
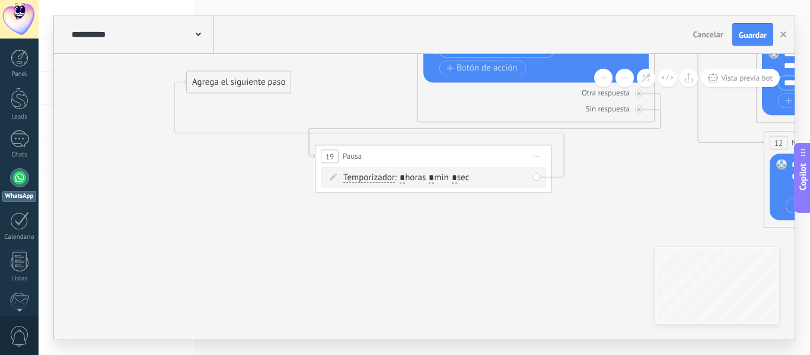
drag, startPoint x: 364, startPoint y: 153, endPoint x: 394, endPoint y: 272, distance: 122.8
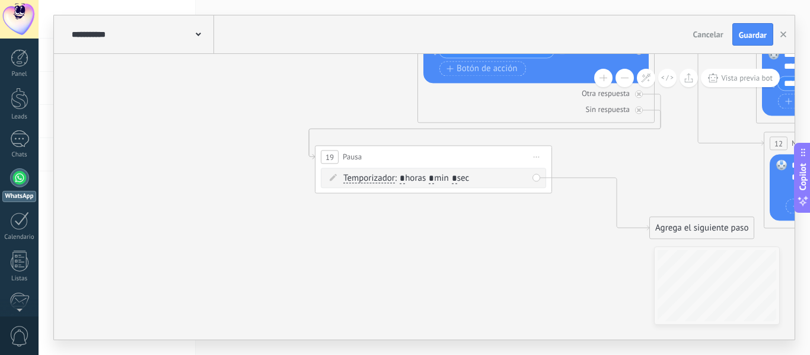
drag, startPoint x: 243, startPoint y: 85, endPoint x: 707, endPoint y: 232, distance: 486.9
click at [707, 232] on div "Agrega el siguiente paso" at bounding box center [702, 228] width 104 height 20
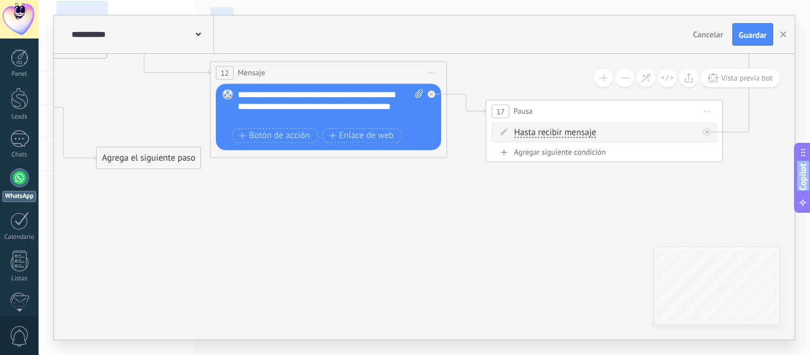
drag, startPoint x: 562, startPoint y: 267, endPoint x: 7, endPoint y: 197, distance: 559.0
click at [7, 197] on body ".abecls-1,.abecls-2{fill-rule:evenodd}.abecls-2{fill:#fff} .abhcls-1{fill:none}…" at bounding box center [405, 177] width 810 height 355
drag, startPoint x: 125, startPoint y: 158, endPoint x: 616, endPoint y: 207, distance: 492.9
click at [616, 207] on div "Agrega el siguiente paso" at bounding box center [644, 209] width 104 height 20
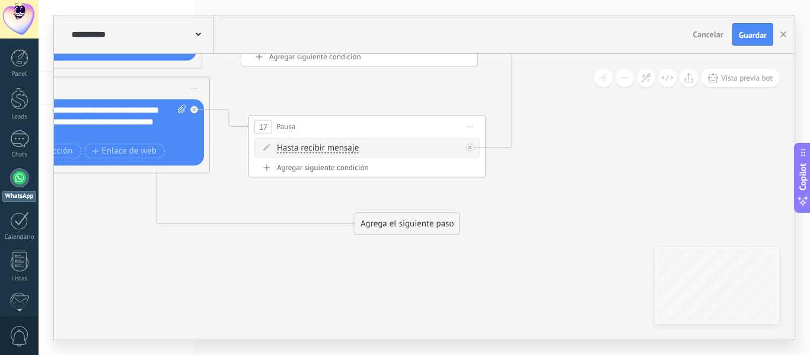
drag, startPoint x: 547, startPoint y: 181, endPoint x: 310, endPoint y: 197, distance: 237.7
click at [310, 197] on icon at bounding box center [116, 11] width 1853 height 1039
drag, startPoint x: 396, startPoint y: 221, endPoint x: 601, endPoint y: 82, distance: 247.4
click at [601, 82] on div "**********" at bounding box center [424, 197] width 741 height 286
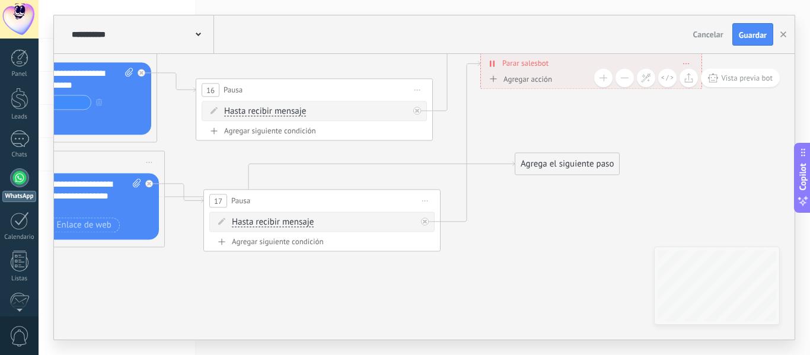
drag, startPoint x: 563, startPoint y: 133, endPoint x: 467, endPoint y: 240, distance: 142.8
click at [467, 240] on icon at bounding box center [71, 57] width 1853 height 982
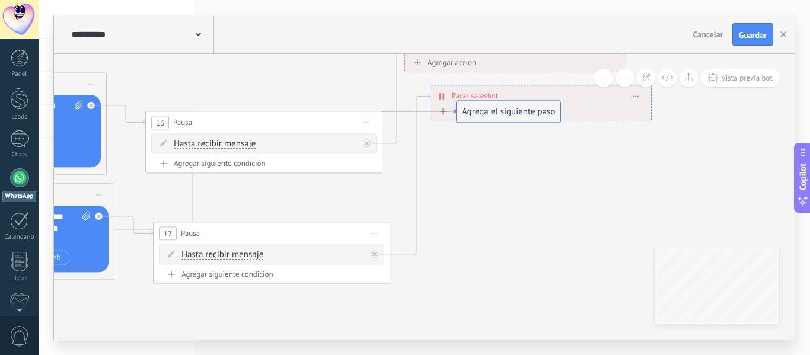
drag, startPoint x: 486, startPoint y: 197, endPoint x: 477, endPoint y: 113, distance: 85.3
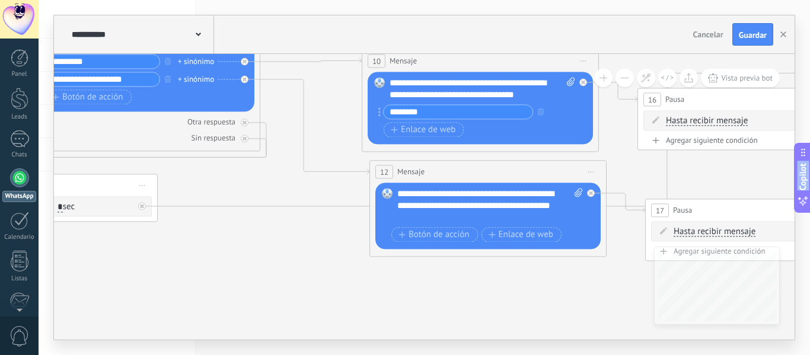
drag, startPoint x: 282, startPoint y: 205, endPoint x: 810, endPoint y: 202, distance: 527.8
click at [810, 202] on body ".abecls-1,.abecls-2{fill-rule:evenodd}.abecls-2{fill:#fff} .abhcls-1{fill:none}…" at bounding box center [405, 177] width 810 height 355
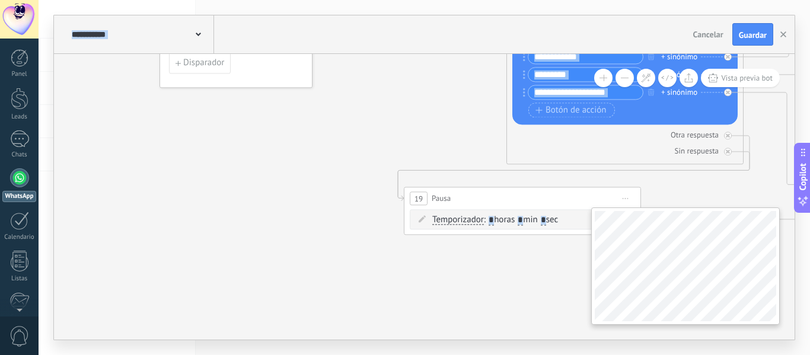
click at [750, 259] on div "**********" at bounding box center [424, 197] width 741 height 286
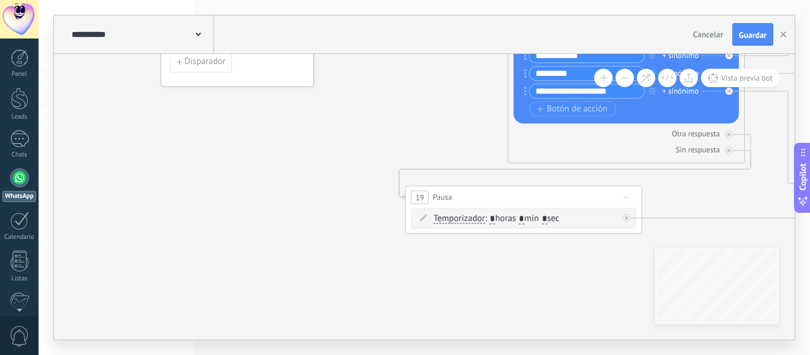
click at [757, 34] on span "Guardar" at bounding box center [753, 35] width 28 height 8
click at [19, 179] on div at bounding box center [19, 177] width 19 height 19
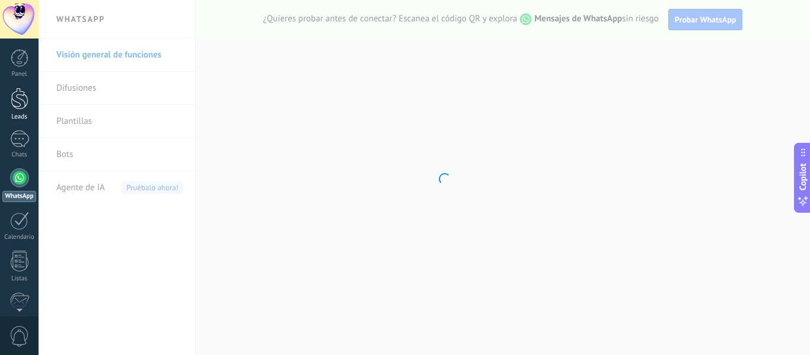
click at [24, 101] on div at bounding box center [20, 99] width 18 height 22
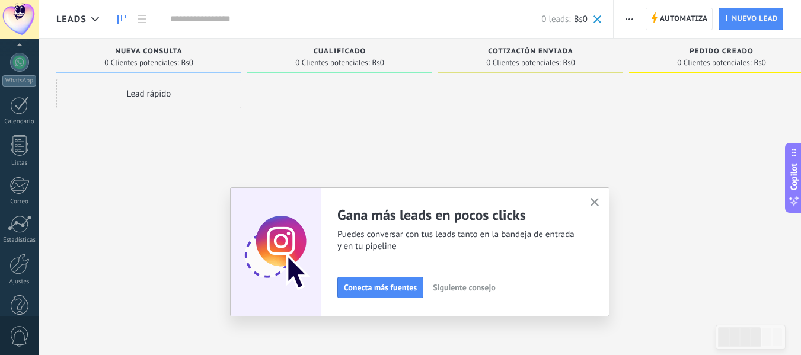
scroll to position [138, 0]
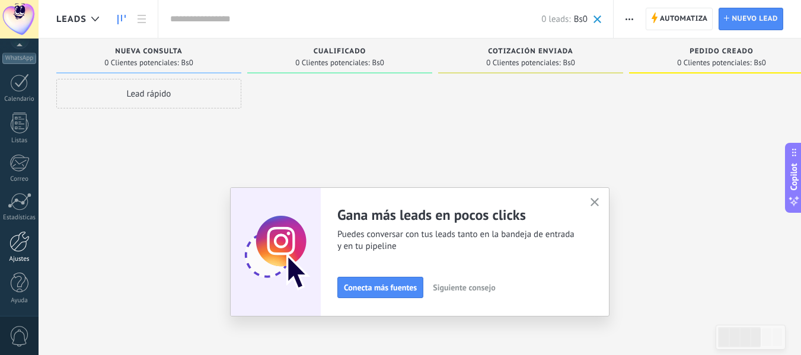
click at [14, 252] on link "Ajustes" at bounding box center [19, 247] width 39 height 32
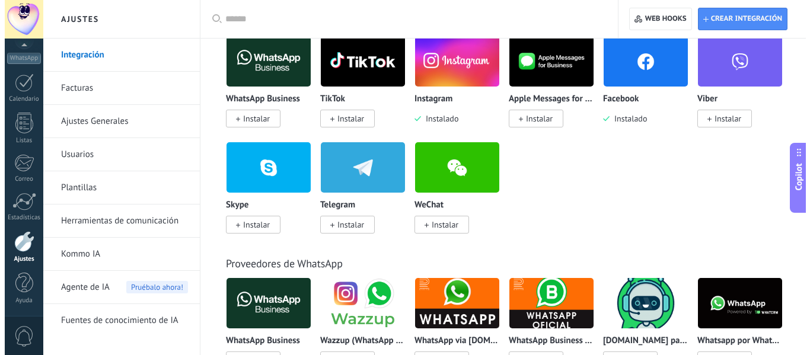
scroll to position [250, 0]
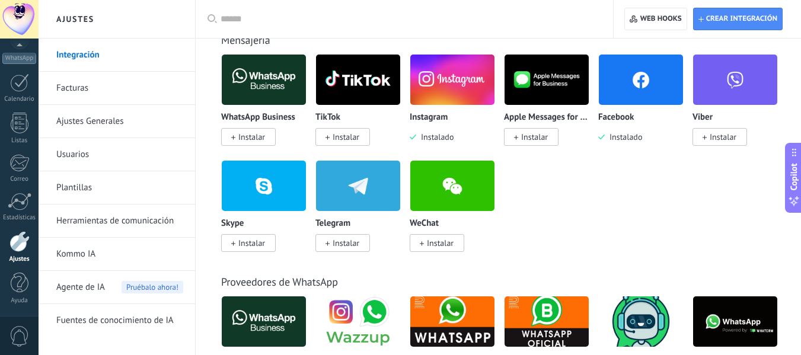
click at [254, 136] on span "Instalar" at bounding box center [251, 137] width 27 height 11
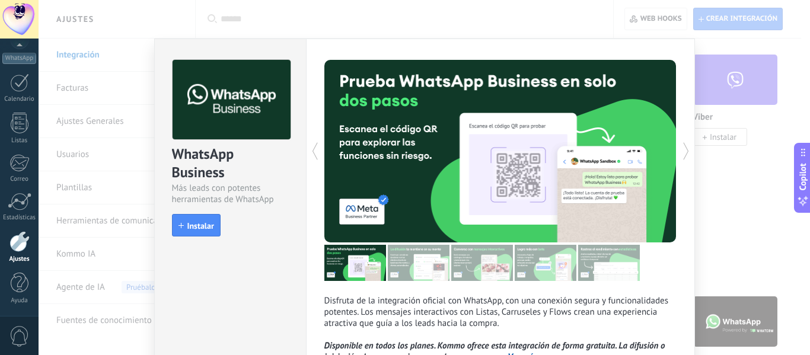
click at [193, 223] on span "Instalar" at bounding box center [200, 226] width 27 height 8
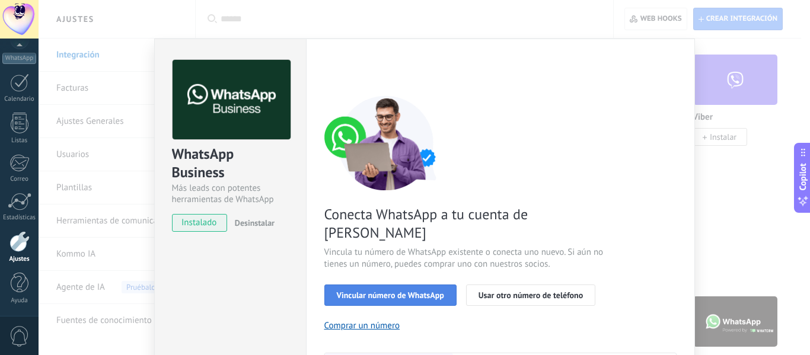
click at [400, 291] on span "Vincular número de WhatsApp" at bounding box center [390, 295] width 107 height 8
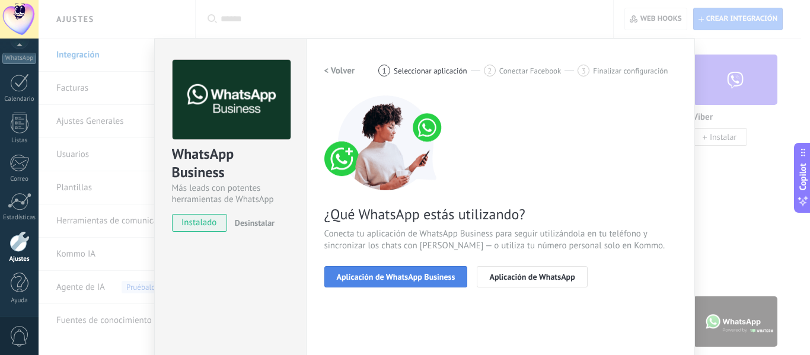
click at [403, 275] on span "Aplicación de WhatsApp Business" at bounding box center [396, 277] width 119 height 8
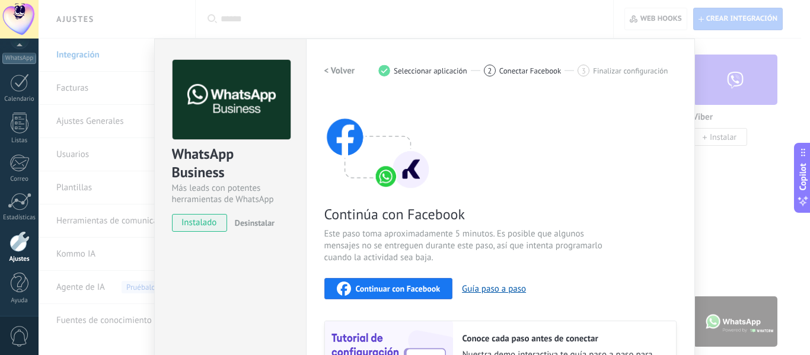
click at [416, 286] on span "Continuar con Facebook" at bounding box center [398, 289] width 85 height 8
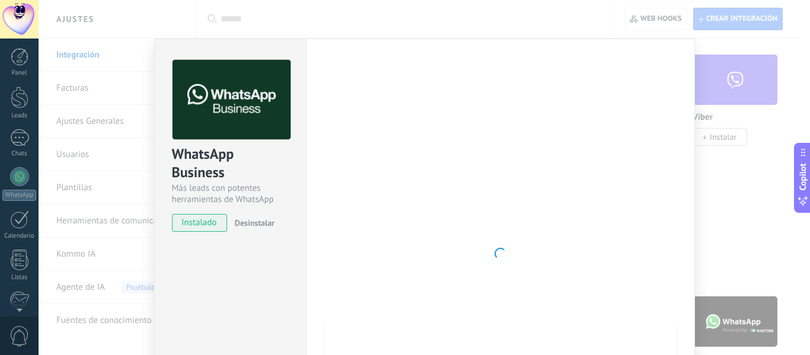
scroll to position [0, 0]
click at [17, 101] on div at bounding box center [20, 99] width 18 height 22
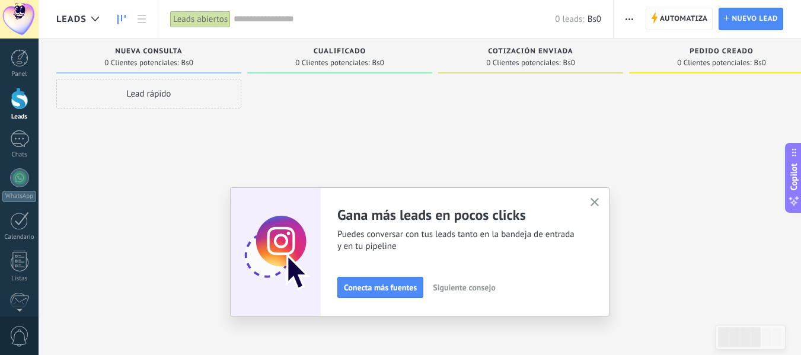
click at [145, 89] on div "Lead rápido" at bounding box center [148, 94] width 185 height 30
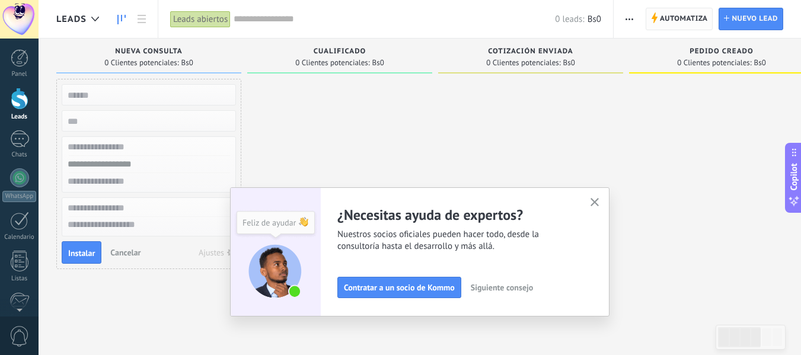
click at [671, 20] on span "Automatiza" at bounding box center [684, 18] width 48 height 21
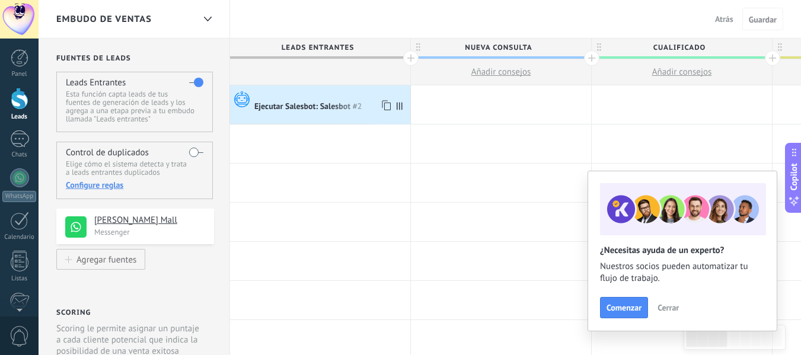
click at [324, 108] on div "Ejecutar Salesbot: Salesbot #2" at bounding box center [309, 107] width 110 height 11
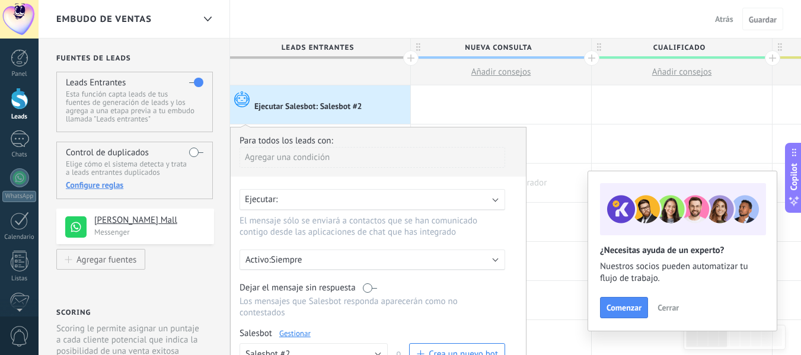
drag, startPoint x: 548, startPoint y: 226, endPoint x: 552, endPoint y: 172, distance: 54.1
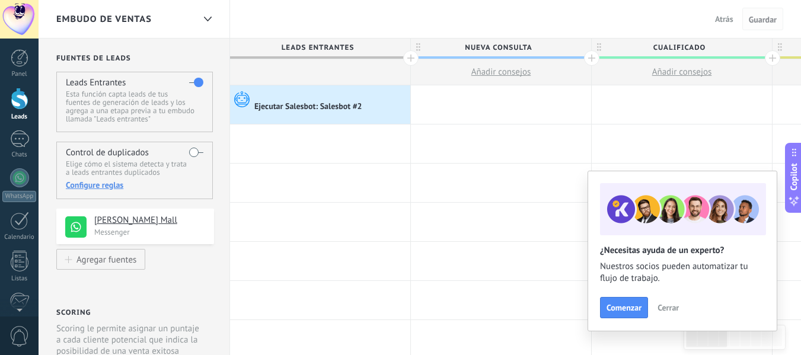
click at [764, 24] on span "Guardar" at bounding box center [763, 19] width 28 height 8
click at [21, 143] on div at bounding box center [19, 138] width 19 height 17
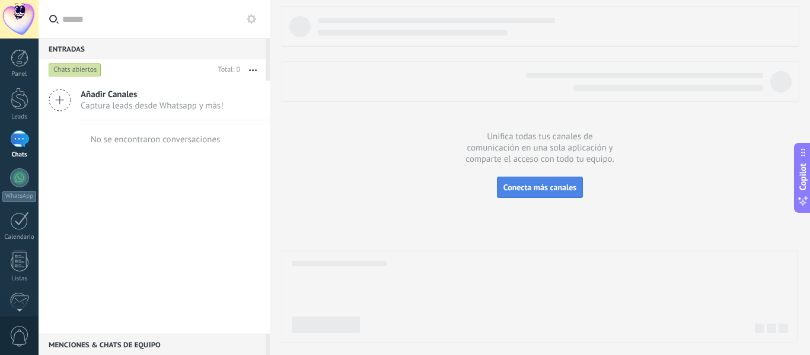
click at [533, 186] on span "Conecta más canales" at bounding box center [540, 187] width 73 height 11
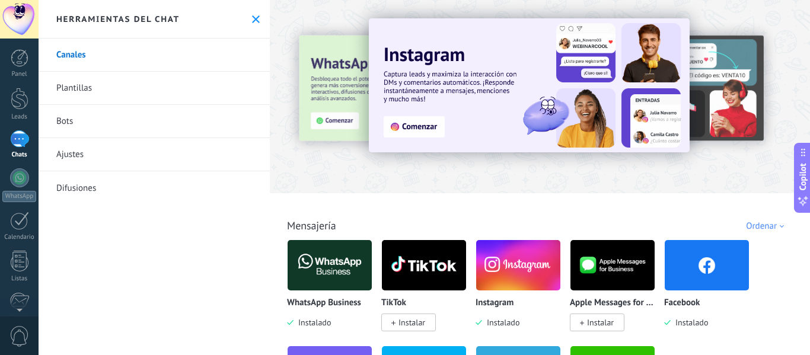
click at [329, 267] on img at bounding box center [330, 266] width 84 height 58
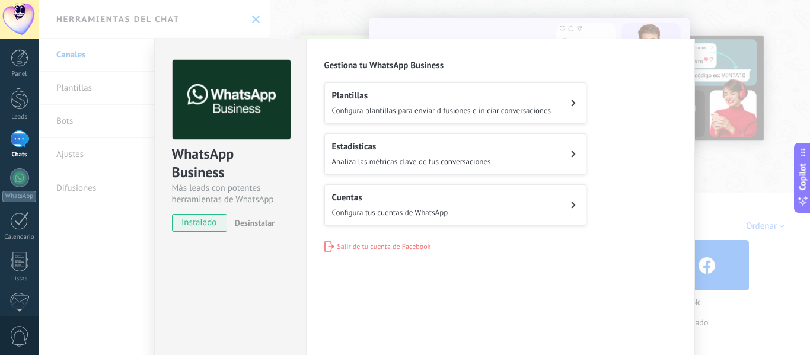
click at [534, 195] on button "Cuentas Configura tus cuentas de WhatsApp" at bounding box center [455, 205] width 262 height 42
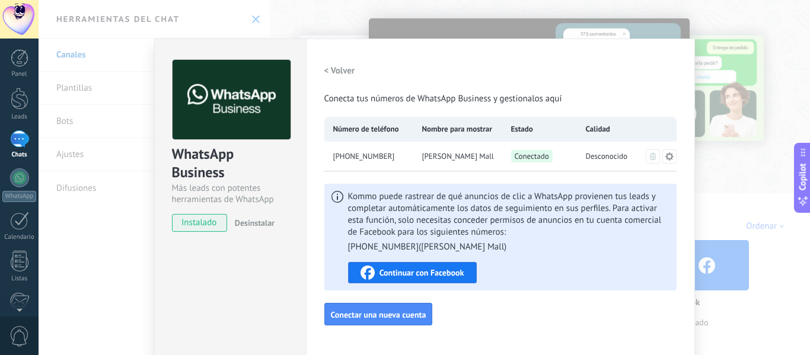
click at [627, 21] on div "WhatsApp Business Más leads con potentes herramientas de WhatsApp instalado Des…" at bounding box center [425, 177] width 772 height 355
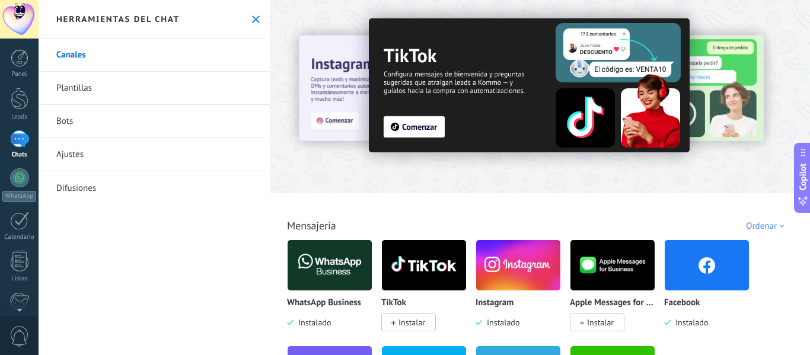
click at [20, 96] on div at bounding box center [20, 99] width 18 height 22
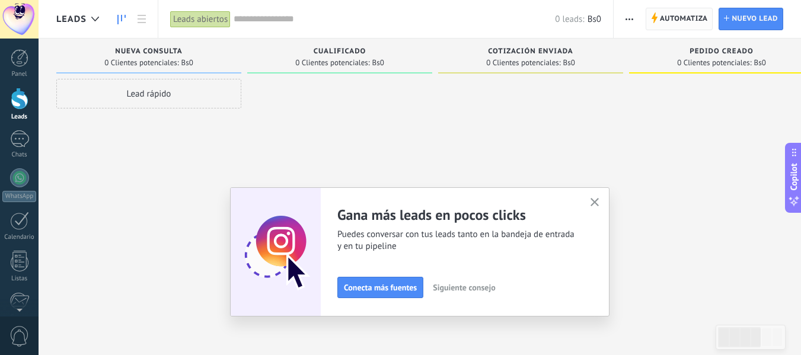
click at [684, 13] on span "Automatiza" at bounding box center [684, 18] width 48 height 21
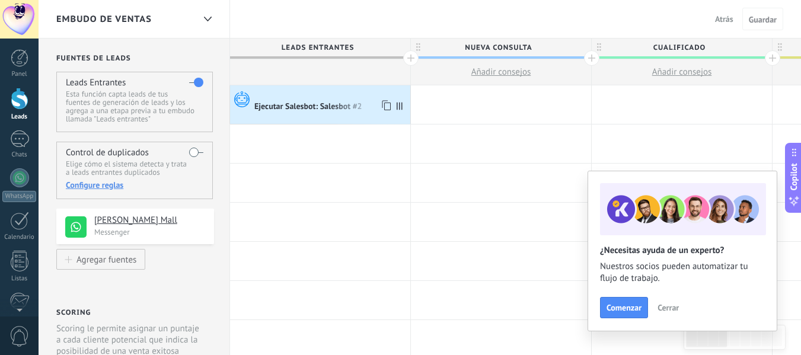
click at [344, 106] on div "Ejecutar Salesbot: Salesbot #2" at bounding box center [309, 107] width 110 height 11
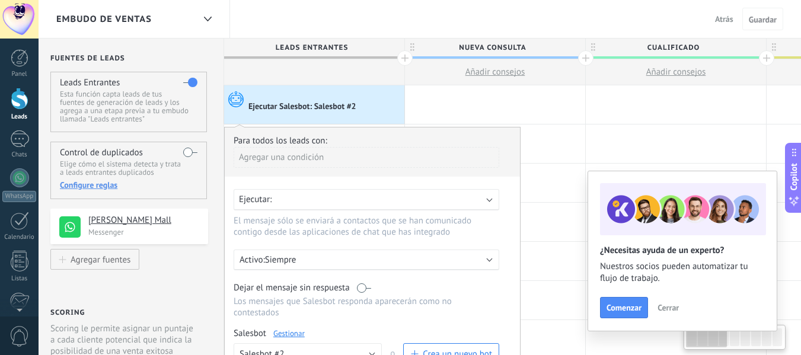
scroll to position [0, 8]
drag, startPoint x: 393, startPoint y: 196, endPoint x: 385, endPoint y: 228, distance: 32.9
click at [385, 228] on div "Ejecutar: El mensaje sólo se enviará a contactos que se han comunicado contigo …" at bounding box center [371, 213] width 278 height 49
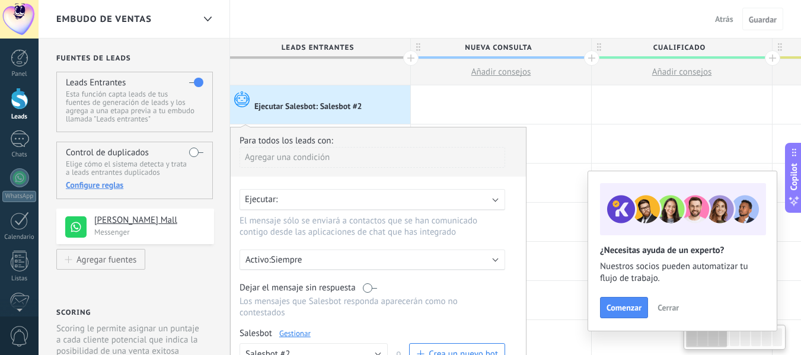
drag, startPoint x: 554, startPoint y: 254, endPoint x: 562, endPoint y: 202, distance: 52.8
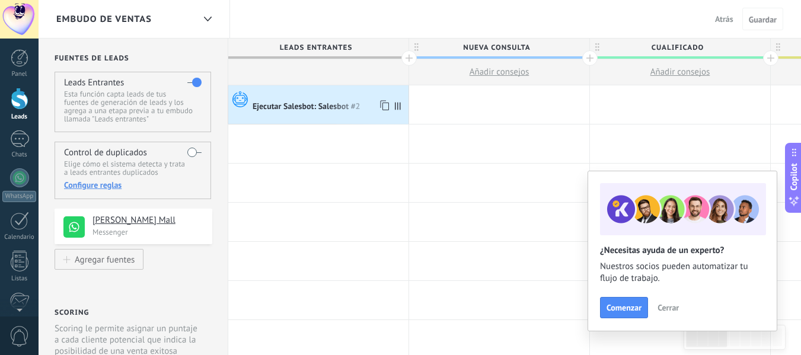
click at [327, 107] on div "Ejecutar Salesbot: Salesbot #2" at bounding box center [308, 107] width 110 height 11
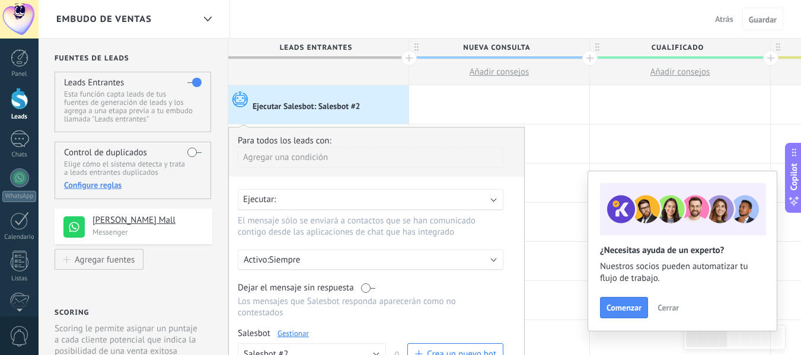
click at [495, 200] on div "Ejecutar:" at bounding box center [371, 199] width 266 height 21
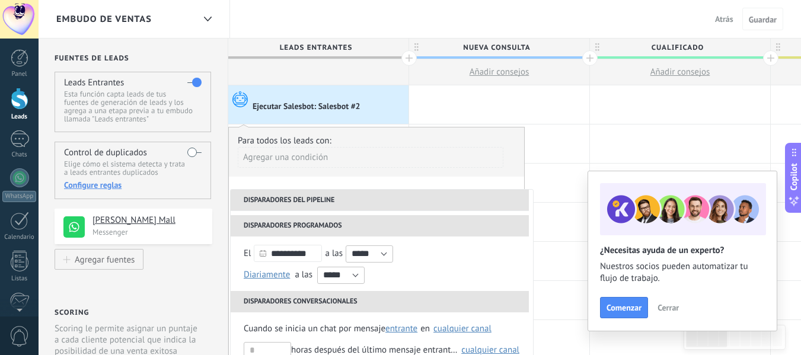
scroll to position [76, 0]
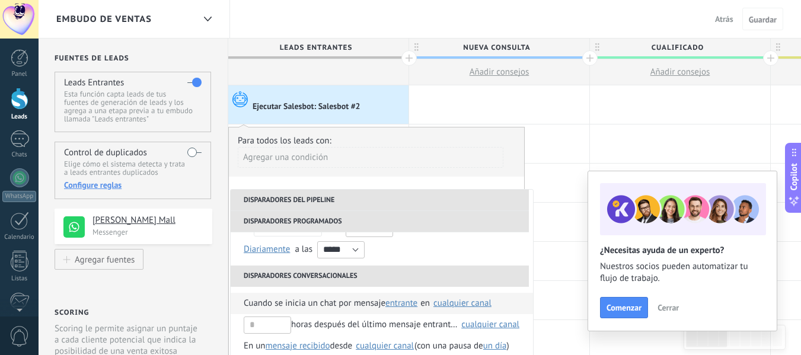
click at [323, 298] on span "Cuando se inicia un chat por mensaje" at bounding box center [315, 303] width 142 height 21
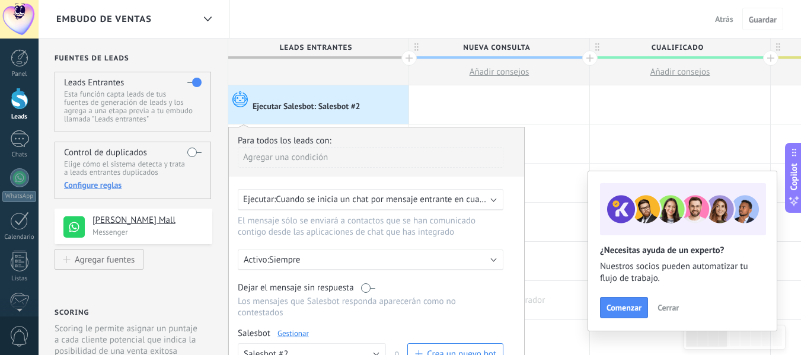
scroll to position [0, 0]
drag, startPoint x: 517, startPoint y: 335, endPoint x: 533, endPoint y: 285, distance: 52.5
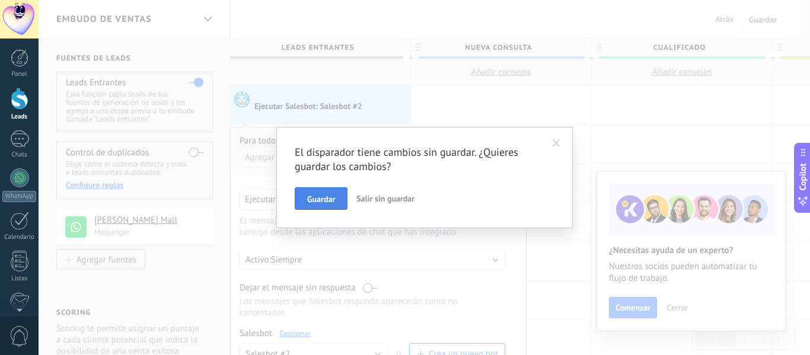
click at [320, 194] on button "Guardar" at bounding box center [321, 198] width 53 height 23
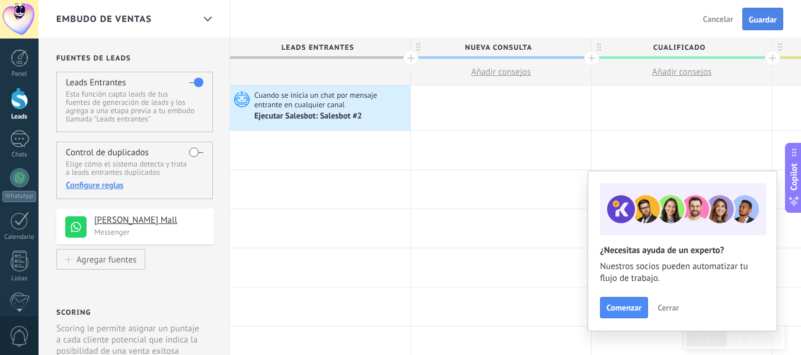
click at [767, 18] on span "Guardar" at bounding box center [763, 19] width 28 height 8
click at [14, 110] on link "Leads" at bounding box center [19, 104] width 39 height 33
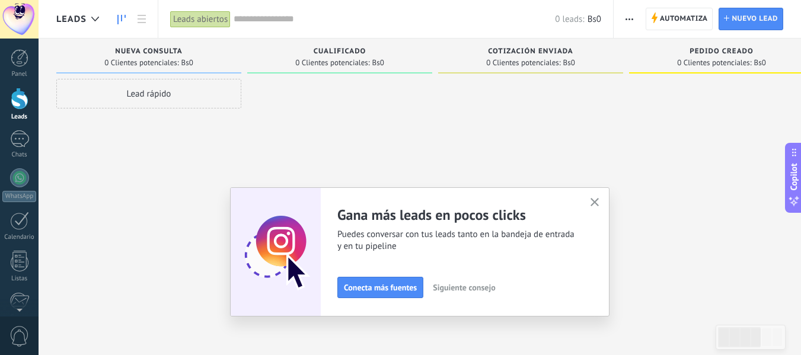
click at [594, 203] on button "button" at bounding box center [595, 203] width 15 height 16
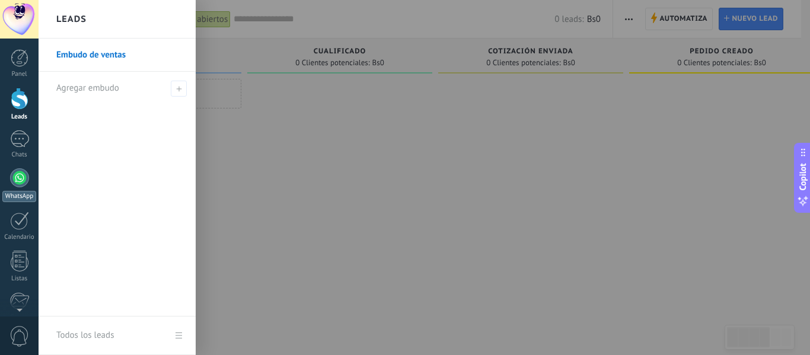
click at [23, 177] on div at bounding box center [19, 177] width 19 height 19
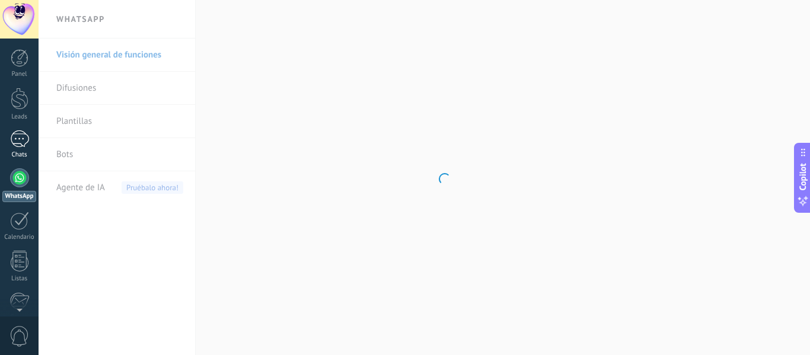
click at [15, 136] on div at bounding box center [19, 138] width 19 height 17
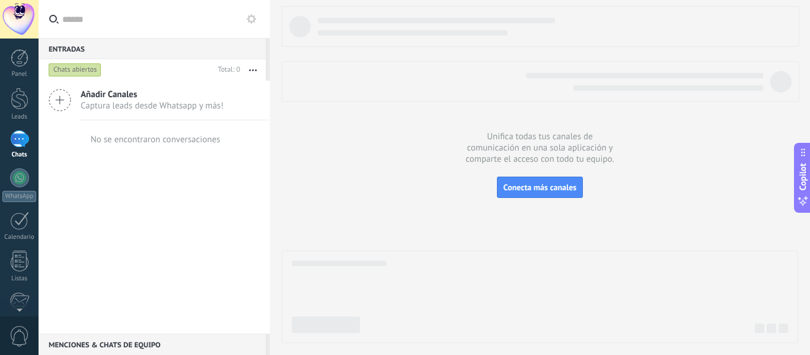
click at [177, 103] on span "Captura leads desde Whatsapp y más!" at bounding box center [152, 105] width 143 height 11
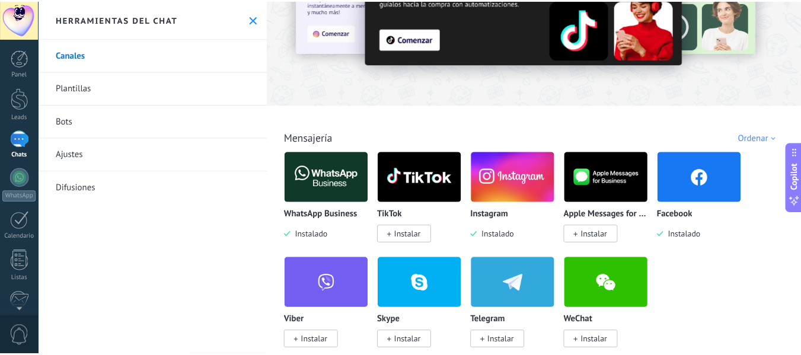
scroll to position [39, 0]
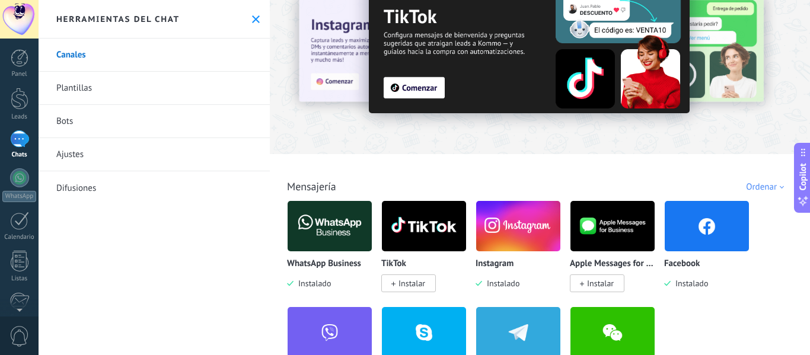
click at [334, 223] on img at bounding box center [330, 226] width 84 height 58
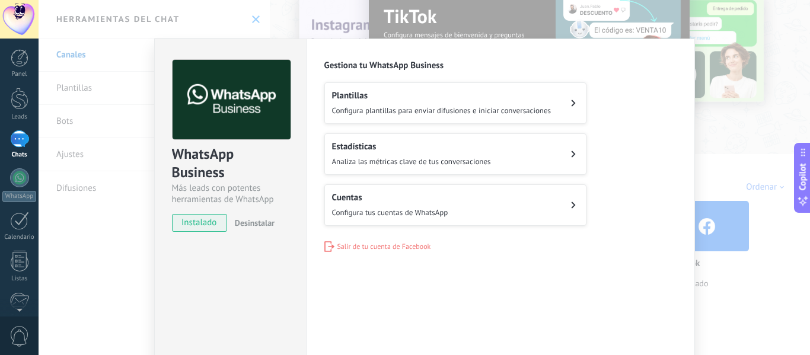
click at [461, 212] on button "Cuentas Configura tus cuentas de WhatsApp" at bounding box center [455, 205] width 262 height 42
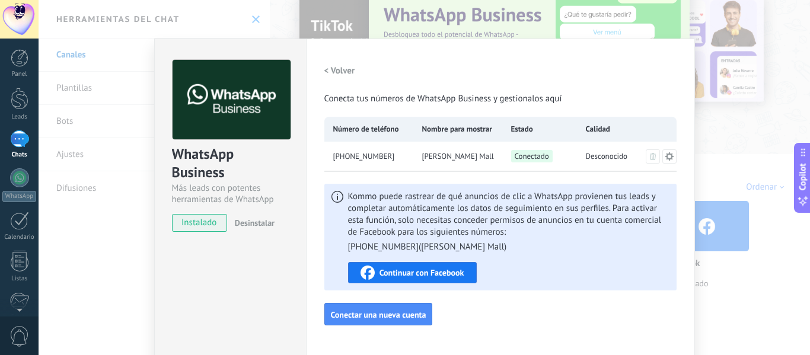
click at [487, 154] on span "Joyeria Andrea Ventura Mall" at bounding box center [458, 157] width 72 height 12
click at [543, 154] on span "Conectado" at bounding box center [532, 156] width 42 height 12
click at [349, 153] on span "+591 77011210" at bounding box center [364, 157] width 62 height 12
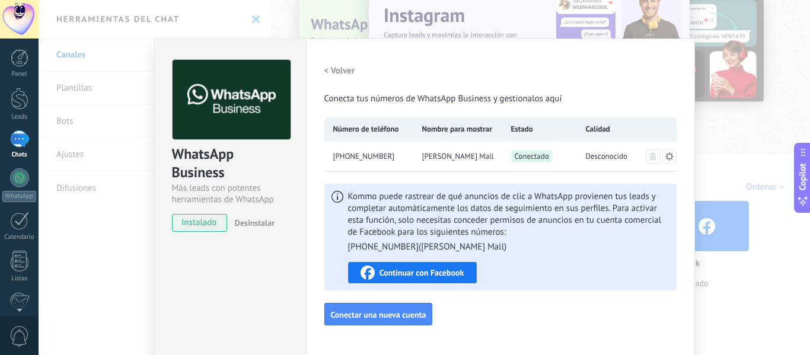
click at [665, 159] on icon at bounding box center [669, 156] width 9 height 9
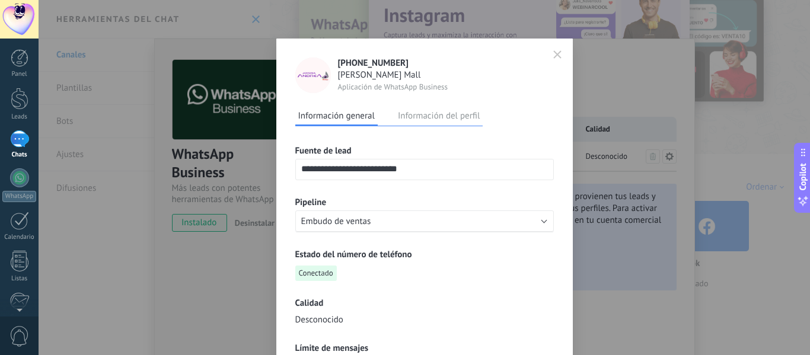
click at [554, 57] on icon "button" at bounding box center [557, 54] width 7 height 7
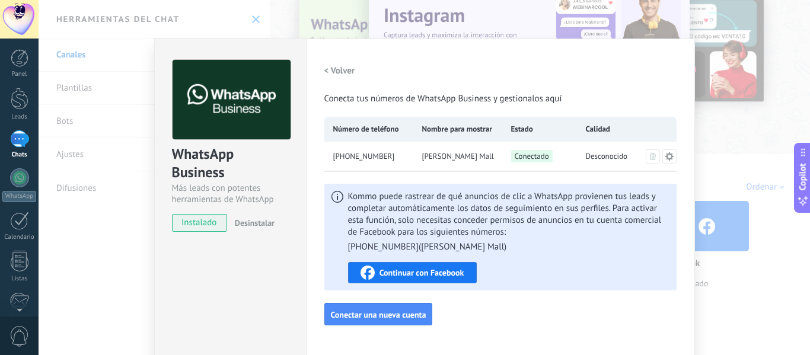
click at [697, 23] on div "WhatsApp Business Más leads con potentes herramientas de WhatsApp instalado Des…" at bounding box center [425, 177] width 772 height 355
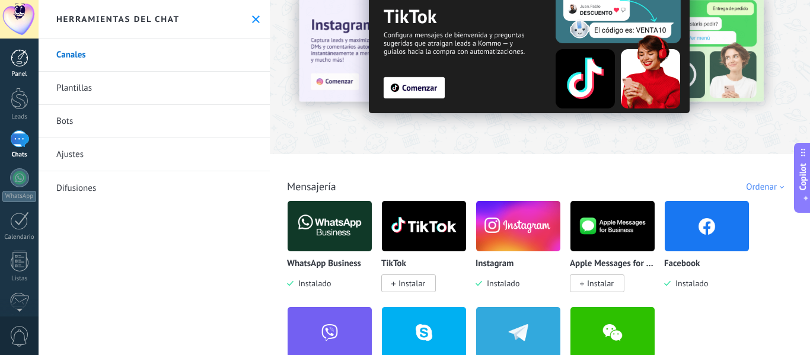
click at [13, 73] on div "Panel" at bounding box center [19, 75] width 34 height 8
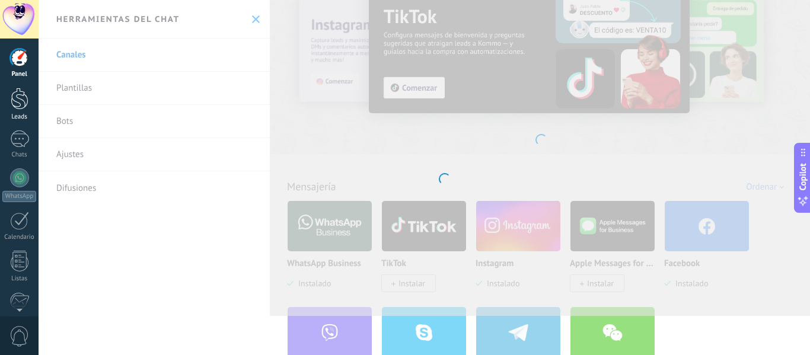
click at [28, 109] on div at bounding box center [20, 99] width 18 height 22
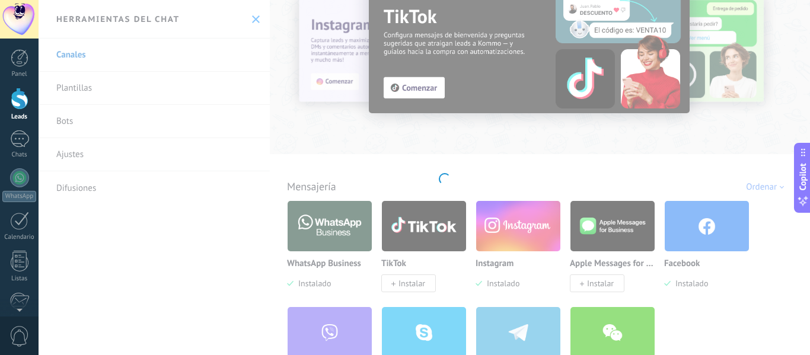
click at [18, 105] on div at bounding box center [20, 99] width 18 height 22
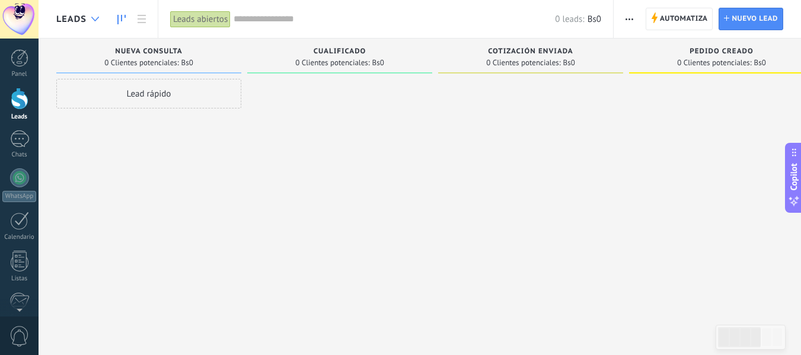
click at [93, 20] on icon at bounding box center [95, 19] width 8 height 5
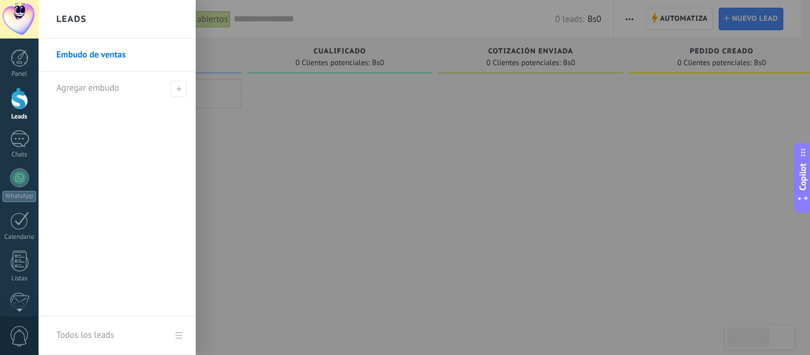
click at [93, 20] on div "Leads" at bounding box center [117, 19] width 157 height 39
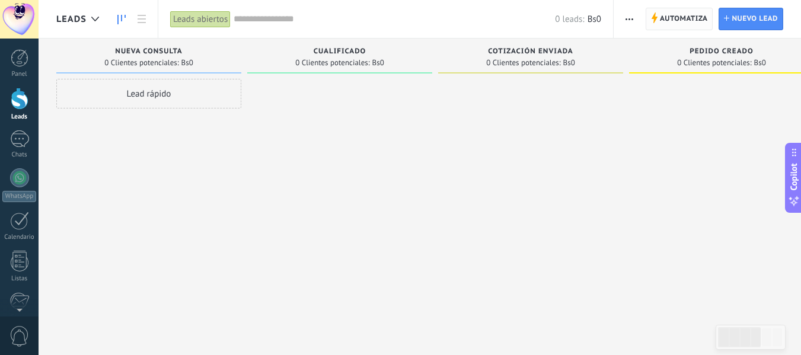
click at [696, 19] on span "Automatiza" at bounding box center [684, 18] width 48 height 21
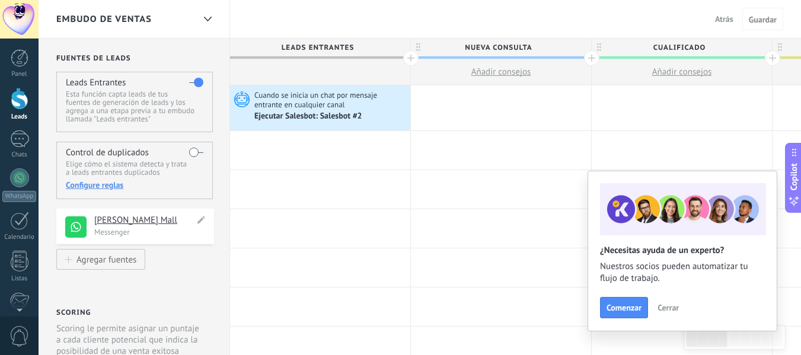
click at [154, 220] on h4 "Joyeria Andrea Ventura Mall" at bounding box center [144, 221] width 100 height 12
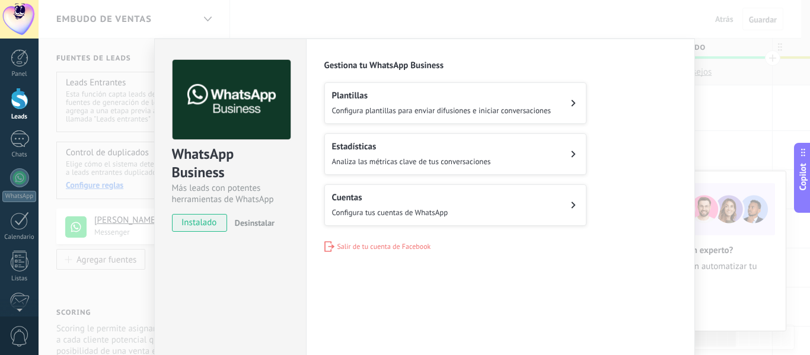
click at [455, 206] on button "Cuentas Configura tus cuentas de WhatsApp" at bounding box center [455, 205] width 262 height 42
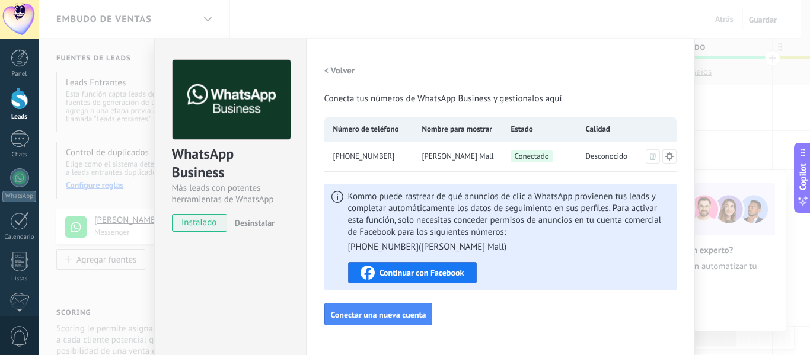
click at [429, 280] on button "Continuar con Facebook" at bounding box center [412, 272] width 129 height 21
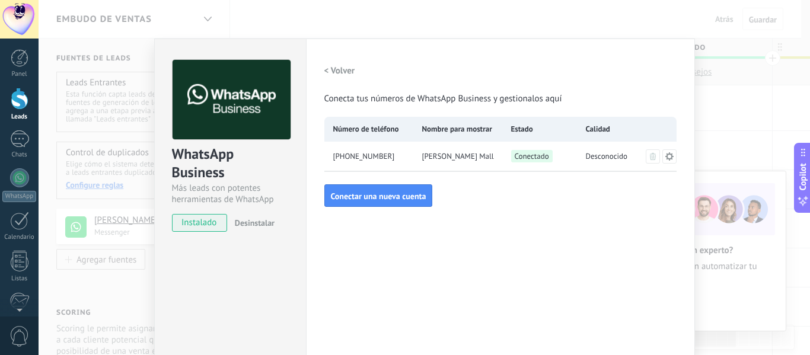
click at [480, 158] on span "Joyeria Andrea Ventura Mall" at bounding box center [458, 157] width 72 height 12
click at [134, 78] on div "WhatsApp Business Más leads con potentes herramientas de WhatsApp instalado Des…" at bounding box center [425, 177] width 772 height 355
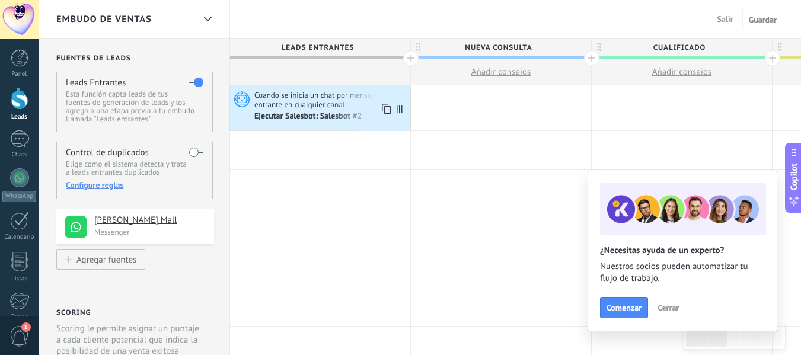
click at [283, 111] on div "Ejecutar Salesbot: Salesbot #2" at bounding box center [309, 116] width 110 height 11
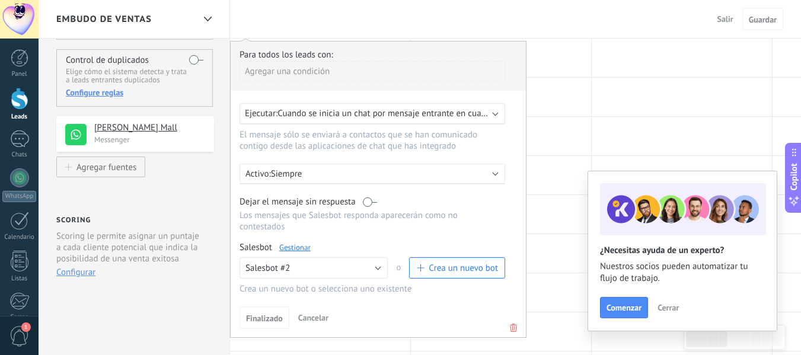
scroll to position [91, 0]
click at [381, 271] on button "Salesbot #2" at bounding box center [314, 269] width 148 height 21
click at [476, 116] on span "Cuando se inicia un chat por mensaje entrante en cualquier canal" at bounding box center [402, 114] width 248 height 11
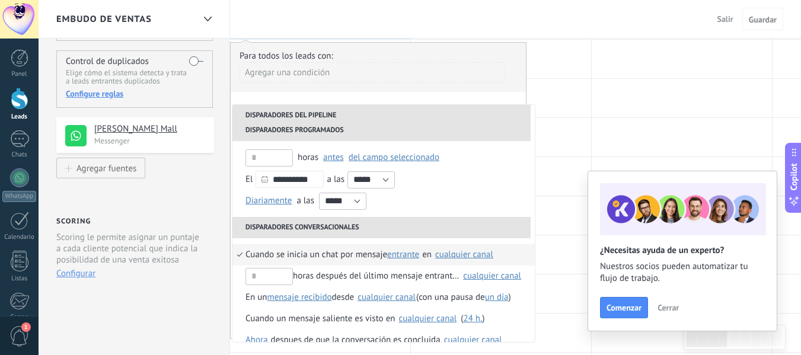
scroll to position [0, 0]
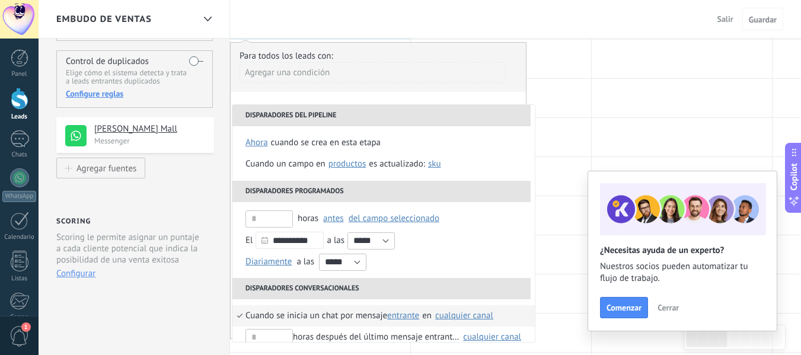
click at [321, 84] on div "Agregar una condición" at bounding box center [373, 77] width 266 height 30
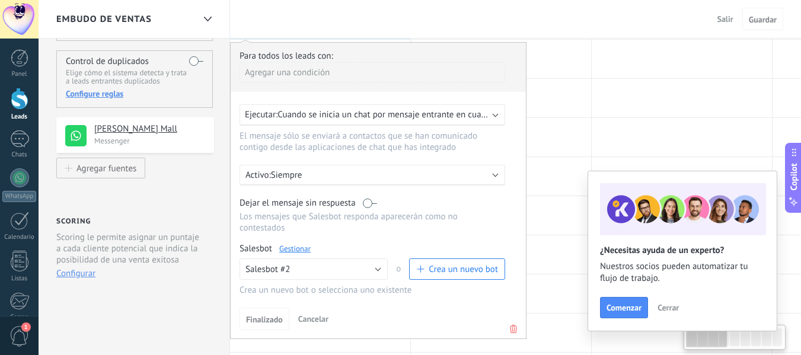
click at [297, 74] on div "Agregar una condición" at bounding box center [373, 72] width 266 height 21
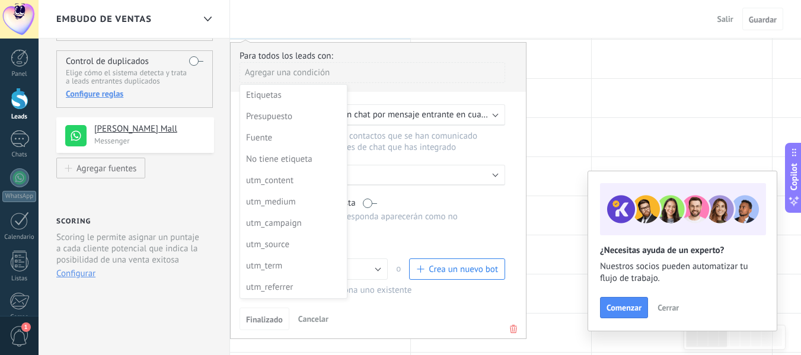
click at [435, 69] on div at bounding box center [378, 191] width 295 height 296
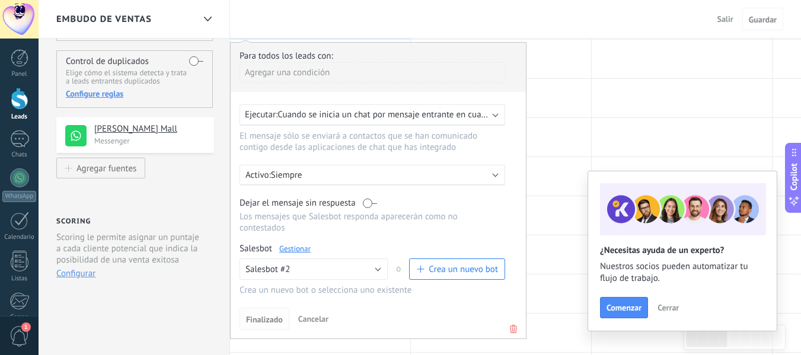
click at [259, 320] on span "Finalizado" at bounding box center [264, 320] width 37 height 8
click at [278, 327] on button "Finalizado" at bounding box center [265, 319] width 50 height 23
click at [614, 72] on div at bounding box center [682, 59] width 180 height 39
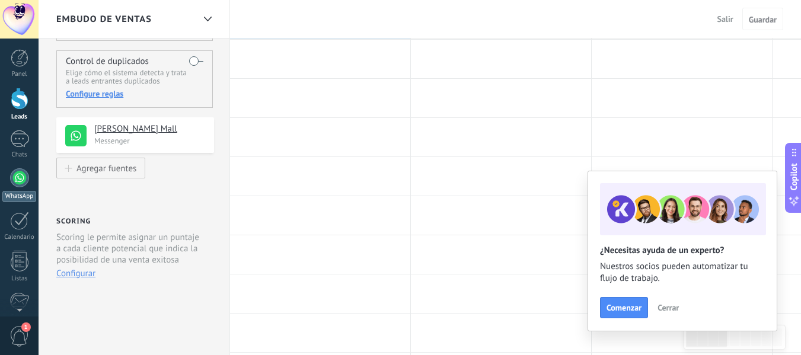
click at [17, 170] on div at bounding box center [19, 177] width 19 height 19
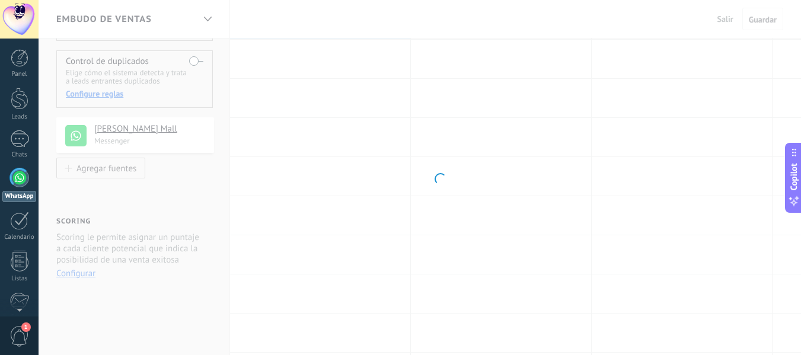
click at [17, 170] on div at bounding box center [19, 177] width 19 height 19
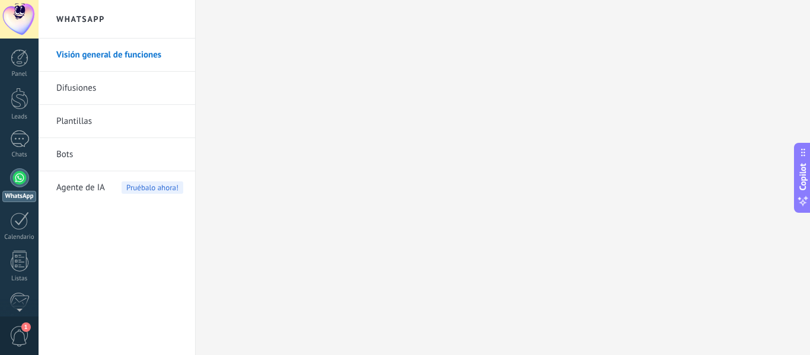
click at [67, 151] on link "Bots" at bounding box center [119, 154] width 127 height 33
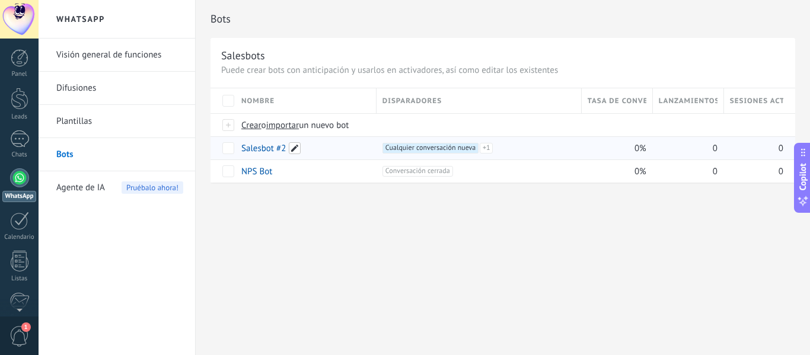
click at [292, 146] on span at bounding box center [295, 148] width 12 height 12
click at [267, 212] on div "**********" at bounding box center [503, 177] width 614 height 355
click at [257, 149] on link "Salesbot #2" at bounding box center [263, 148] width 44 height 11
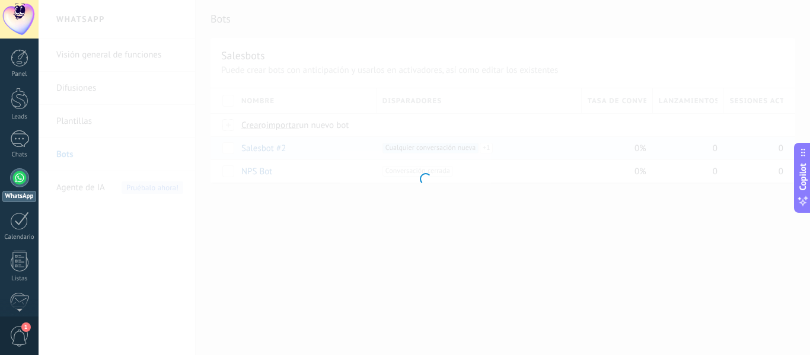
type input "**********"
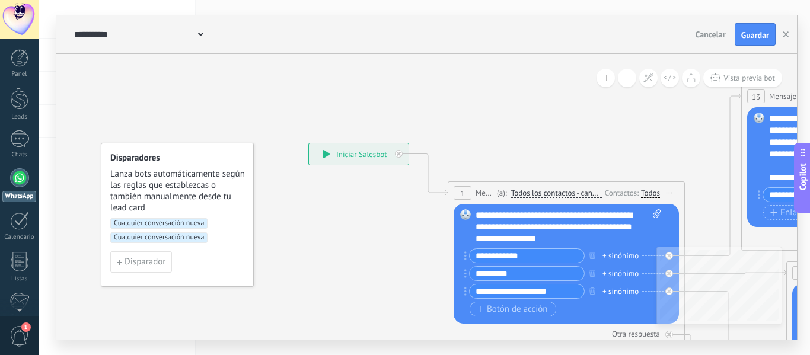
click at [344, 157] on div "**********" at bounding box center [359, 154] width 100 height 21
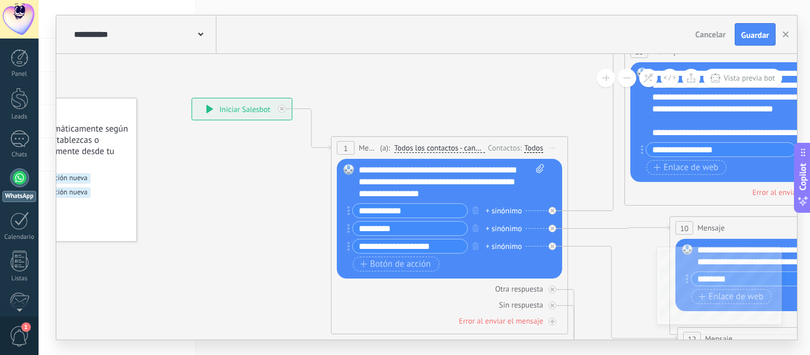
drag, startPoint x: 345, startPoint y: 224, endPoint x: 218, endPoint y: 170, distance: 137.1
click at [218, 170] on icon at bounding box center [821, 239] width 1853 height 993
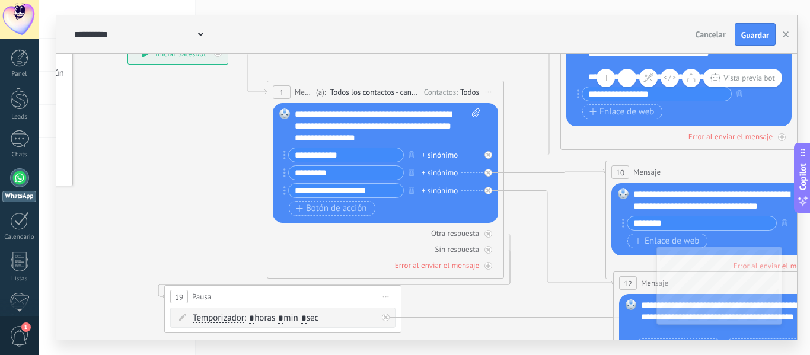
drag, startPoint x: 218, startPoint y: 170, endPoint x: 162, endPoint y: 123, distance: 73.2
click at [162, 123] on icon at bounding box center [757, 183] width 1853 height 993
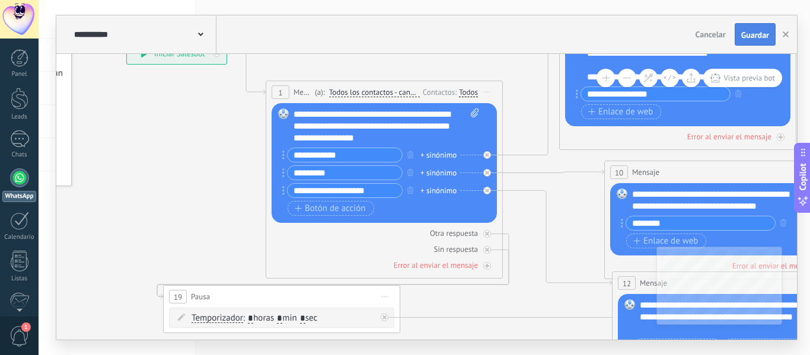
click at [754, 36] on span "Guardar" at bounding box center [755, 35] width 28 height 8
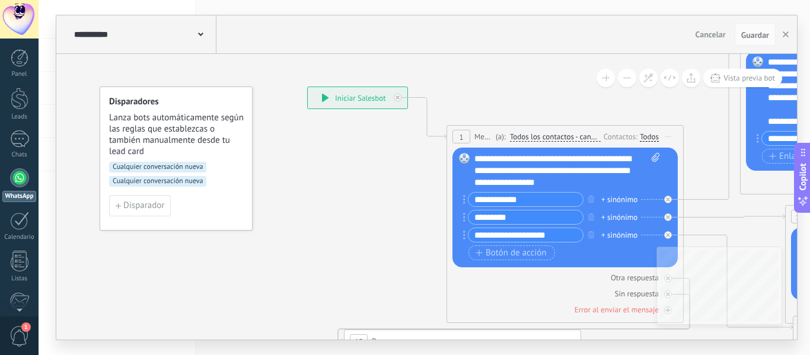
drag, startPoint x: 192, startPoint y: 202, endPoint x: 372, endPoint y: 246, distance: 186.3
click at [11, 107] on div at bounding box center [20, 99] width 18 height 22
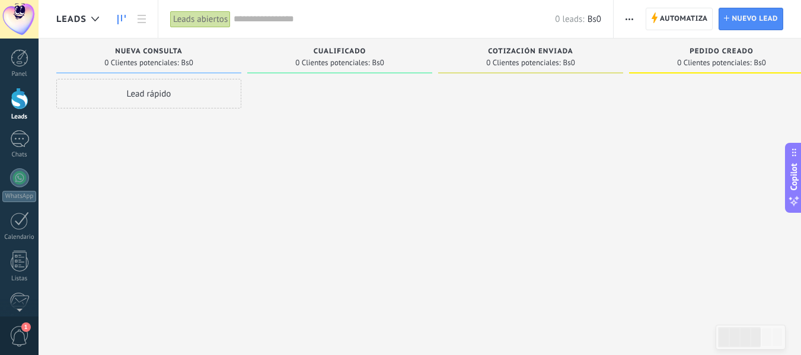
click at [158, 46] on div "Nueva consulta 0 Clientes potenciales: Bs0" at bounding box center [148, 56] width 185 height 35
click at [628, 13] on span "button" at bounding box center [630, 19] width 8 height 23
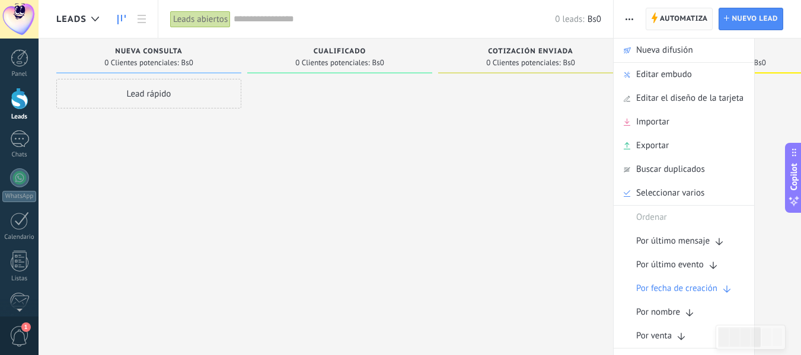
click at [683, 21] on span "Automatiza" at bounding box center [684, 18] width 48 height 21
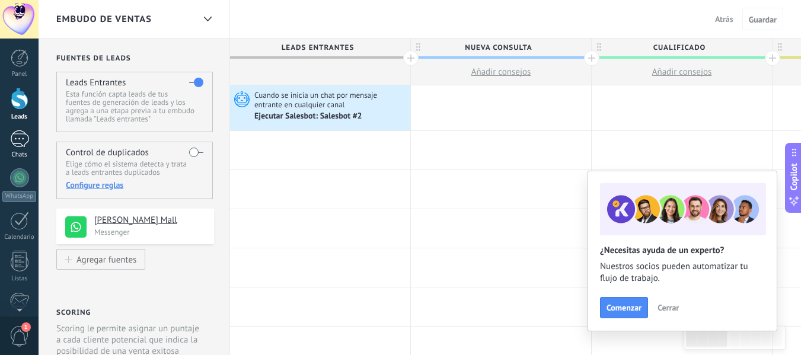
click at [4, 141] on link "Chats" at bounding box center [19, 144] width 39 height 28
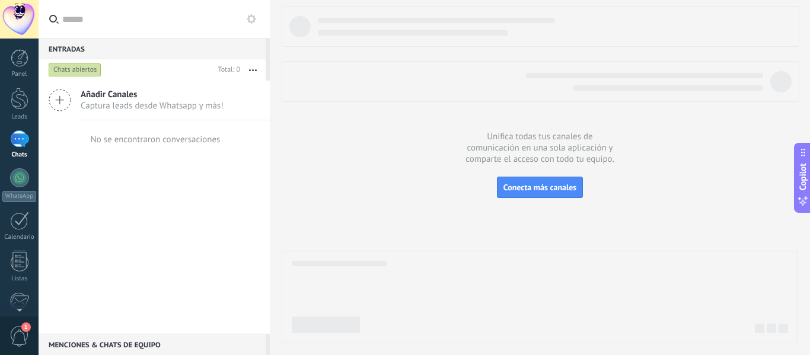
click at [110, 106] on span "Captura leads desde Whatsapp y más!" at bounding box center [152, 105] width 143 height 11
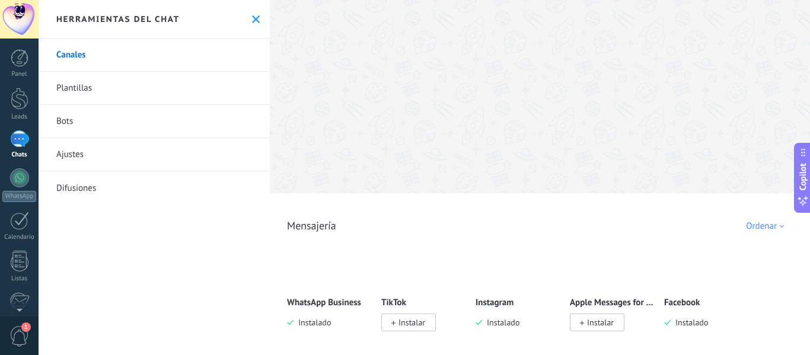
click at [314, 263] on img at bounding box center [330, 266] width 84 height 58
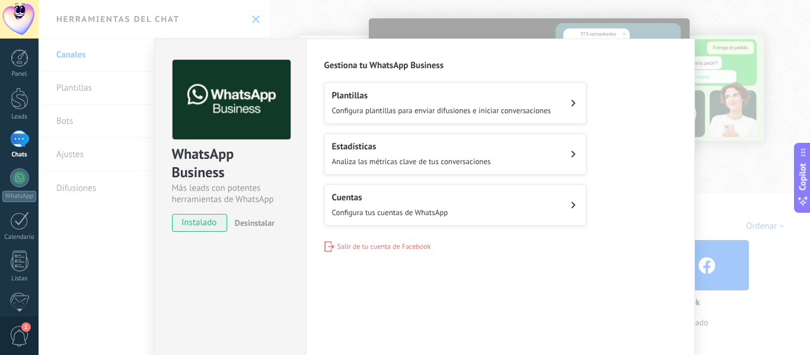
click at [565, 208] on button "Cuentas Configura tus cuentas de WhatsApp" at bounding box center [455, 205] width 262 height 42
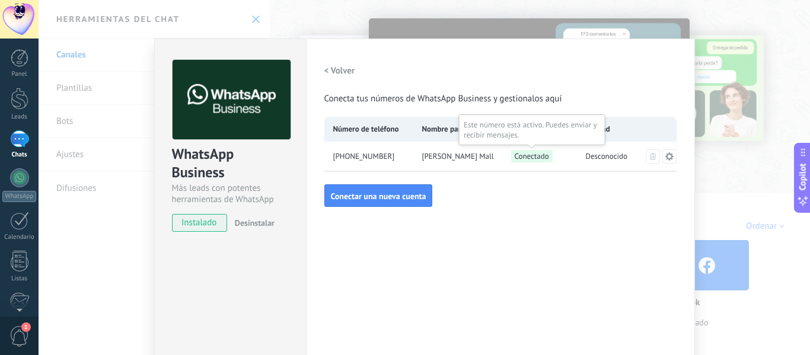
click at [528, 153] on span "Conectado" at bounding box center [532, 156] width 42 height 12
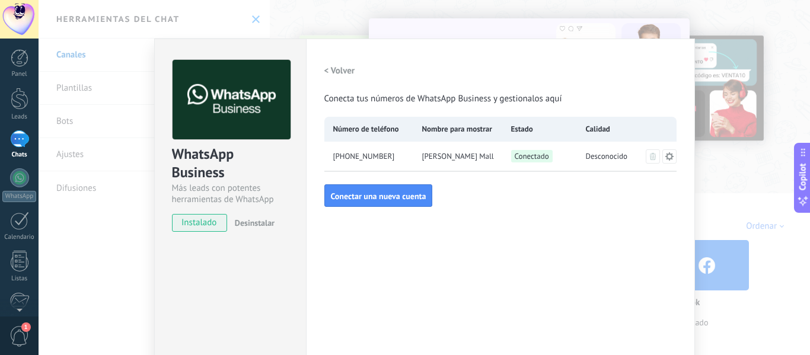
click at [667, 160] on icon at bounding box center [669, 156] width 9 height 9
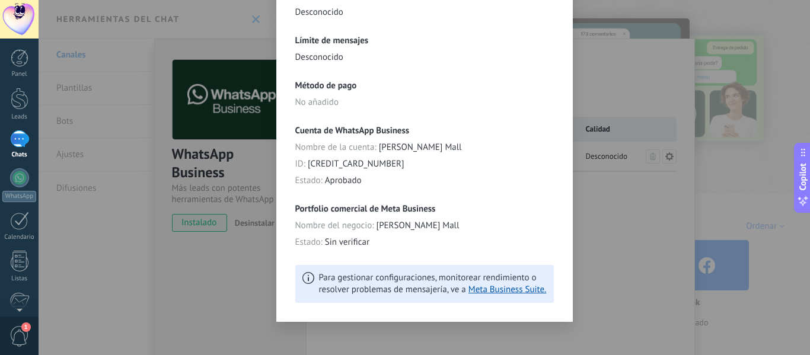
scroll to position [313, 0]
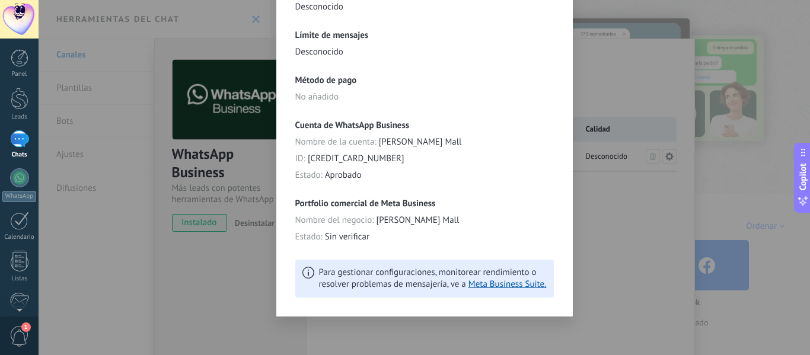
click at [645, 148] on div "**********" at bounding box center [425, 177] width 772 height 355
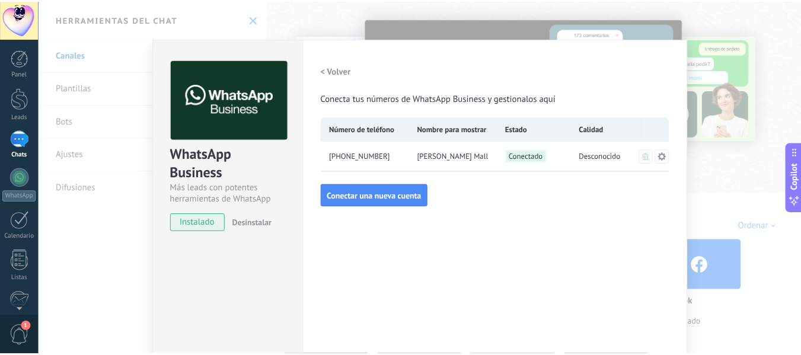
scroll to position [0, 0]
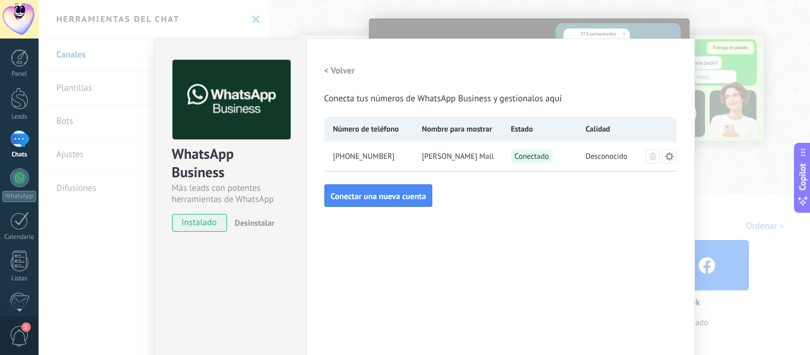
click at [725, 216] on div "WhatsApp Business Más leads con potentes herramientas de WhatsApp instalado Des…" at bounding box center [425, 177] width 772 height 355
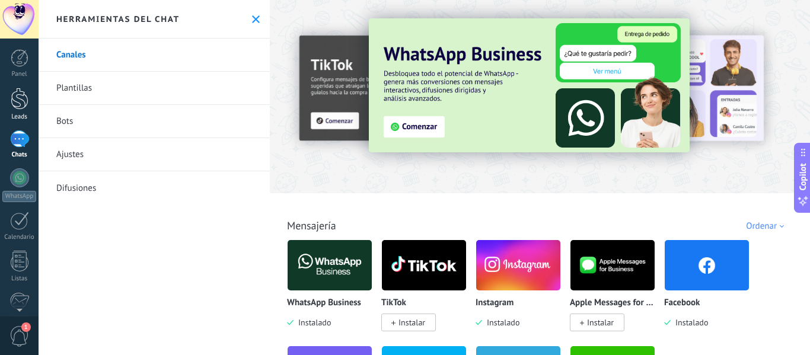
click at [17, 98] on div at bounding box center [20, 99] width 18 height 22
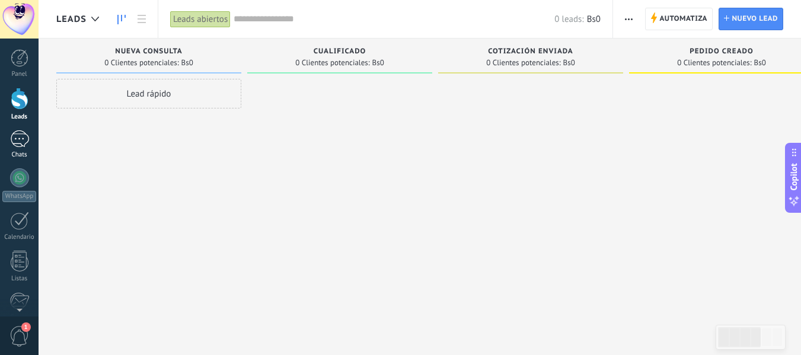
click at [18, 144] on div at bounding box center [19, 138] width 19 height 17
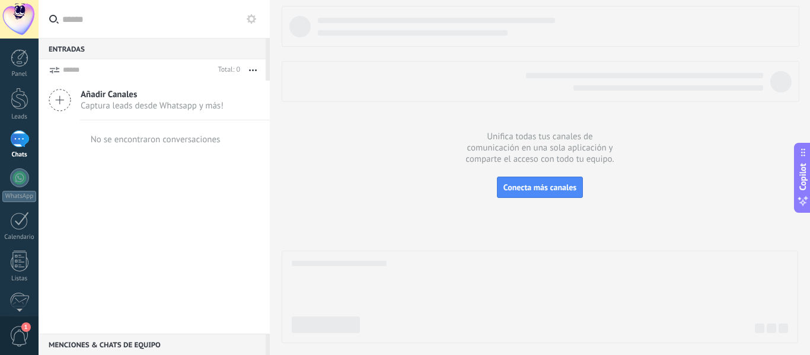
click at [254, 18] on use at bounding box center [251, 18] width 9 height 9
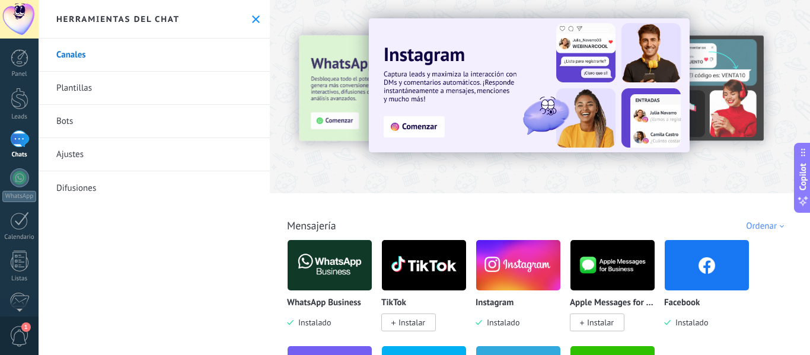
click at [68, 123] on link "Bots" at bounding box center [154, 121] width 231 height 33
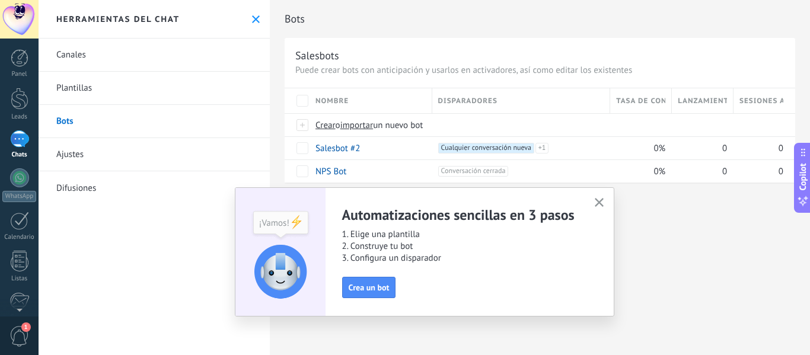
click at [603, 205] on icon "button" at bounding box center [599, 202] width 9 height 9
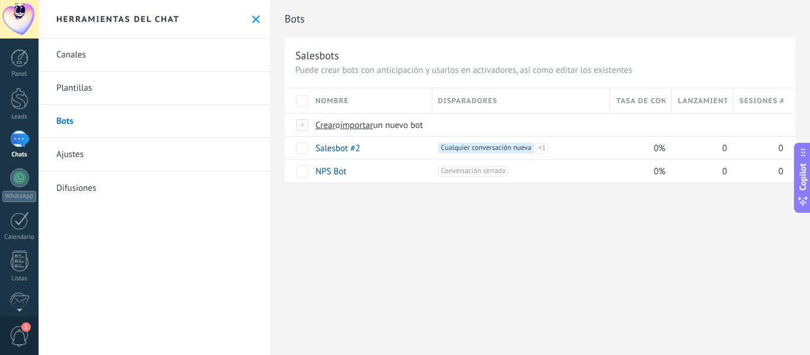
click at [24, 146] on div at bounding box center [19, 138] width 19 height 17
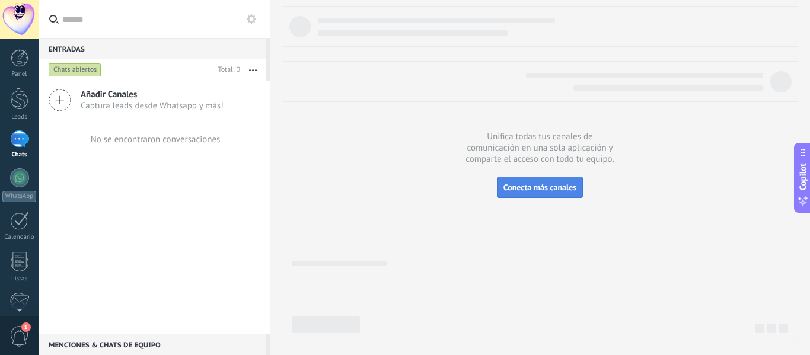
click at [510, 185] on span "Conecta más canales" at bounding box center [540, 187] width 73 height 11
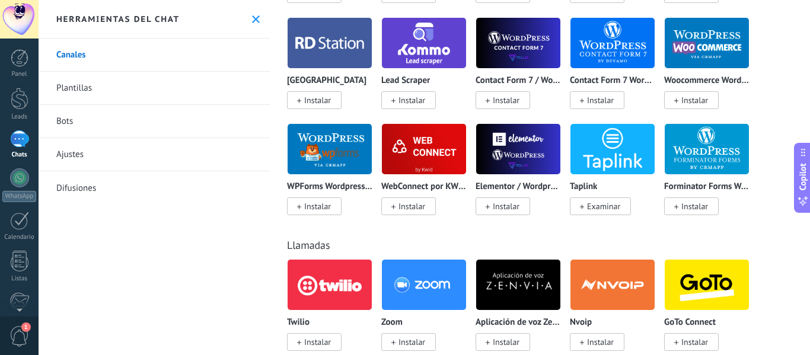
scroll to position [1306, 0]
